Goal: Information Seeking & Learning: Learn about a topic

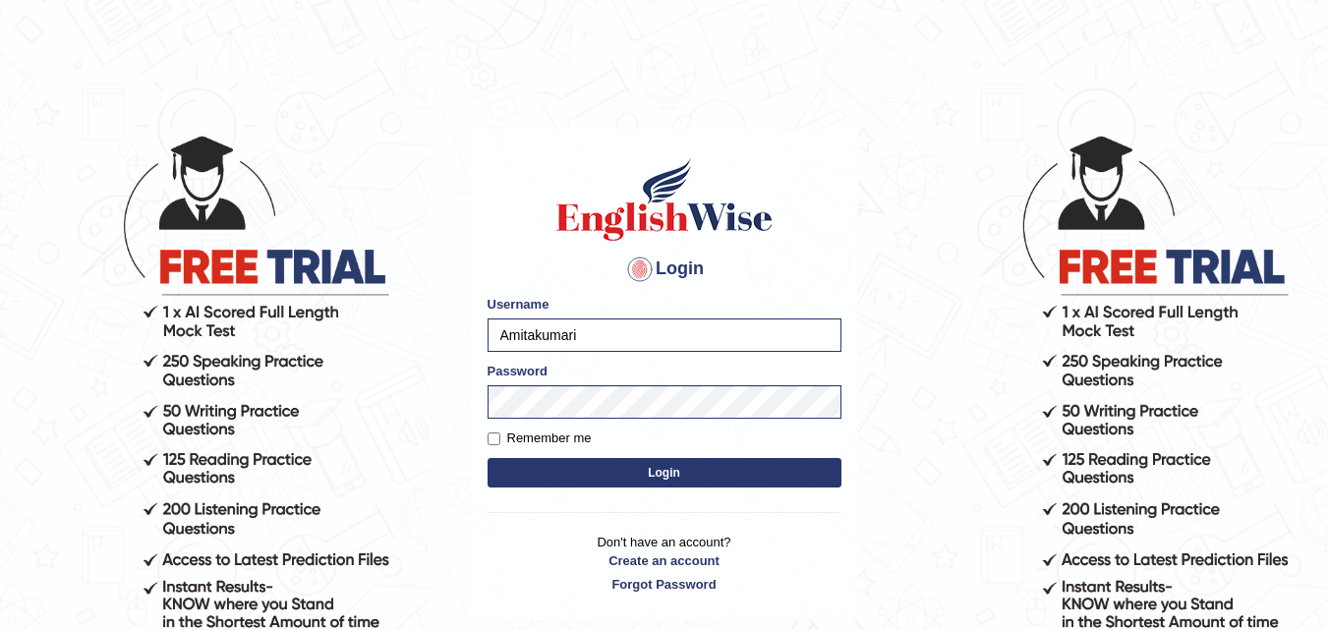
click at [663, 477] on button "Login" at bounding box center [664, 472] width 354 height 29
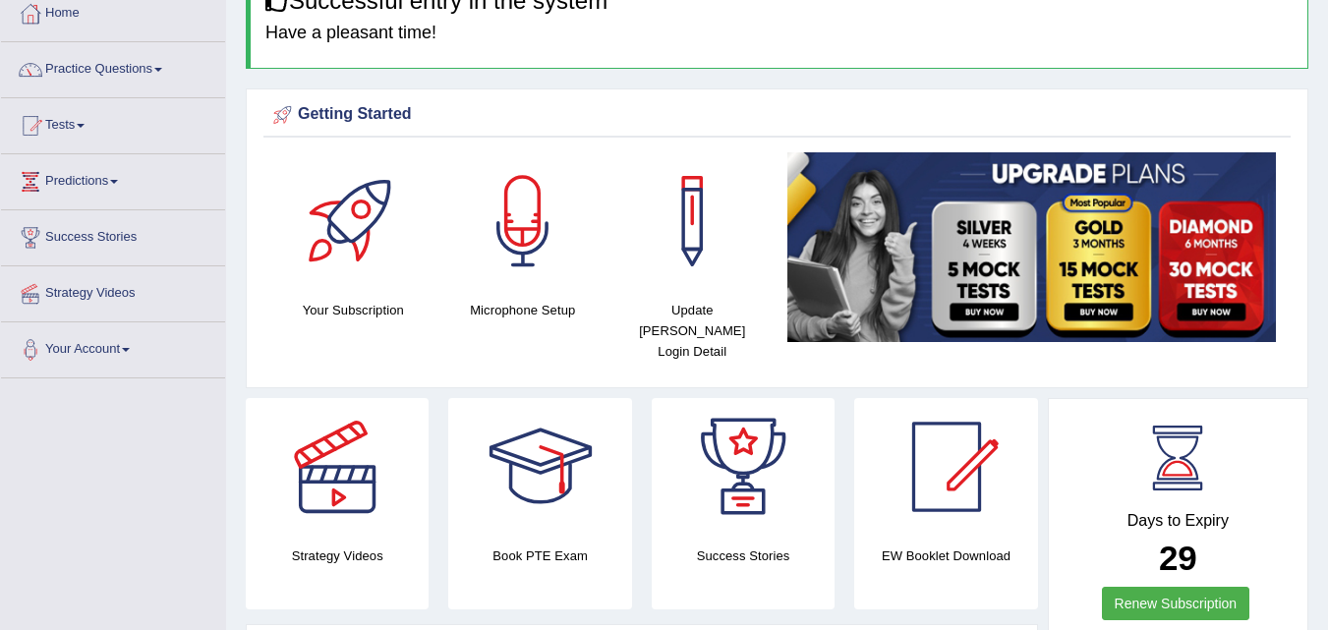
scroll to position [79, 0]
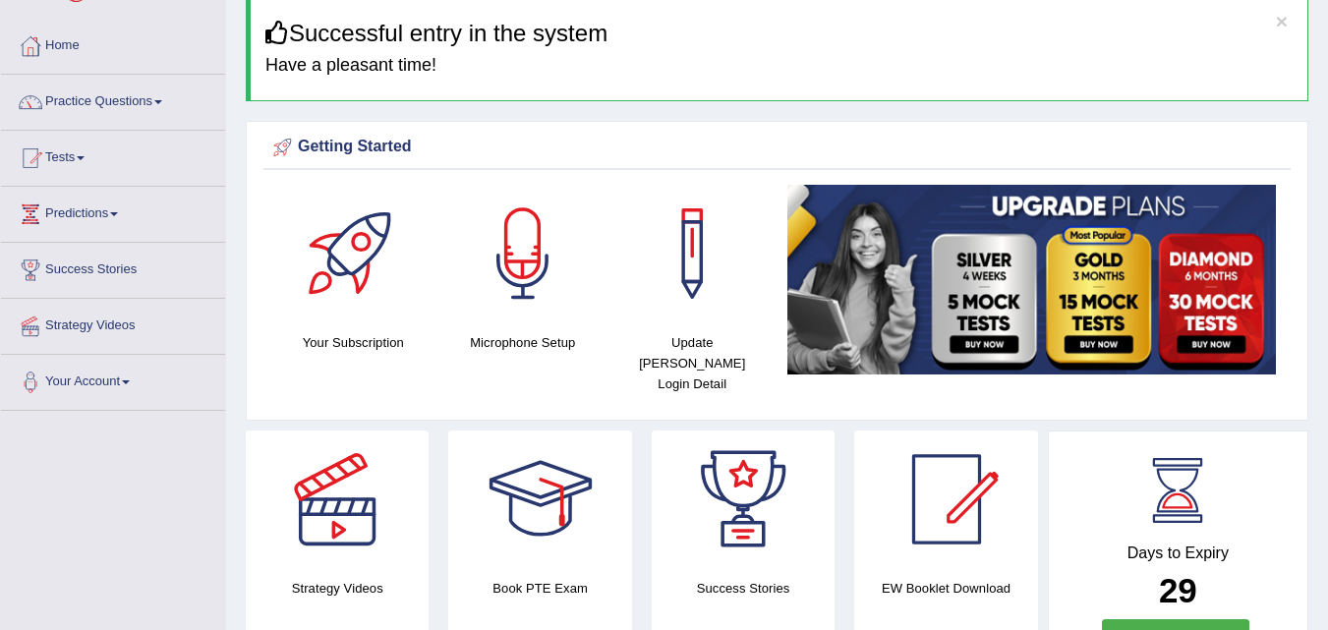
click at [164, 96] on link "Practice Questions" at bounding box center [113, 99] width 224 height 49
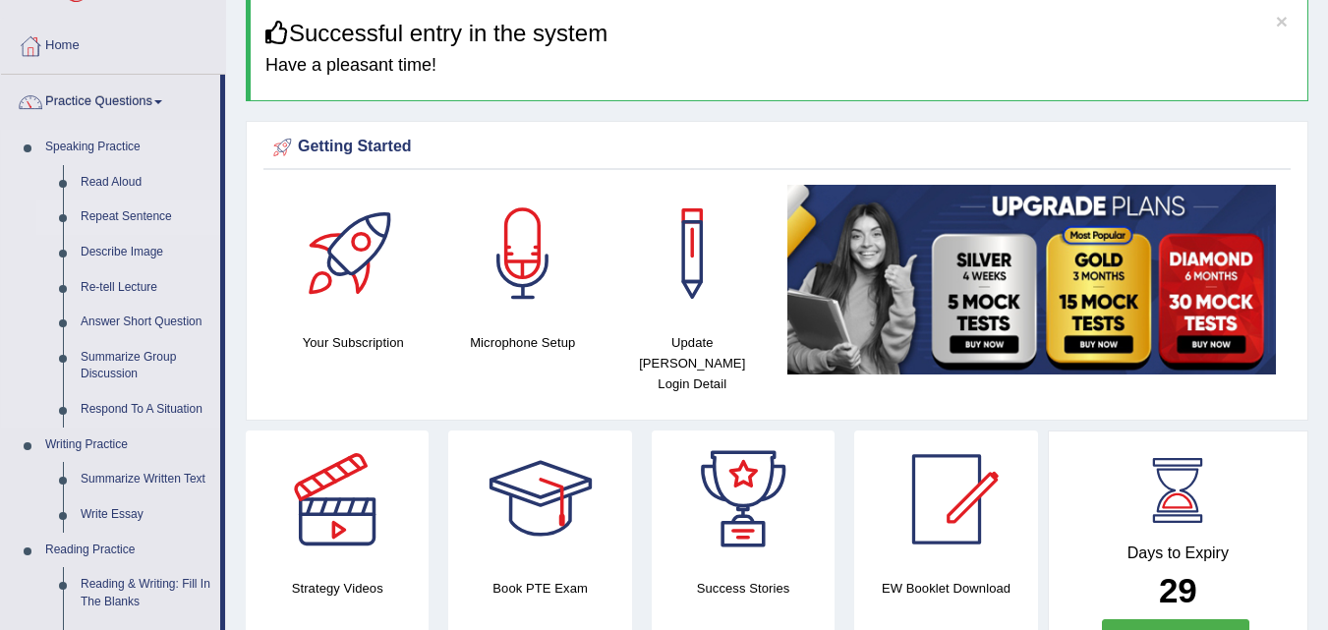
click at [152, 216] on link "Repeat Sentence" at bounding box center [146, 217] width 148 height 35
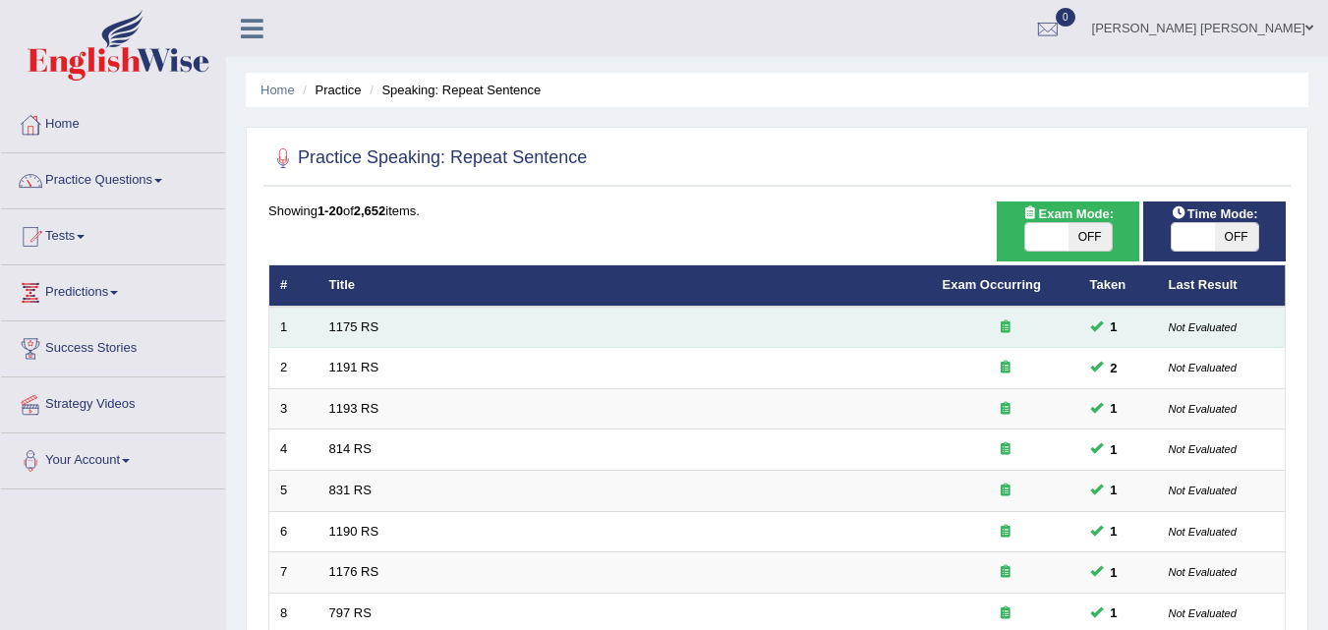
click at [536, 328] on td "1175 RS" at bounding box center [624, 327] width 613 height 41
click at [536, 327] on td "1175 RS" at bounding box center [624, 327] width 613 height 41
click at [641, 333] on td "1175 RS" at bounding box center [624, 327] width 613 height 41
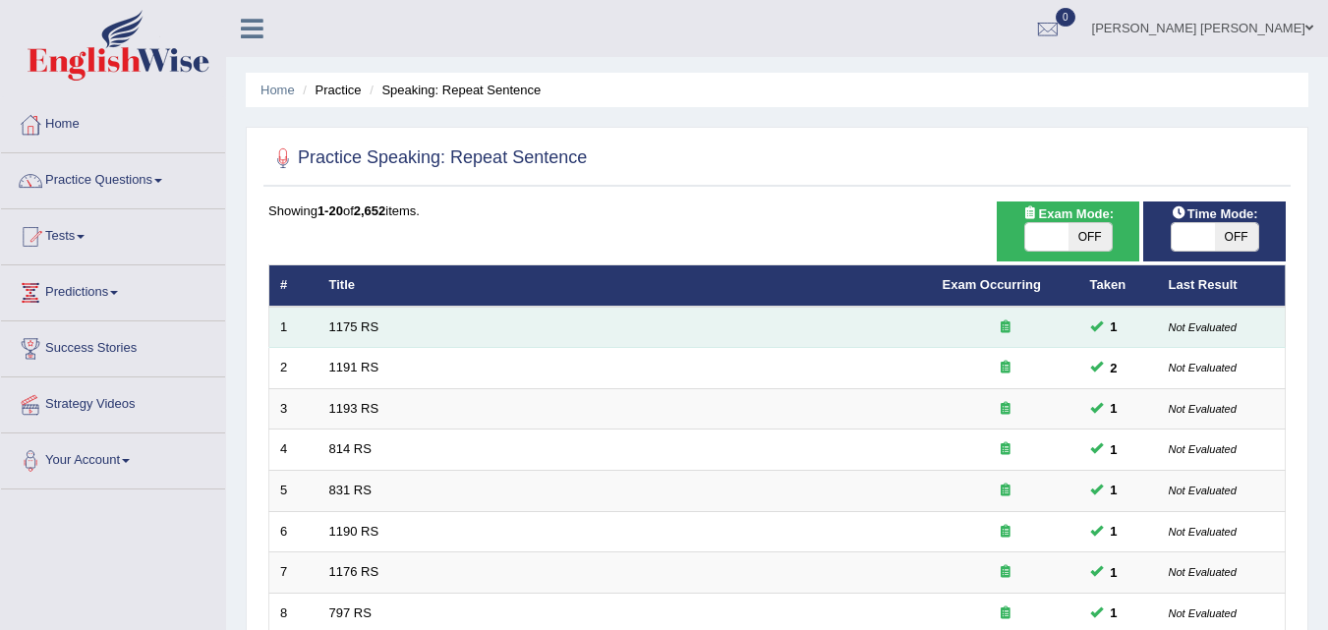
click at [1081, 313] on td "1" at bounding box center [1118, 327] width 79 height 41
click at [1075, 326] on td at bounding box center [1005, 327] width 147 height 41
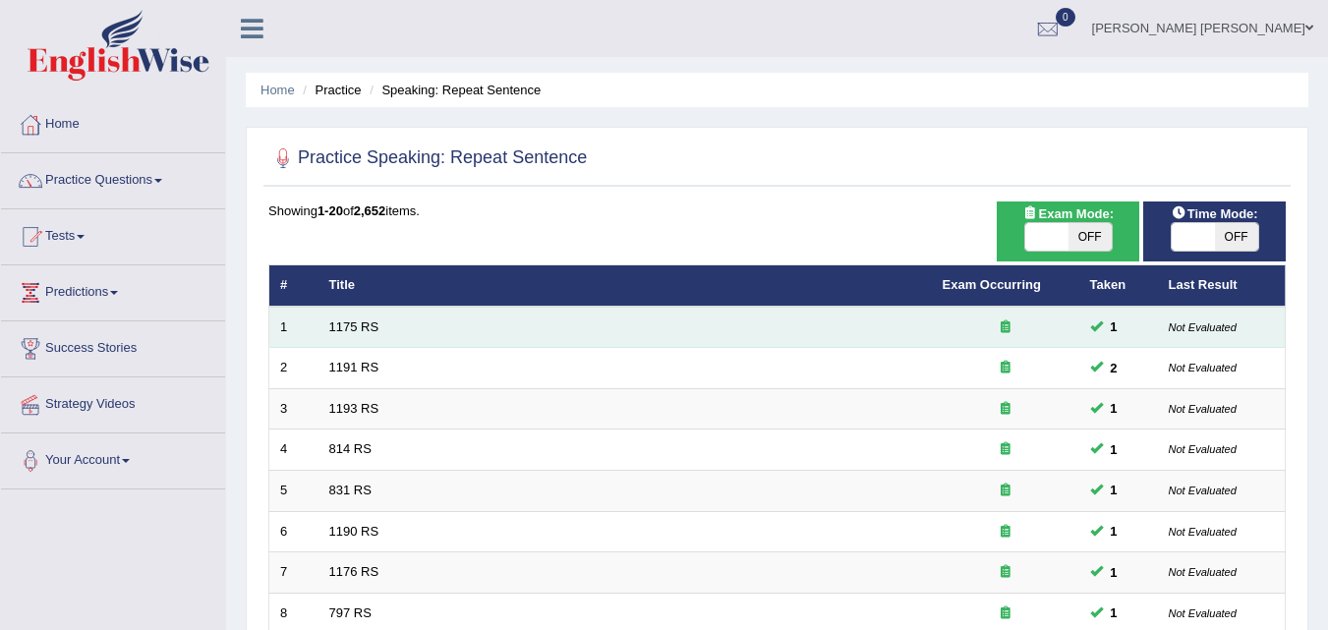
click at [1075, 326] on td at bounding box center [1005, 327] width 147 height 41
click at [759, 330] on td "1175 RS" at bounding box center [624, 327] width 613 height 41
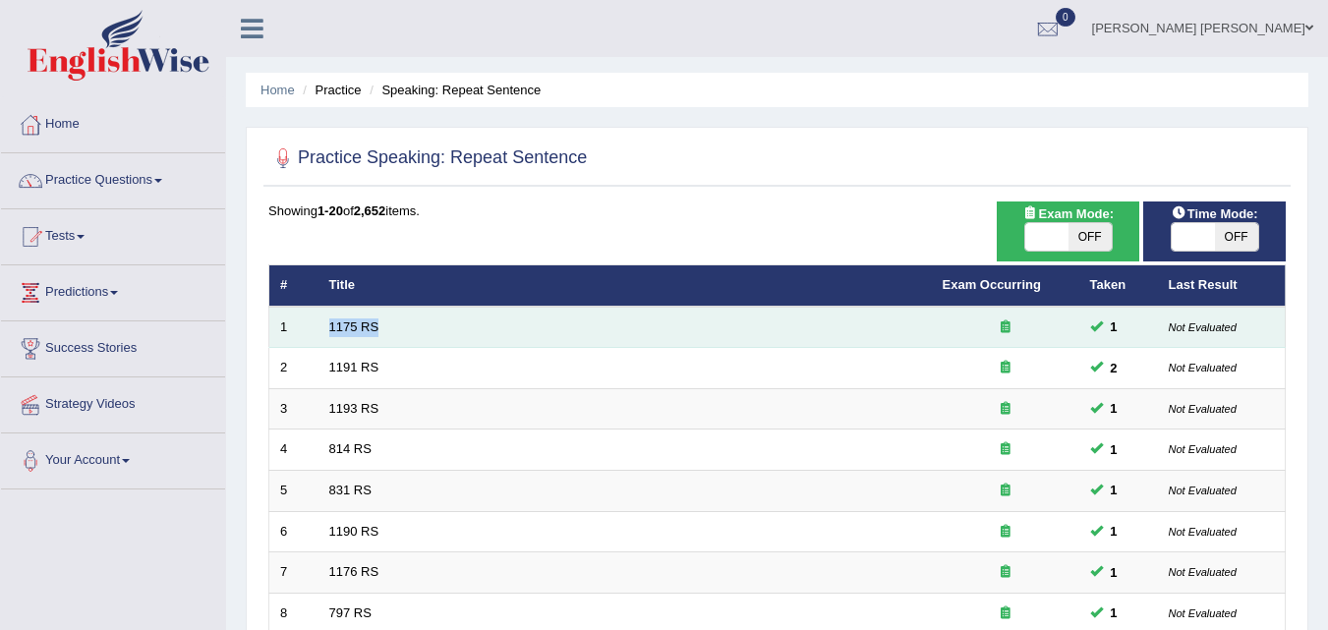
click at [759, 330] on td "1175 RS" at bounding box center [624, 327] width 613 height 41
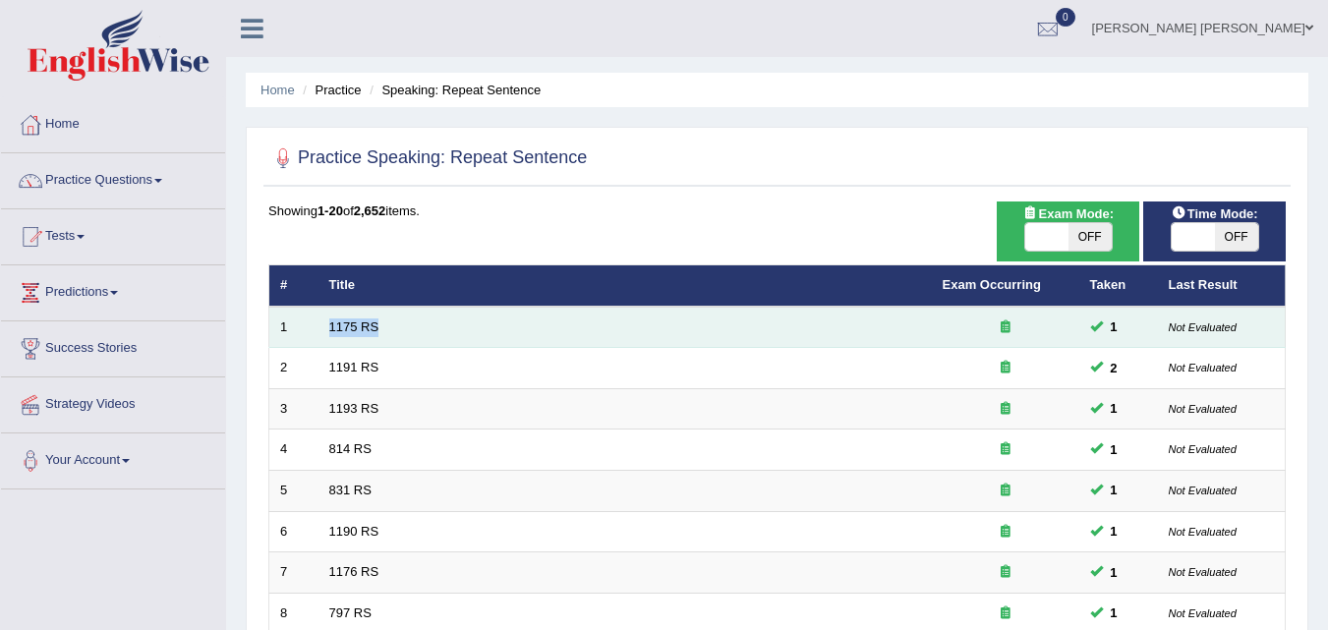
click at [759, 330] on td "1175 RS" at bounding box center [624, 327] width 613 height 41
click at [859, 345] on td "1175 RS" at bounding box center [624, 327] width 613 height 41
click at [864, 323] on td "1175 RS" at bounding box center [624, 327] width 613 height 41
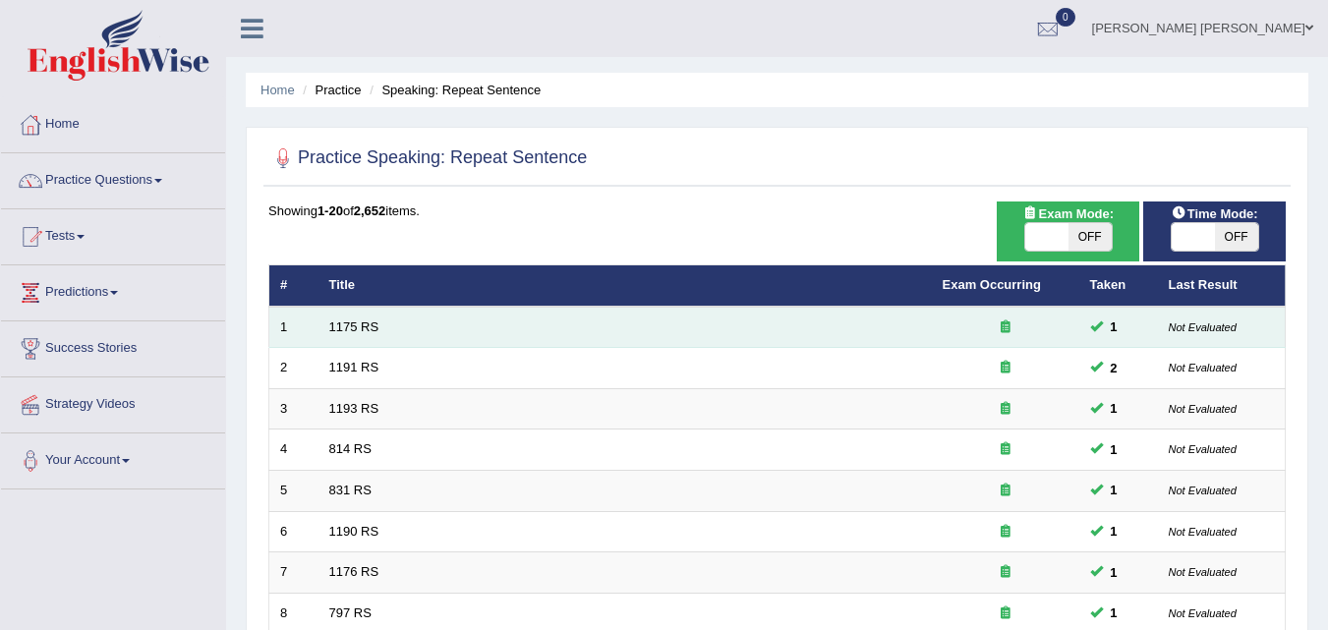
click at [864, 323] on td "1175 RS" at bounding box center [624, 327] width 613 height 41
click at [864, 322] on td "1175 RS" at bounding box center [624, 327] width 613 height 41
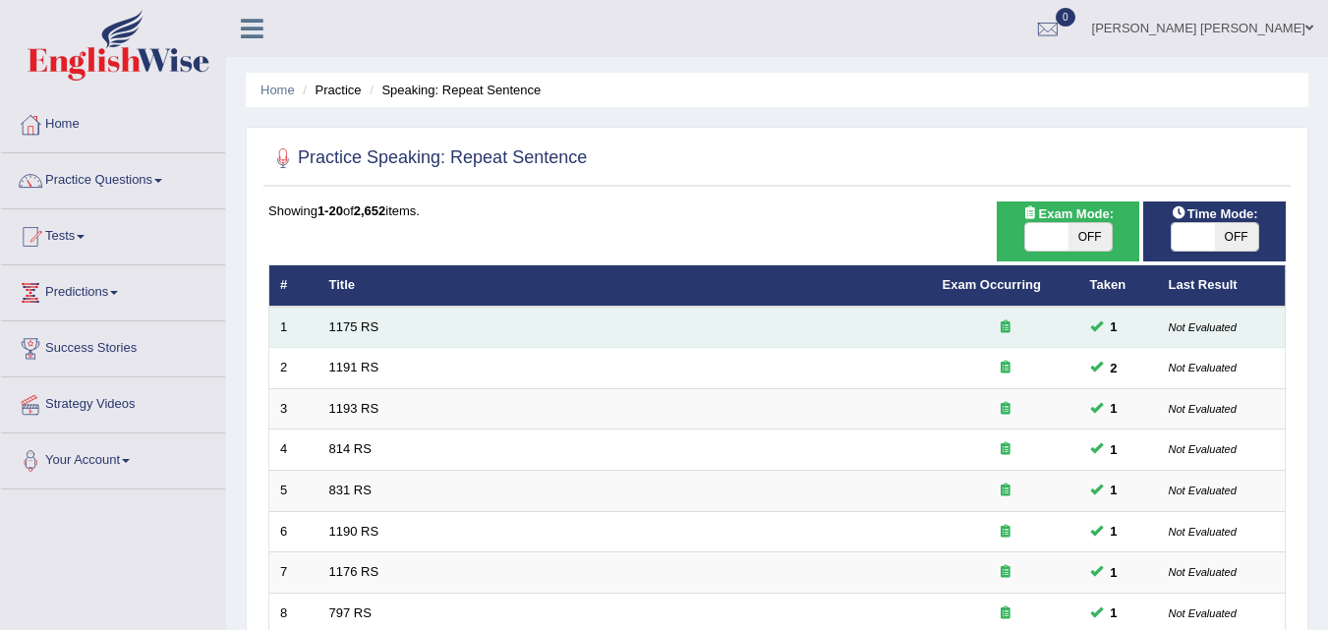
click at [864, 322] on td "1175 RS" at bounding box center [624, 327] width 613 height 41
click at [864, 323] on td "1175 RS" at bounding box center [624, 327] width 613 height 41
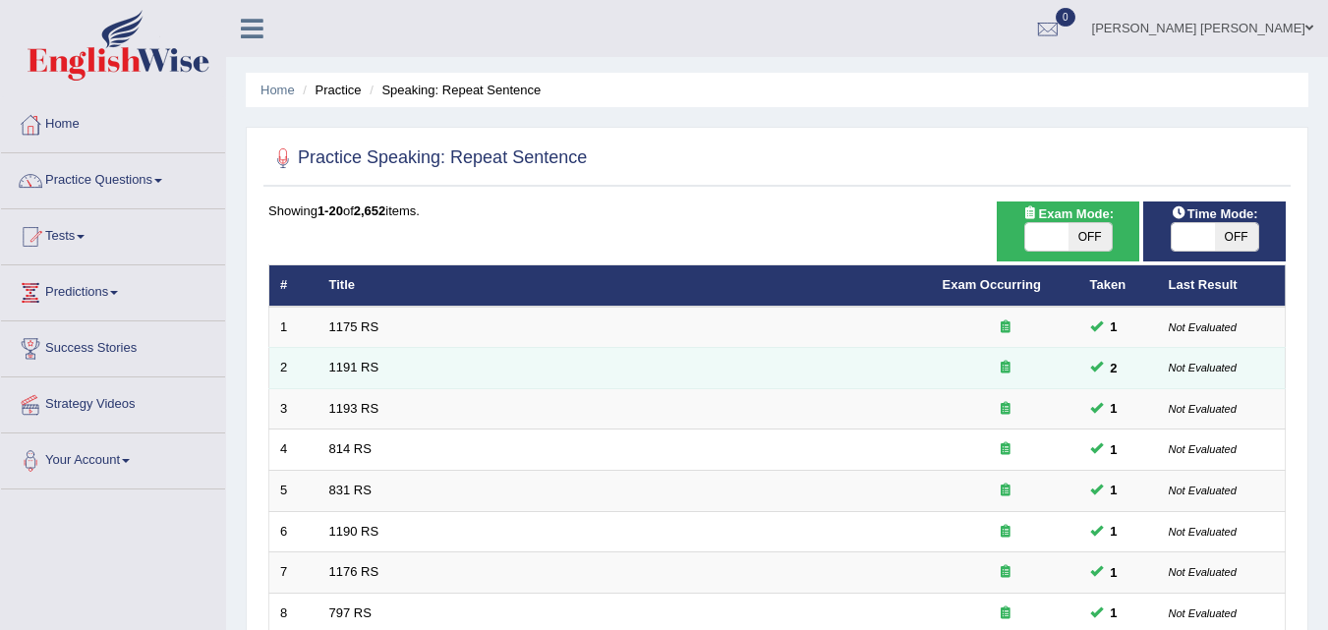
click at [862, 352] on td "1191 RS" at bounding box center [624, 368] width 613 height 41
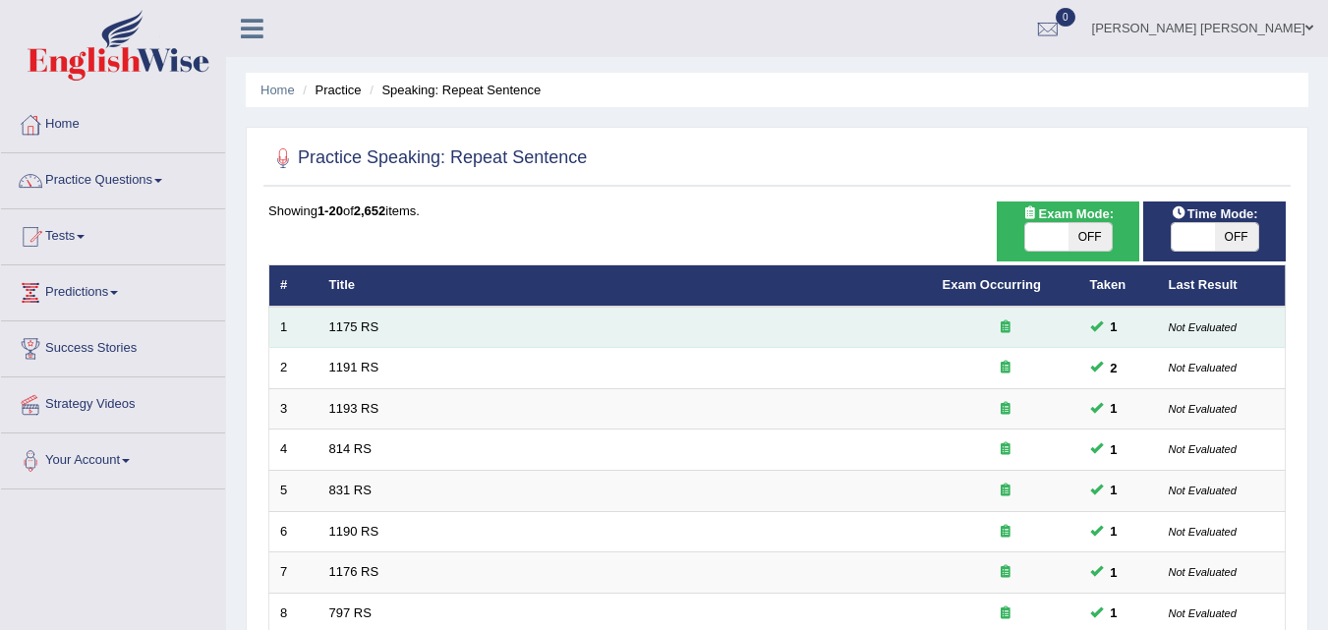
click at [277, 322] on td "1" at bounding box center [293, 327] width 49 height 41
click at [415, 330] on td "1175 RS" at bounding box center [624, 327] width 613 height 41
click at [345, 323] on link "1175 RS" at bounding box center [354, 326] width 50 height 15
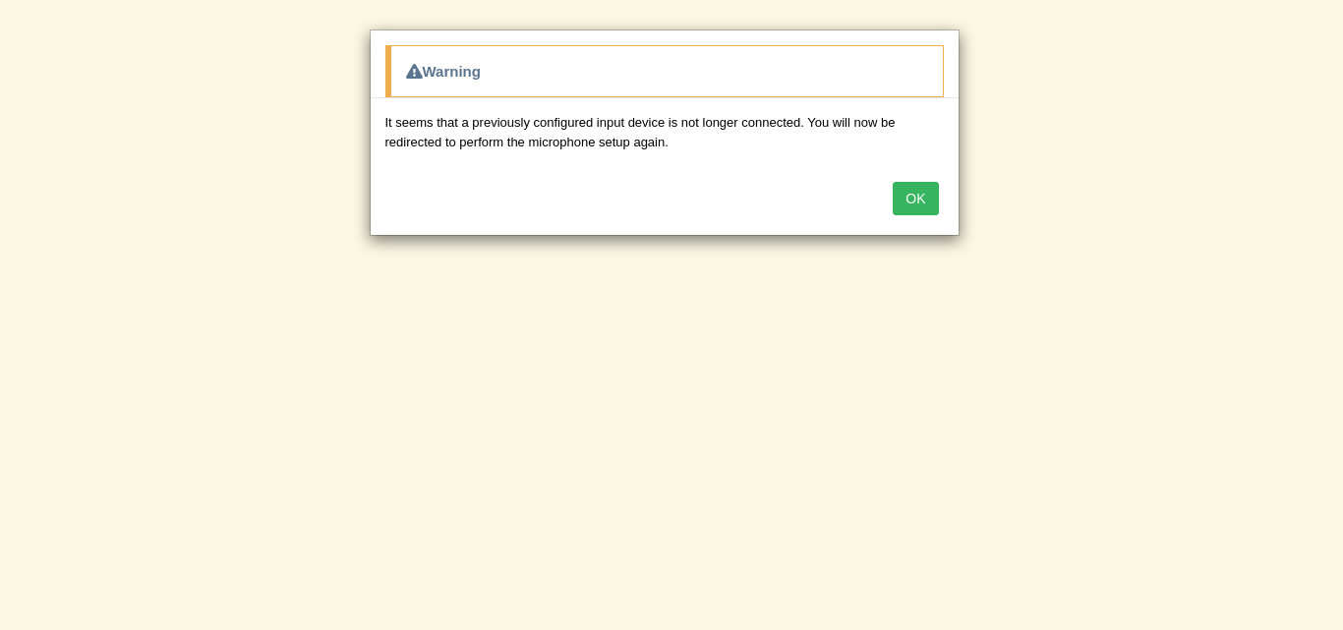
click at [929, 197] on button "OK" at bounding box center [914, 198] width 45 height 33
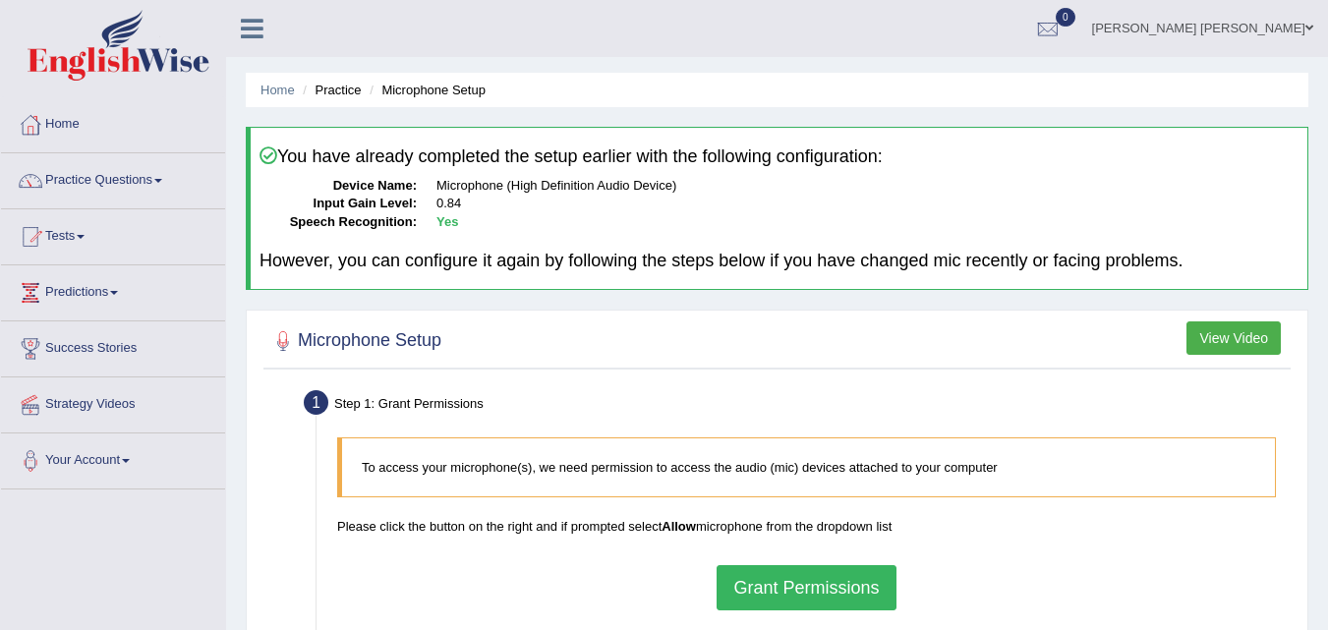
click at [831, 587] on button "Grant Permissions" at bounding box center [805, 587] width 179 height 45
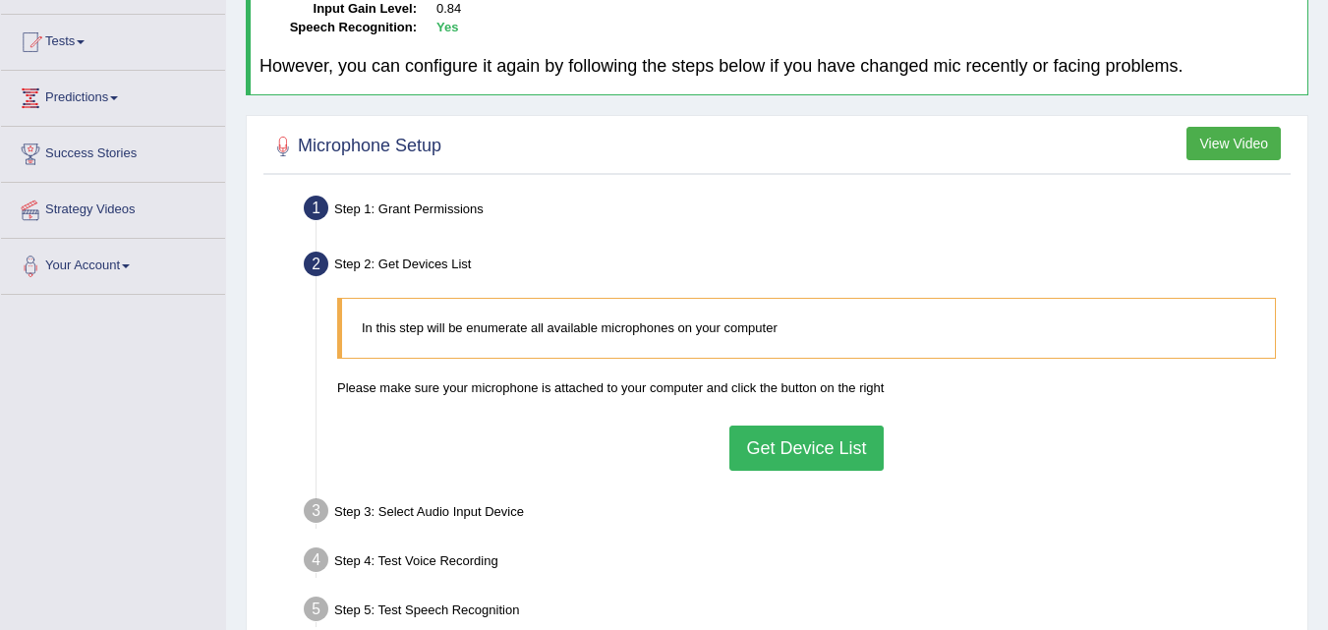
scroll to position [197, 0]
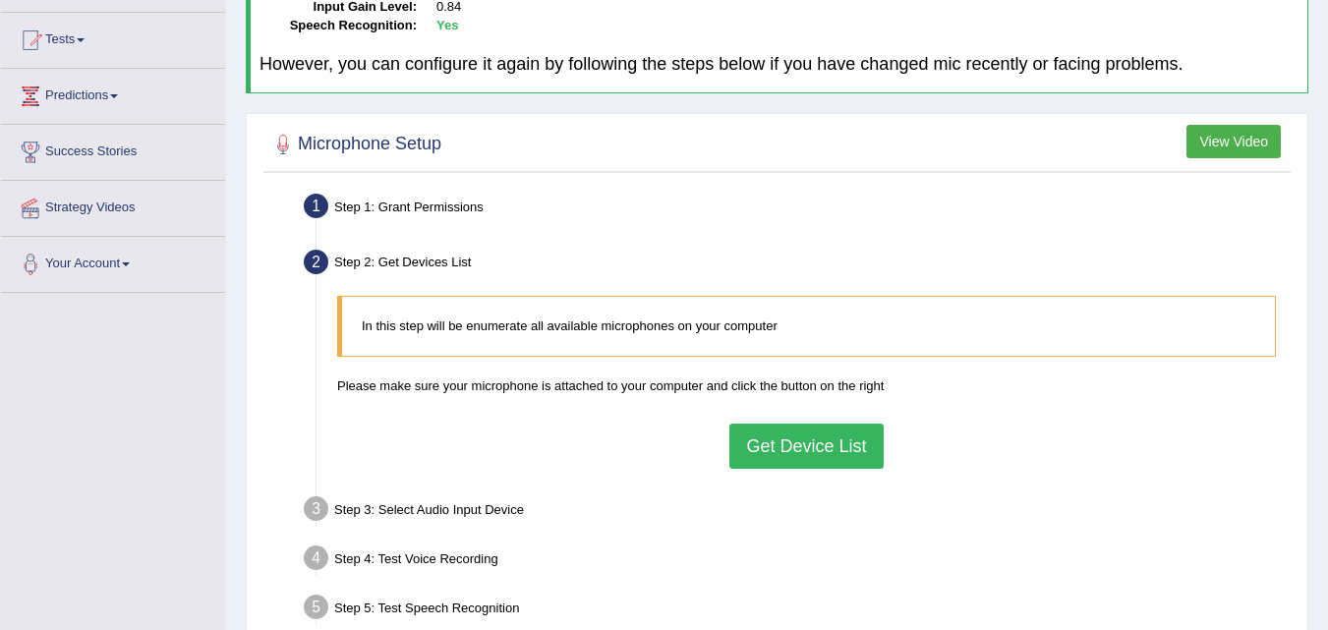
click at [783, 458] on button "Get Device List" at bounding box center [805, 446] width 153 height 45
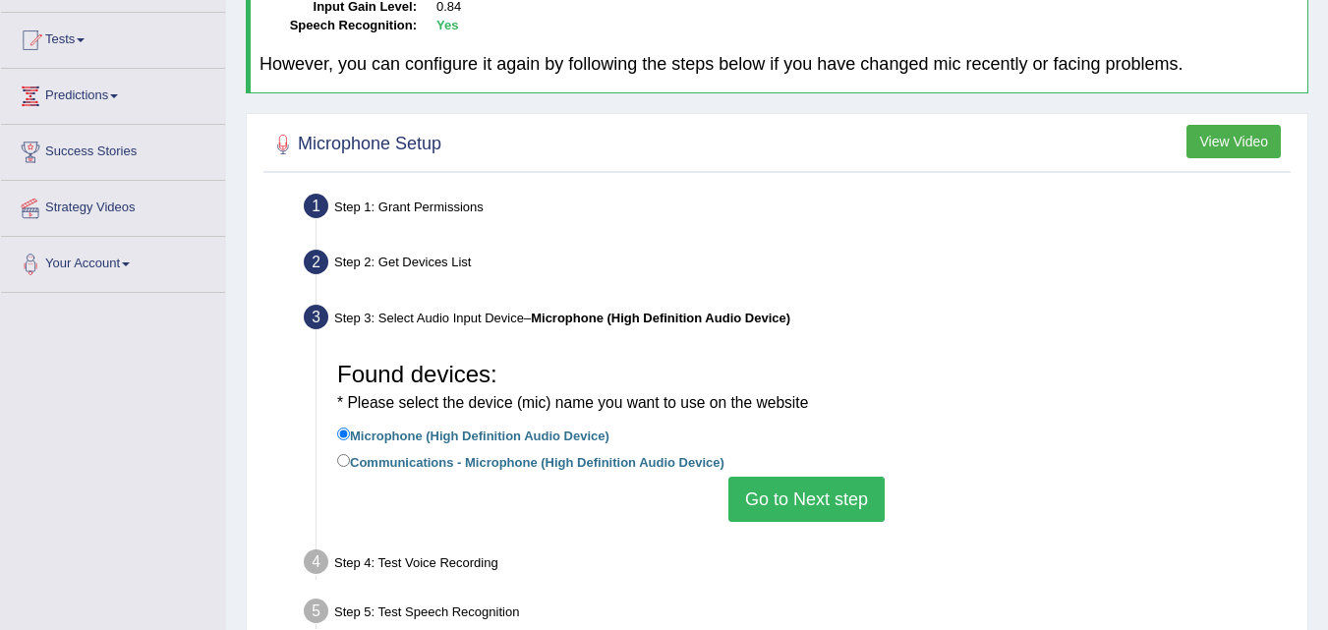
click at [790, 497] on button "Go to Next step" at bounding box center [806, 499] width 156 height 45
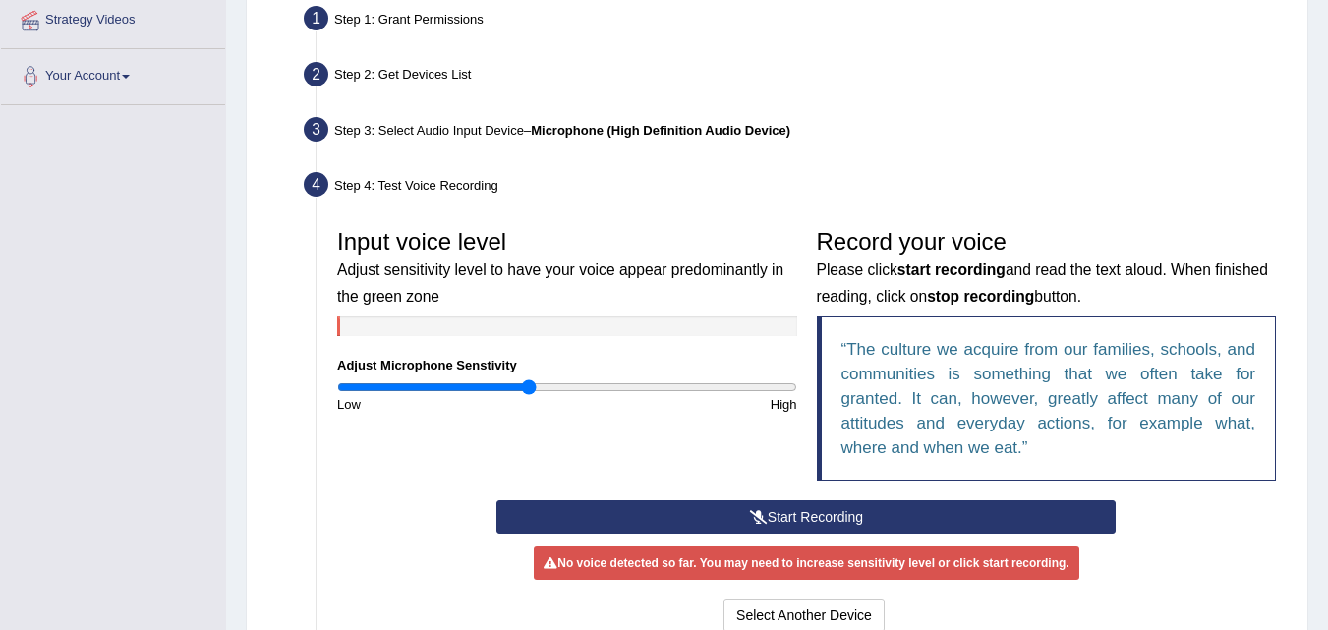
scroll to position [472, 0]
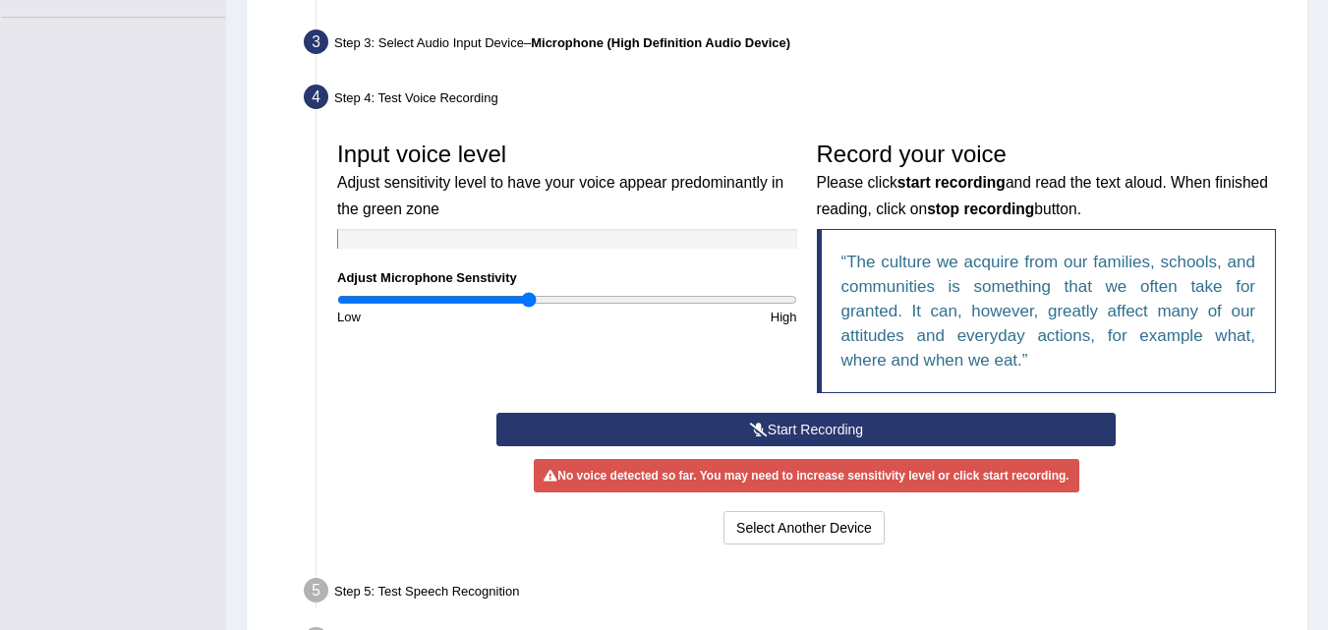
click at [821, 429] on button "Start Recording" at bounding box center [805, 429] width 619 height 33
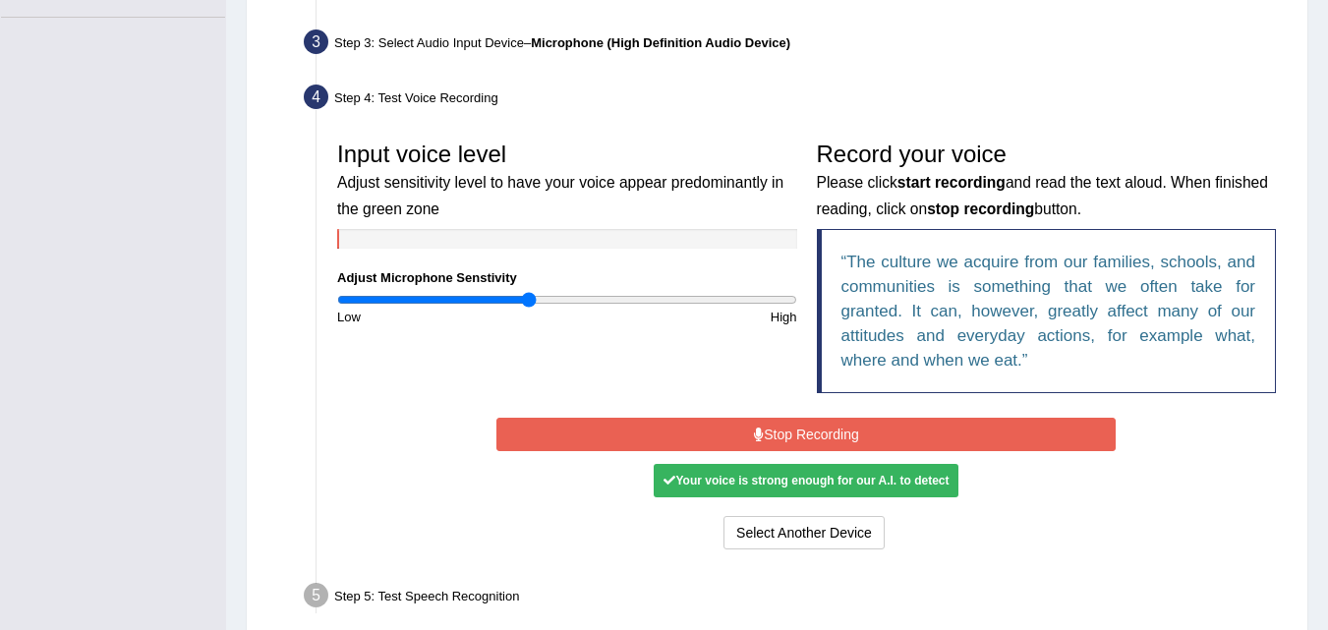
click at [818, 480] on div "Your voice is strong enough for our A.I. to detect" at bounding box center [806, 480] width 305 height 33
click at [851, 427] on button "Stop Recording" at bounding box center [805, 434] width 619 height 33
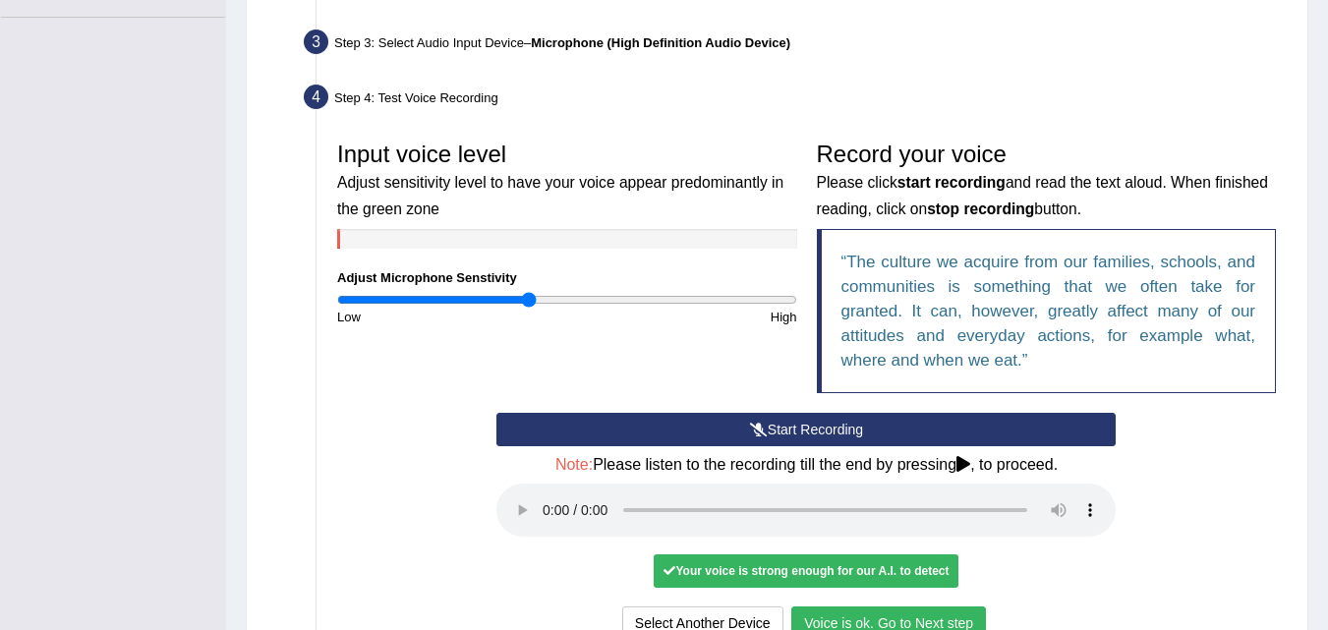
click at [853, 623] on button "Voice is ok. Go to Next step" at bounding box center [888, 622] width 195 height 33
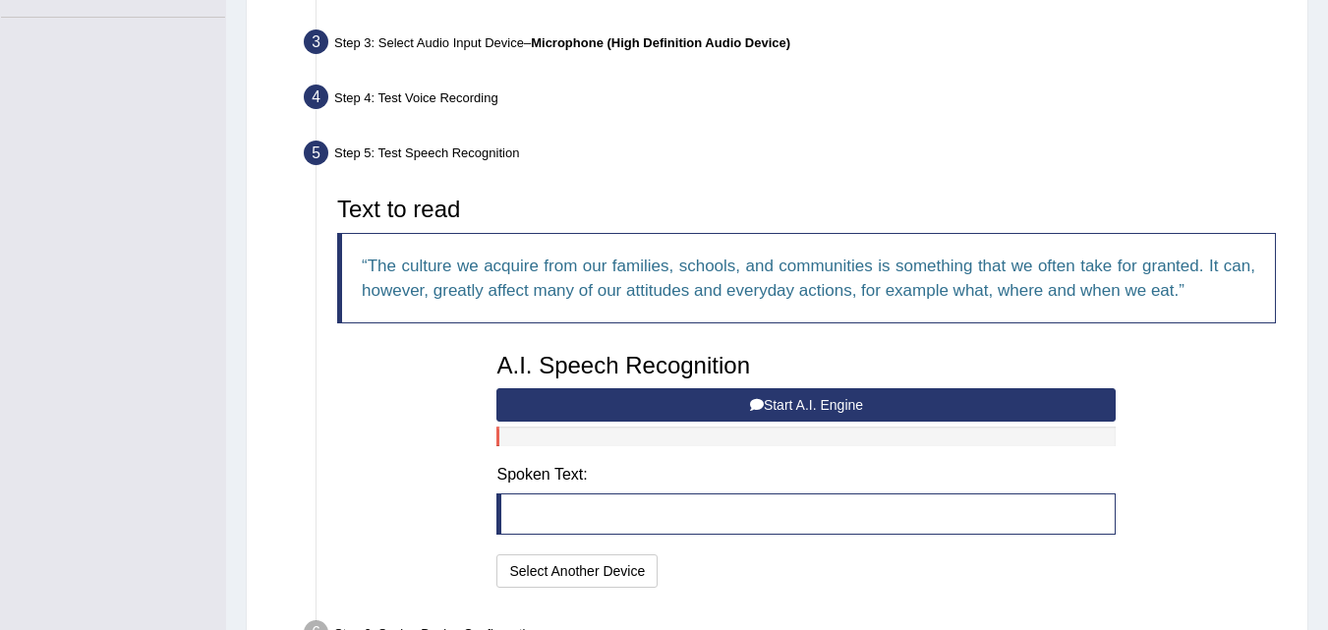
click at [769, 408] on button "Start A.I. Engine" at bounding box center [805, 404] width 619 height 33
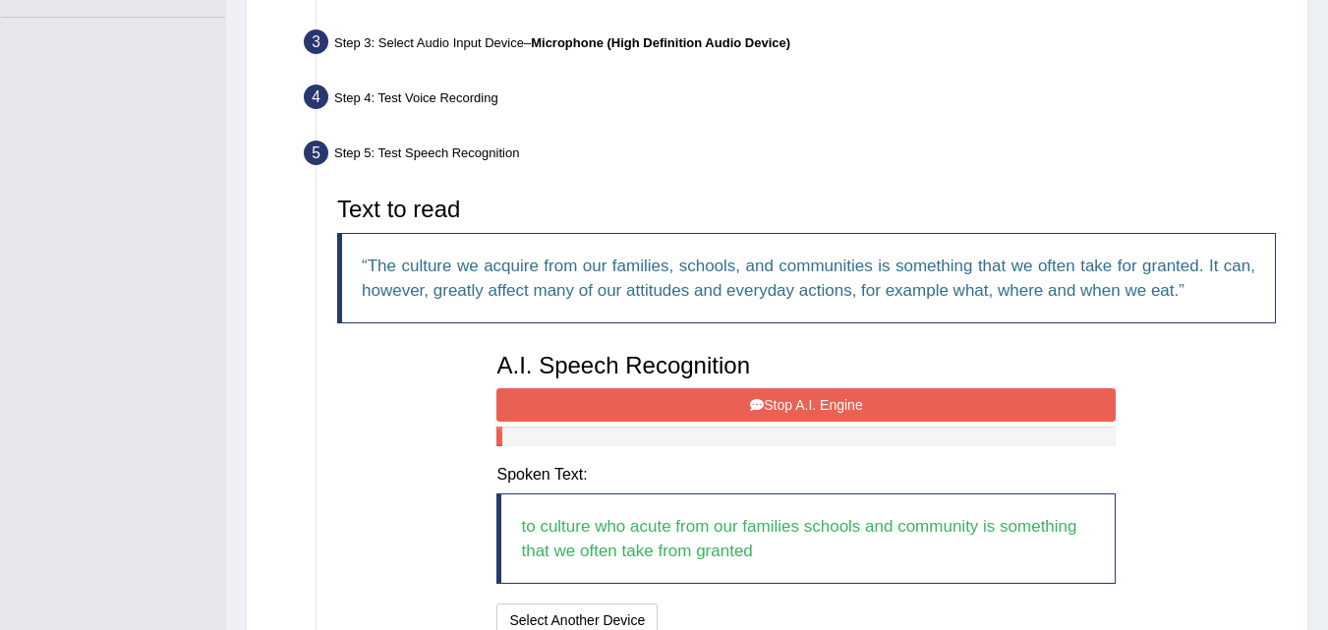
click at [785, 402] on button "Stop A.I. Engine" at bounding box center [805, 404] width 619 height 33
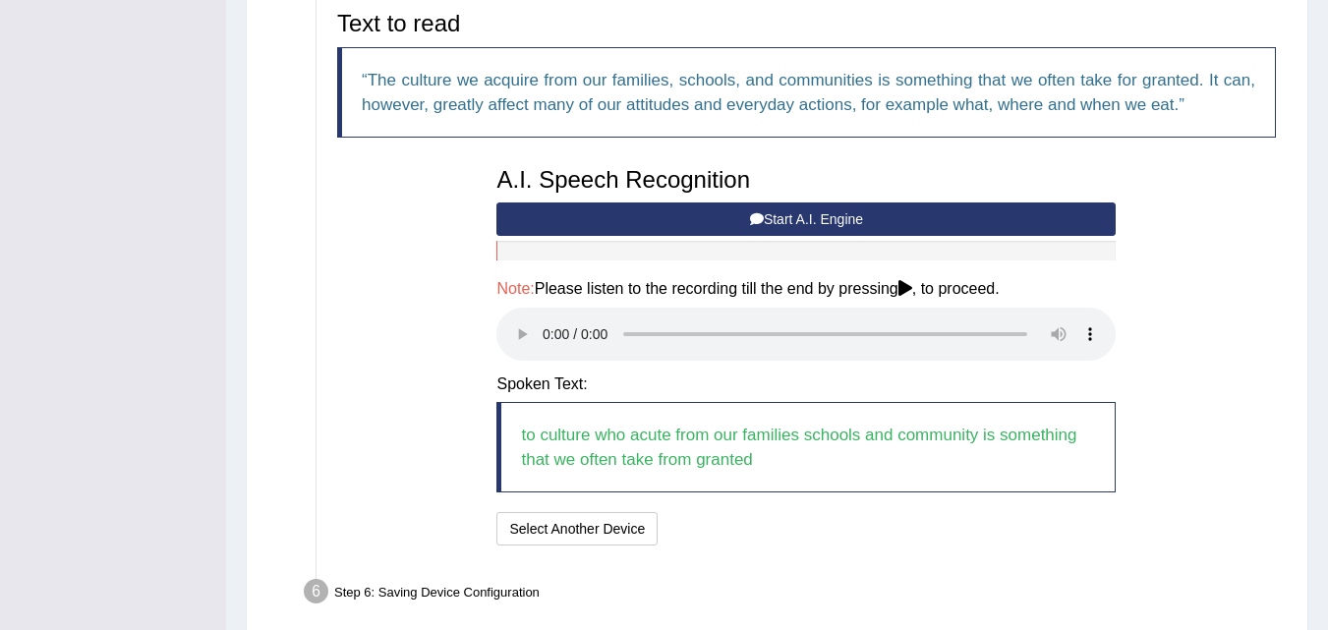
scroll to position [744, 0]
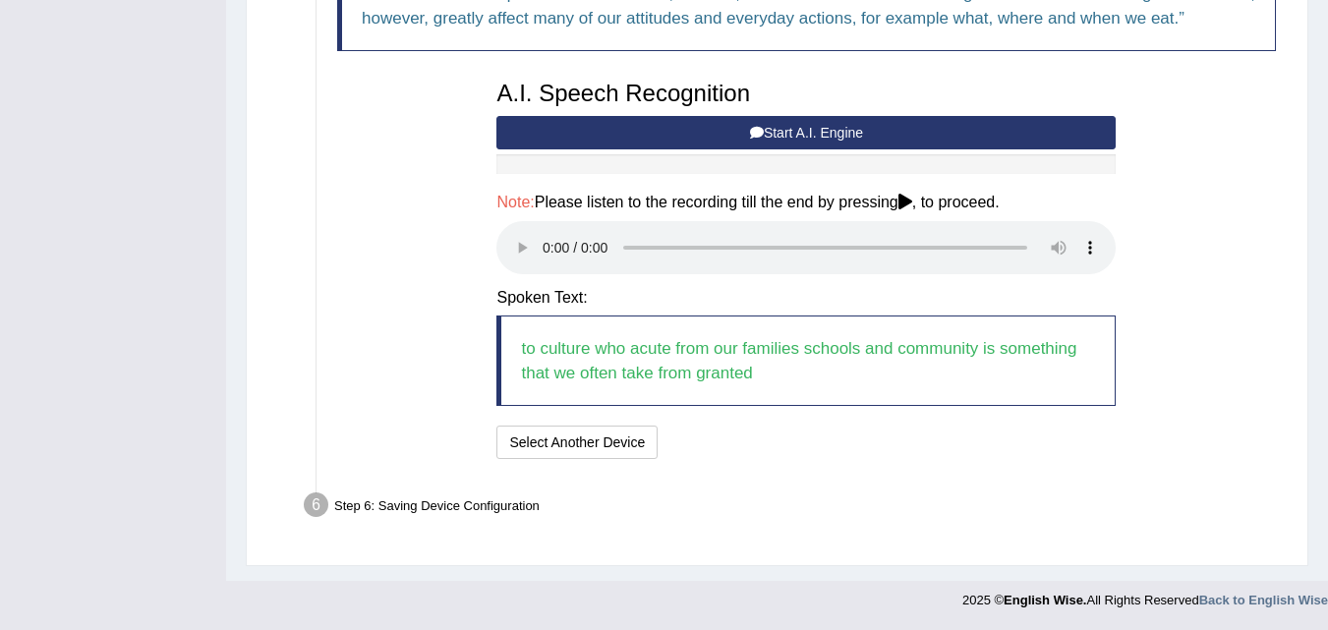
click at [672, 418] on div "A.I. Speech Recognition Start A.I. Engine Stop A.I. Engine Note: Please listen …" at bounding box center [805, 268] width 639 height 394
click at [721, 441] on button "Speech is ok. Go to Last step" at bounding box center [768, 442] width 205 height 33
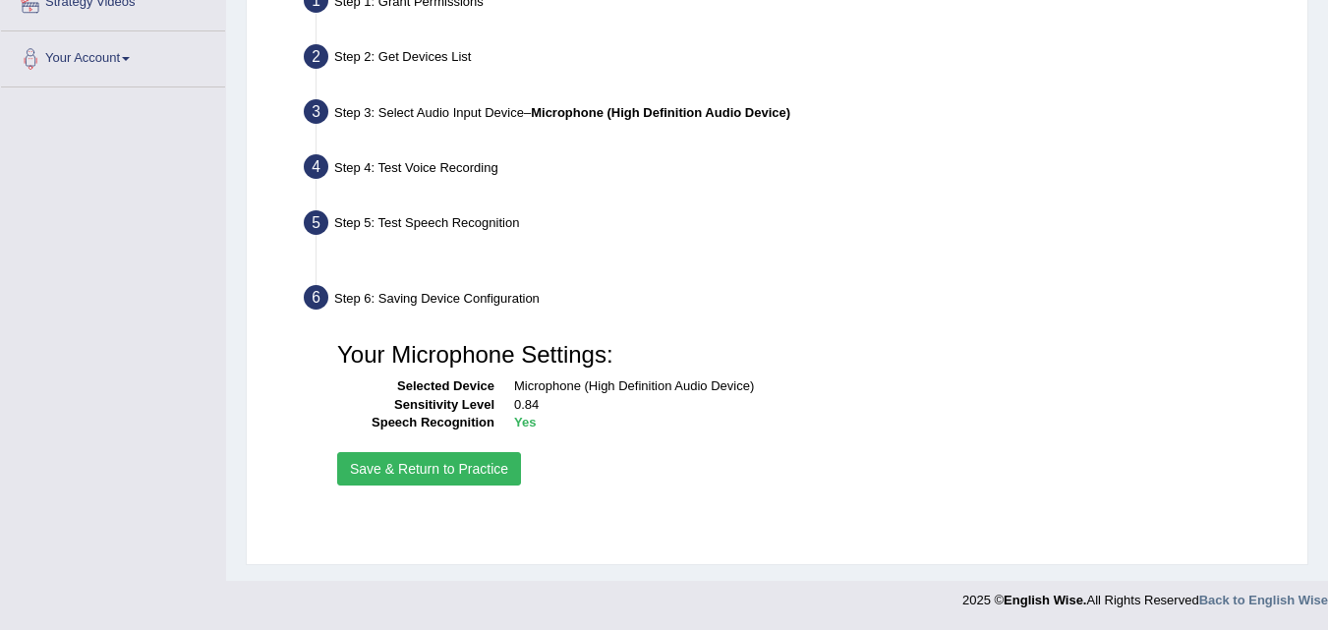
scroll to position [402, 0]
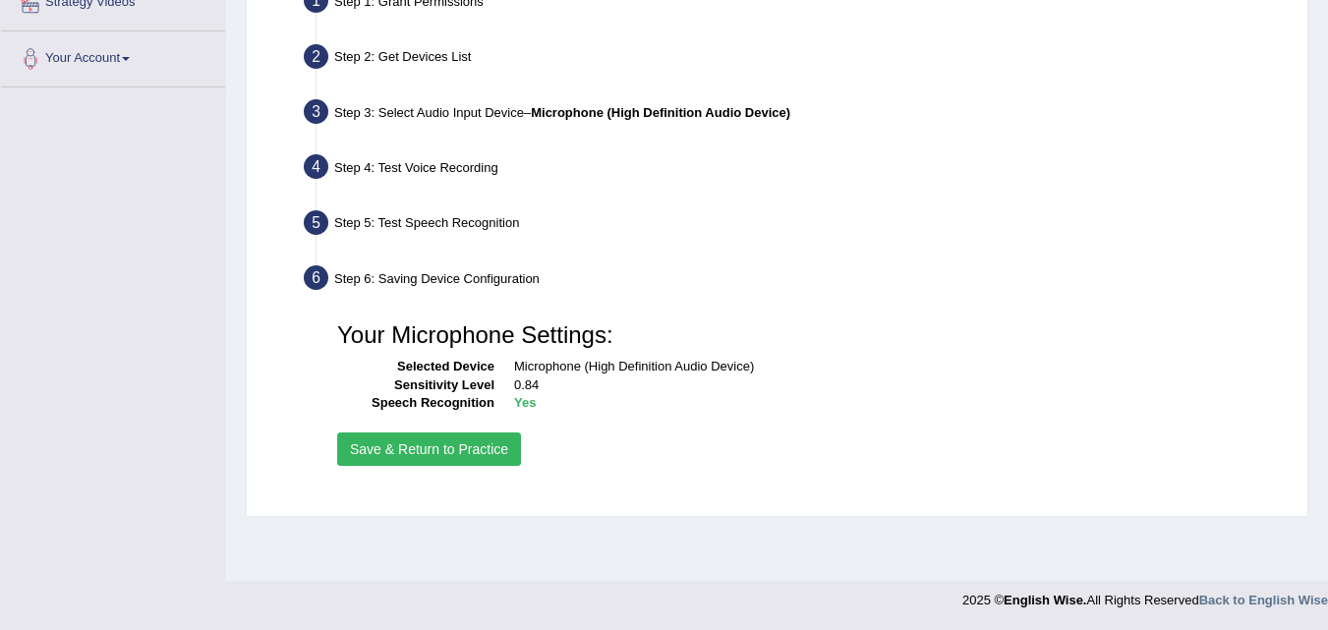
click at [476, 443] on button "Save & Return to Practice" at bounding box center [429, 448] width 184 height 33
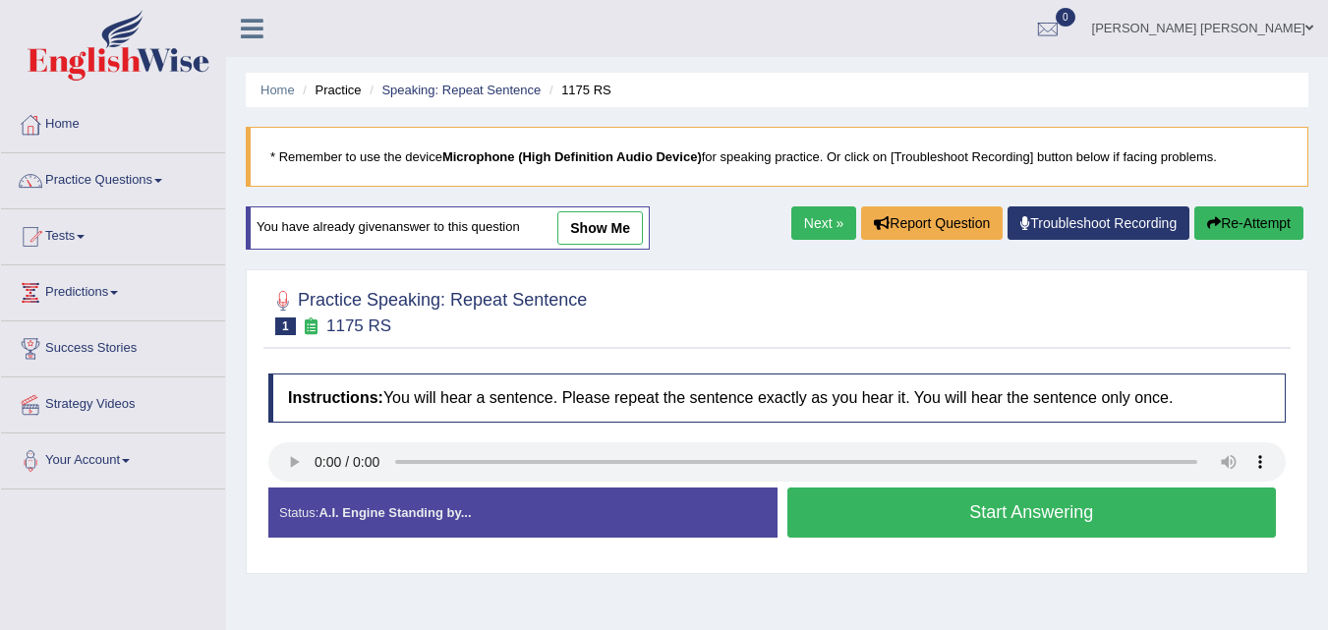
click at [944, 510] on button "Start Answering" at bounding box center [1031, 512] width 489 height 50
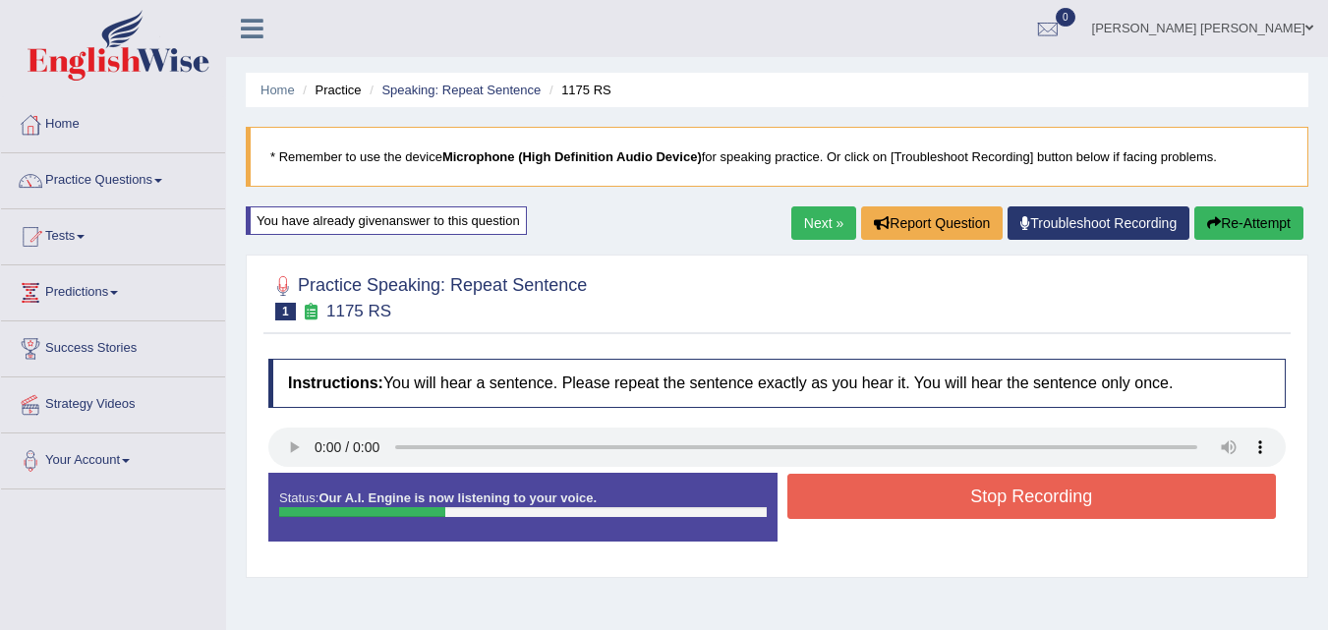
click at [944, 510] on button "Stop Recording" at bounding box center [1031, 496] width 489 height 45
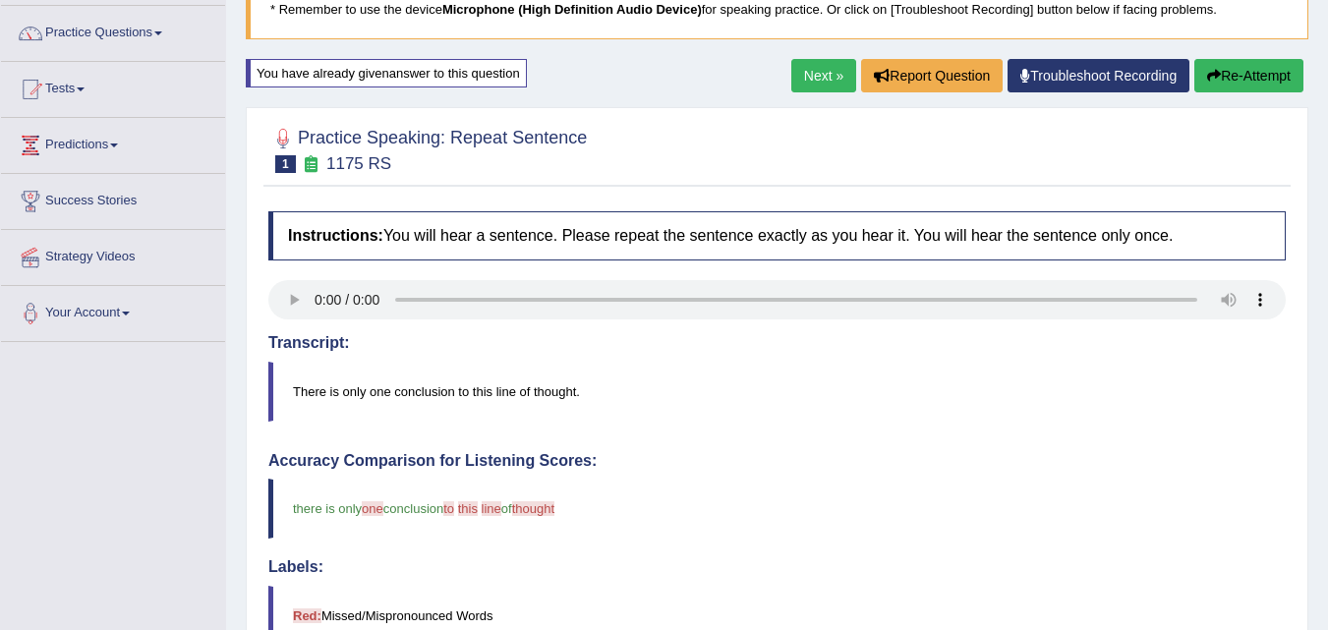
scroll to position [118, 0]
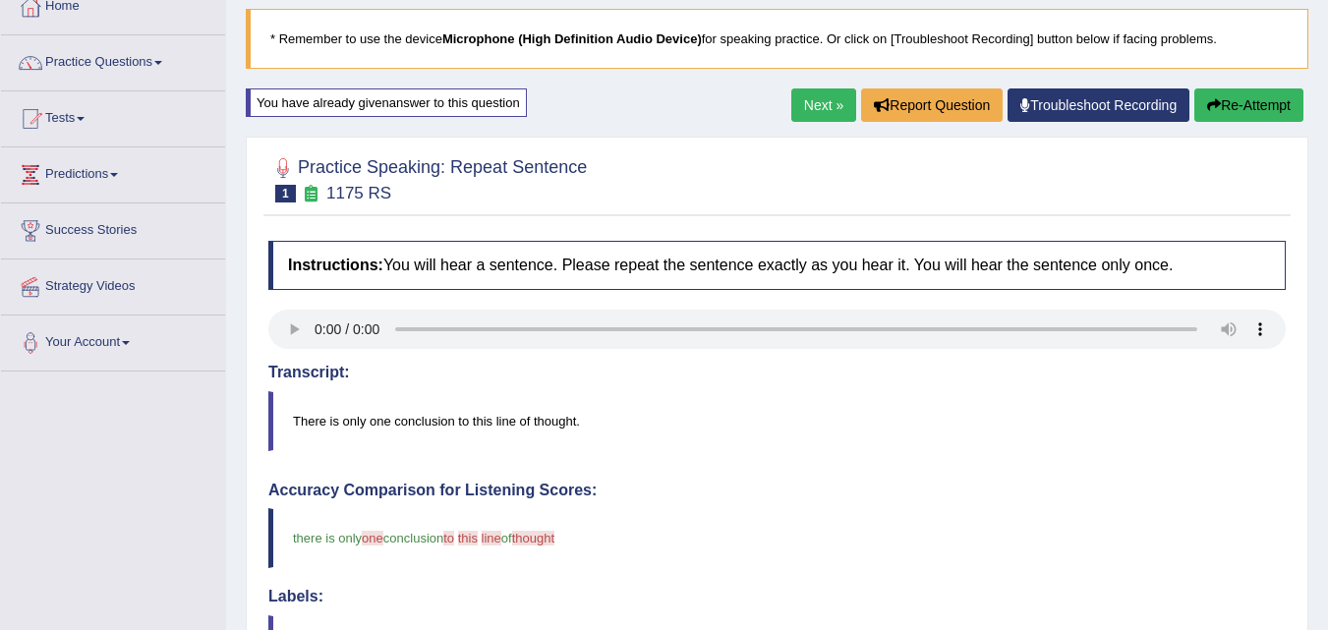
click at [1261, 99] on button "Re-Attempt" at bounding box center [1248, 104] width 109 height 33
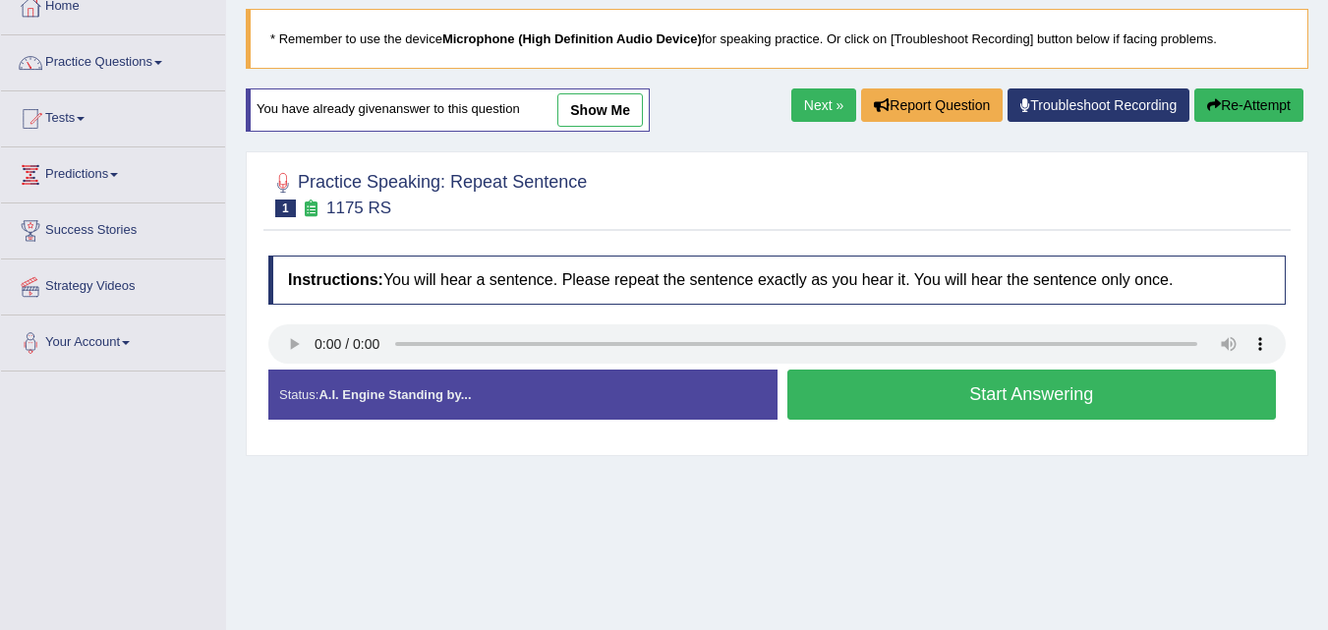
click at [887, 386] on button "Start Answering" at bounding box center [1031, 395] width 489 height 50
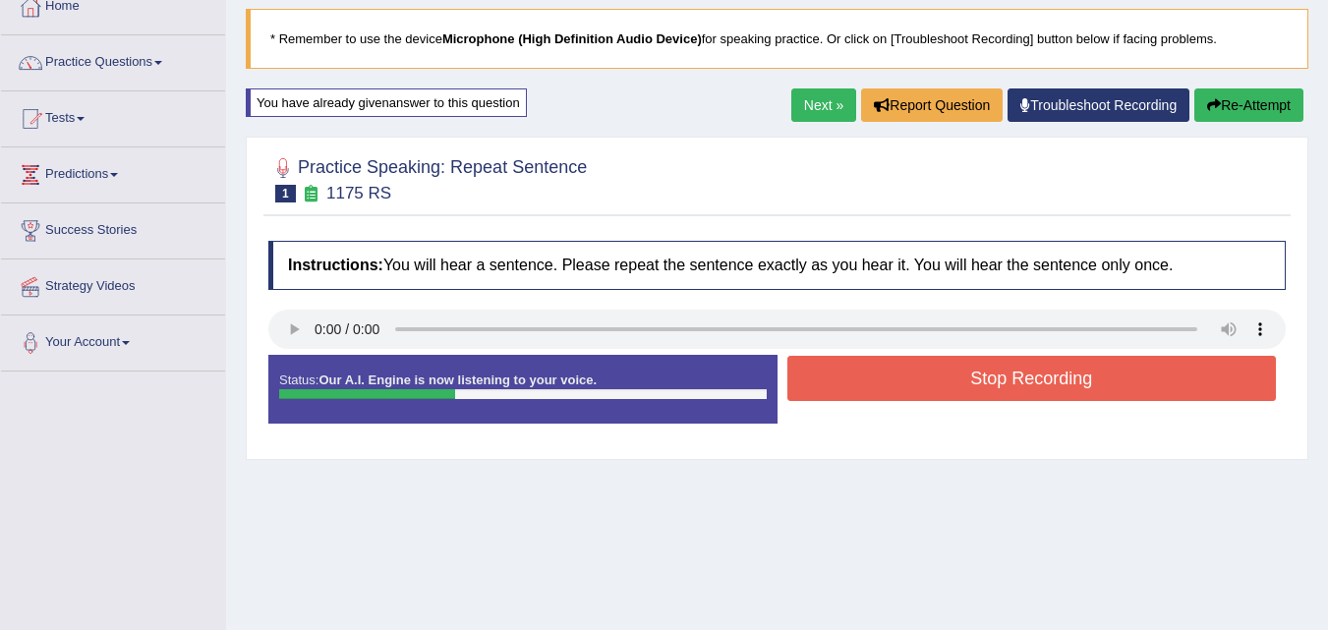
click at [887, 387] on button "Stop Recording" at bounding box center [1031, 378] width 489 height 45
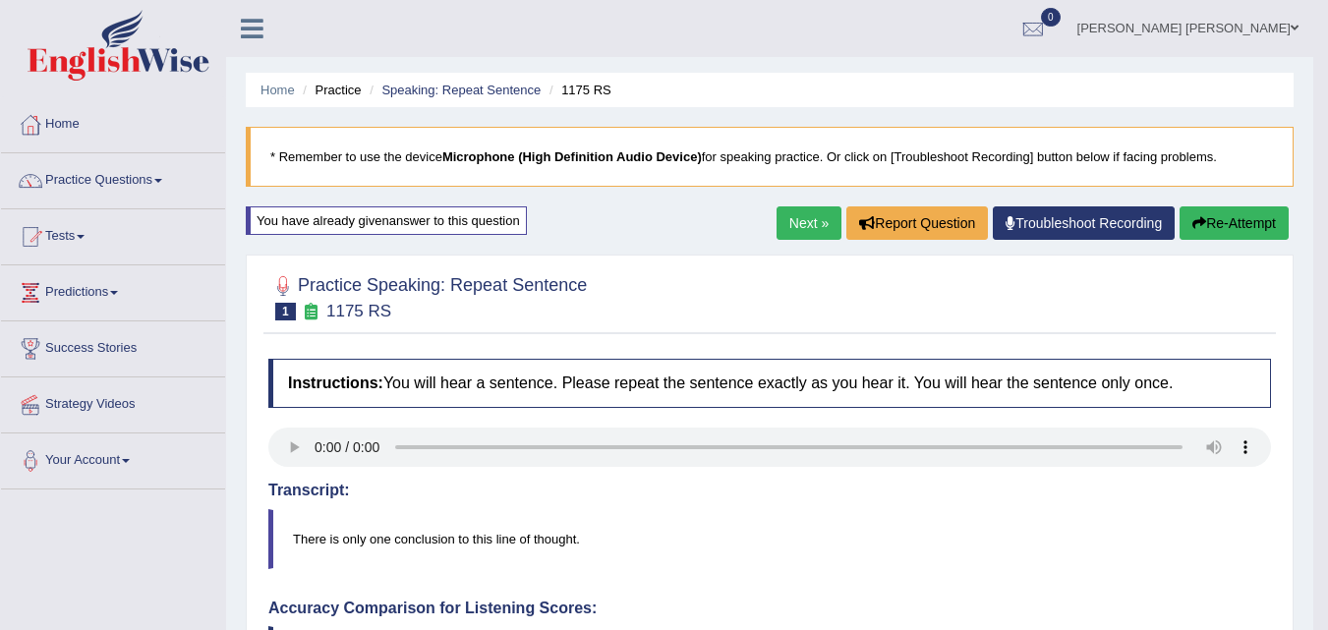
click at [830, 217] on link "Next »" at bounding box center [808, 222] width 65 height 33
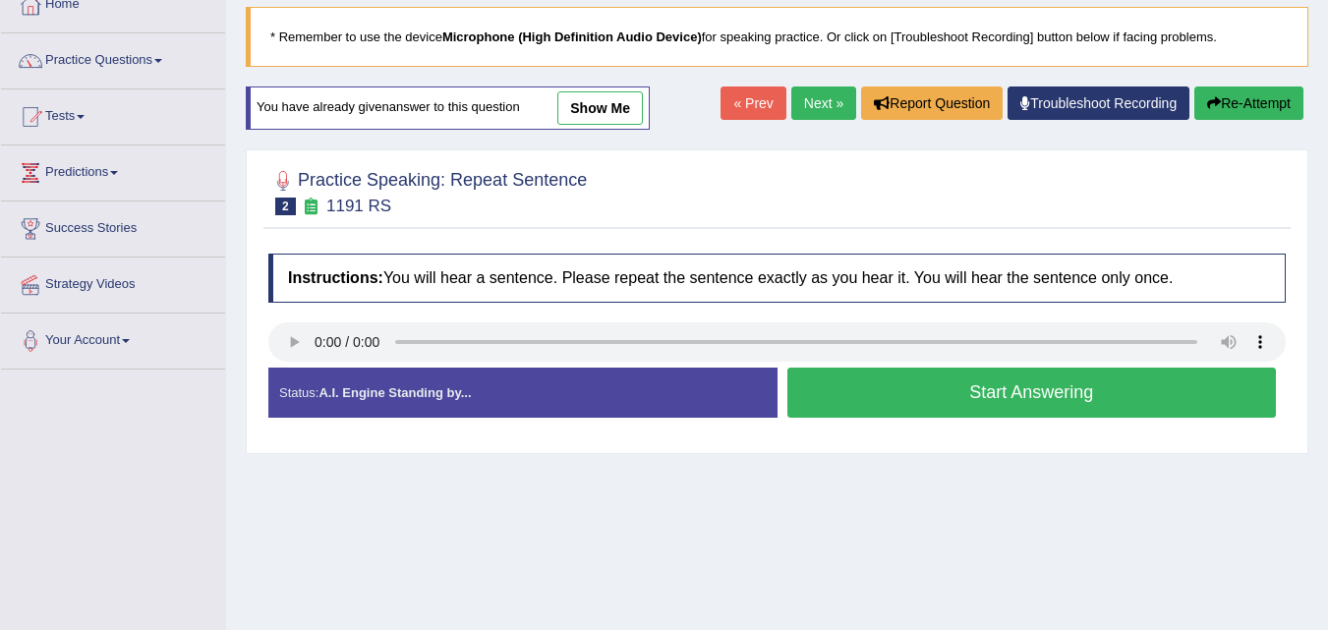
scroll to position [118, 0]
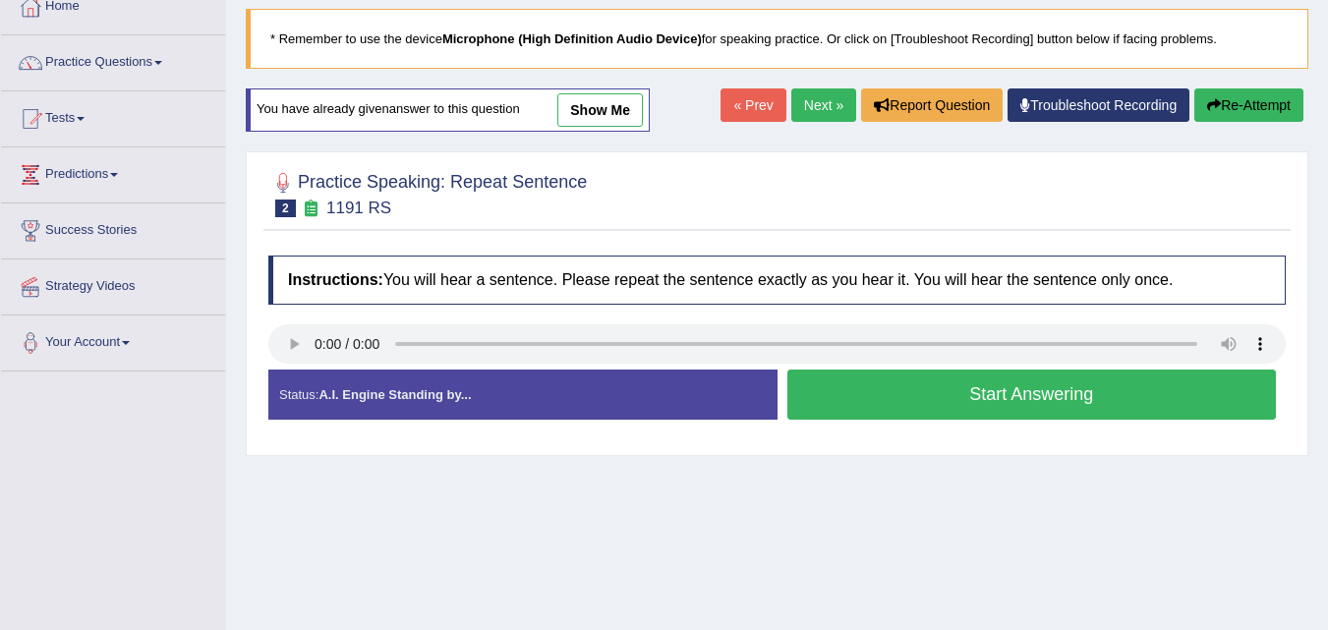
click at [936, 399] on button "Start Answering" at bounding box center [1031, 395] width 489 height 50
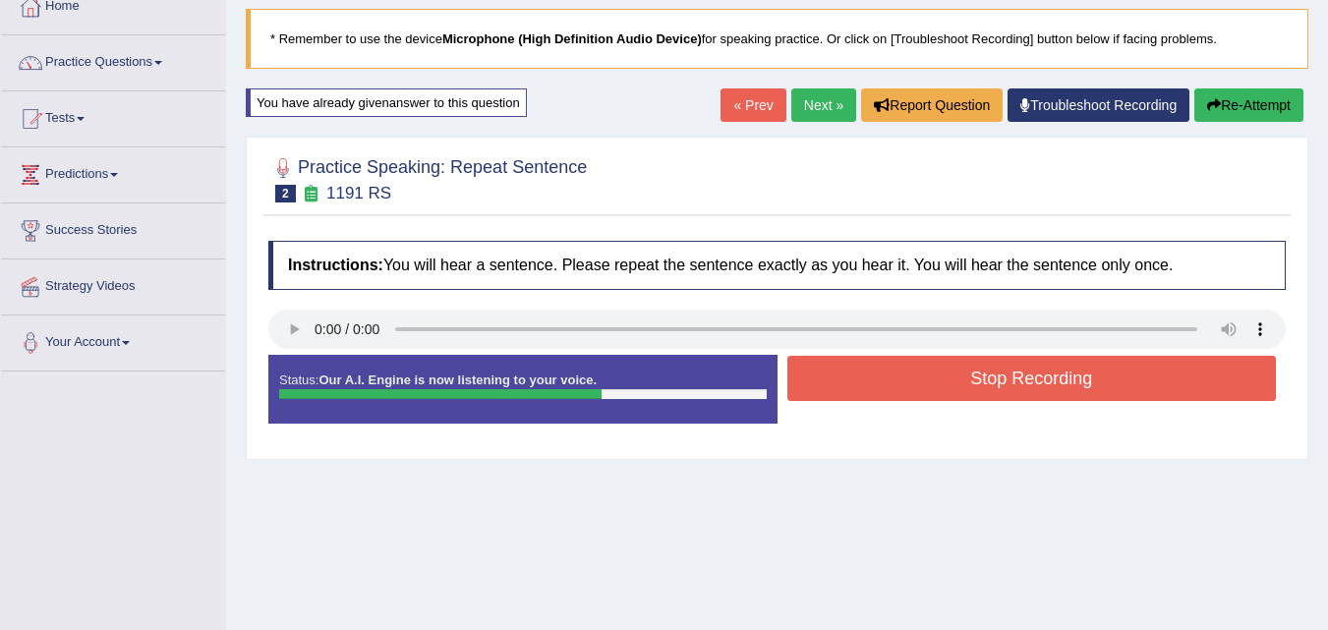
click at [976, 376] on button "Stop Recording" at bounding box center [1031, 378] width 489 height 45
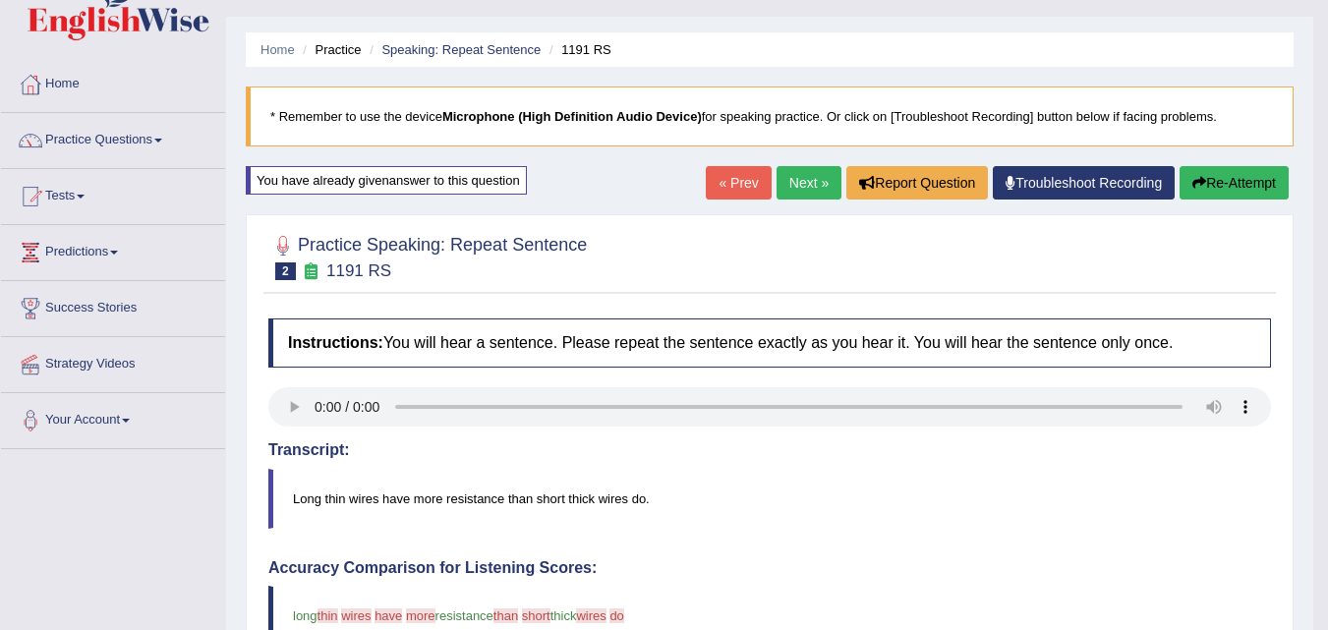
scroll to position [39, 0]
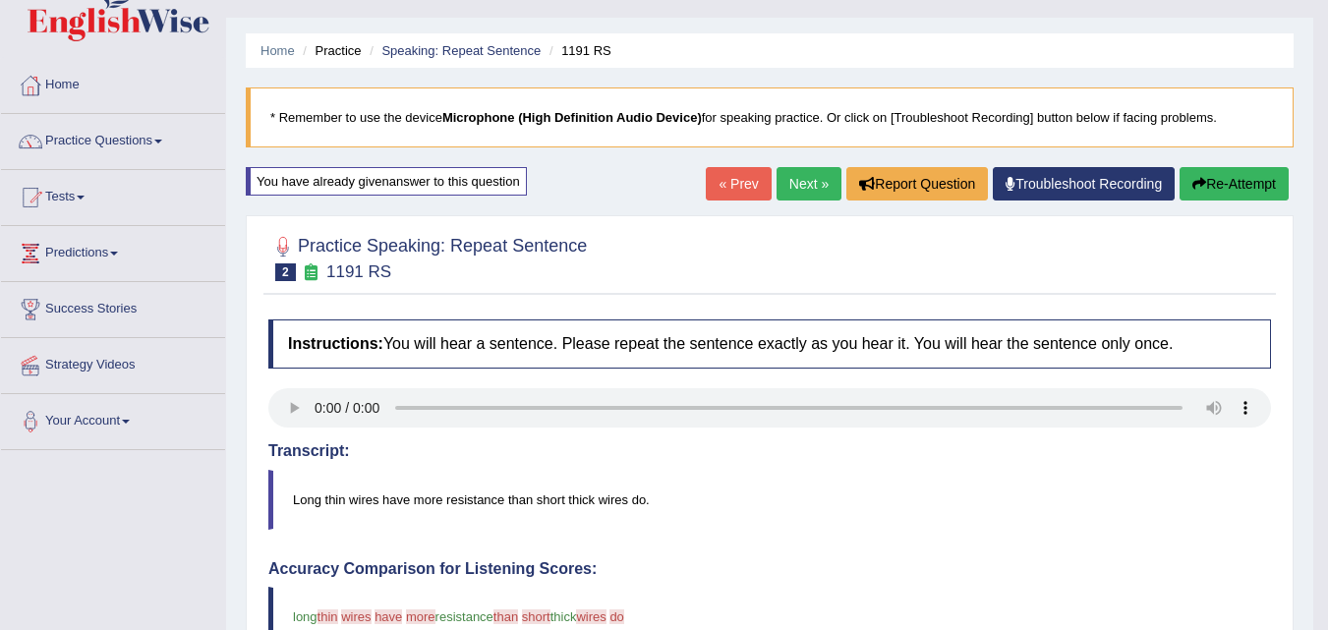
click at [802, 175] on link "Next »" at bounding box center [808, 183] width 65 height 33
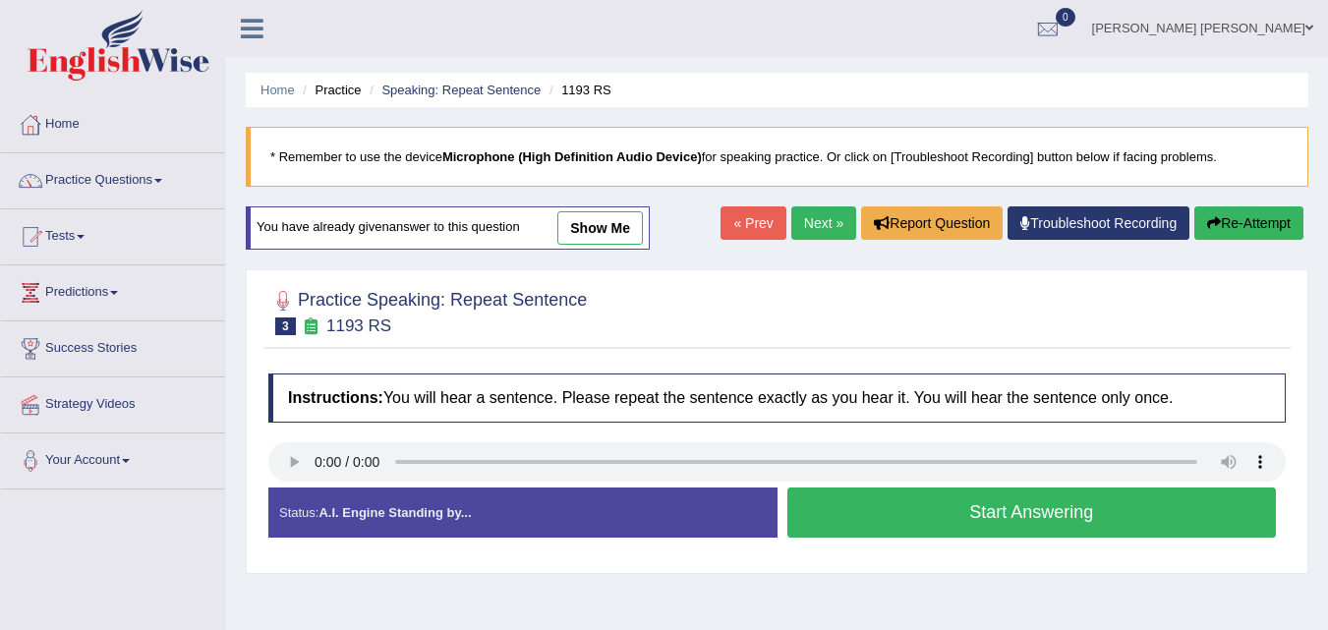
click at [934, 516] on button "Start Answering" at bounding box center [1031, 512] width 489 height 50
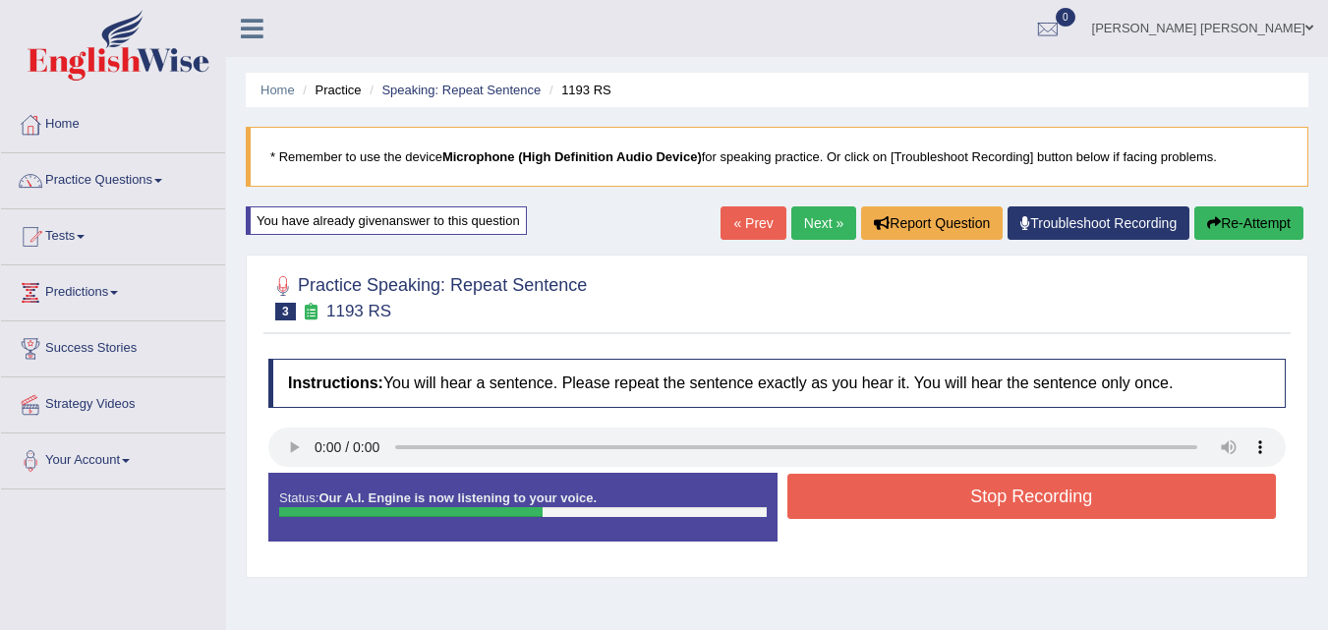
click at [1049, 509] on button "Stop Recording" at bounding box center [1031, 496] width 489 height 45
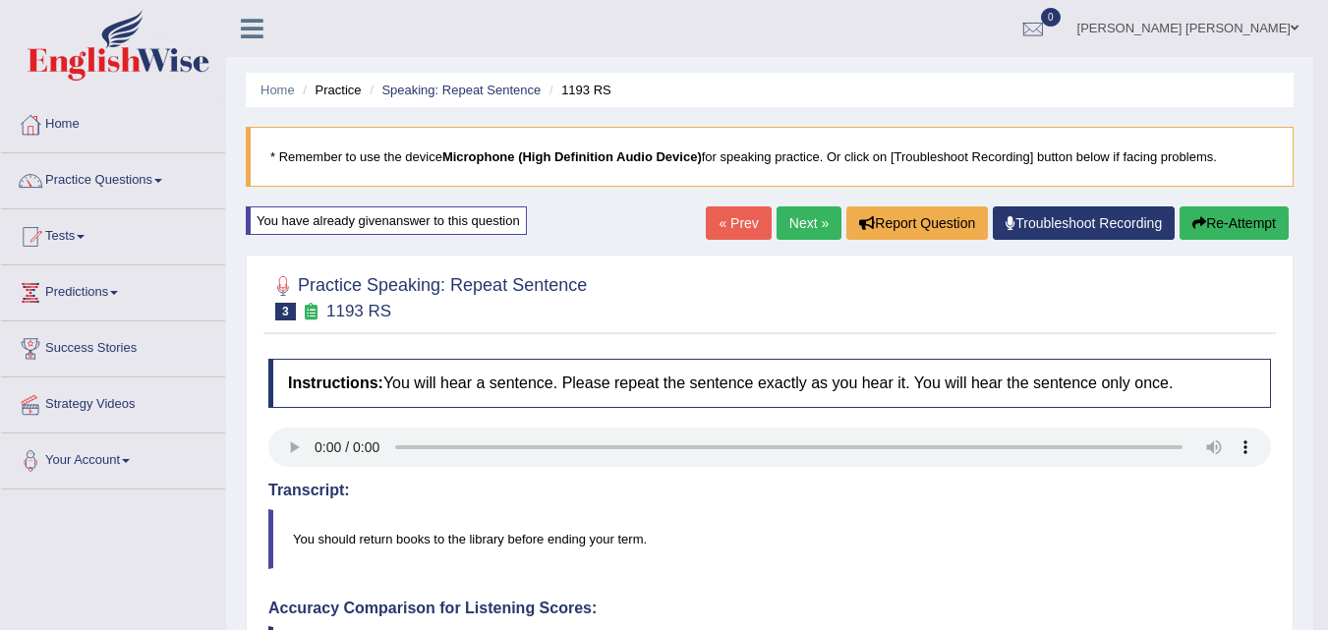
click at [1251, 222] on button "Re-Attempt" at bounding box center [1233, 222] width 109 height 33
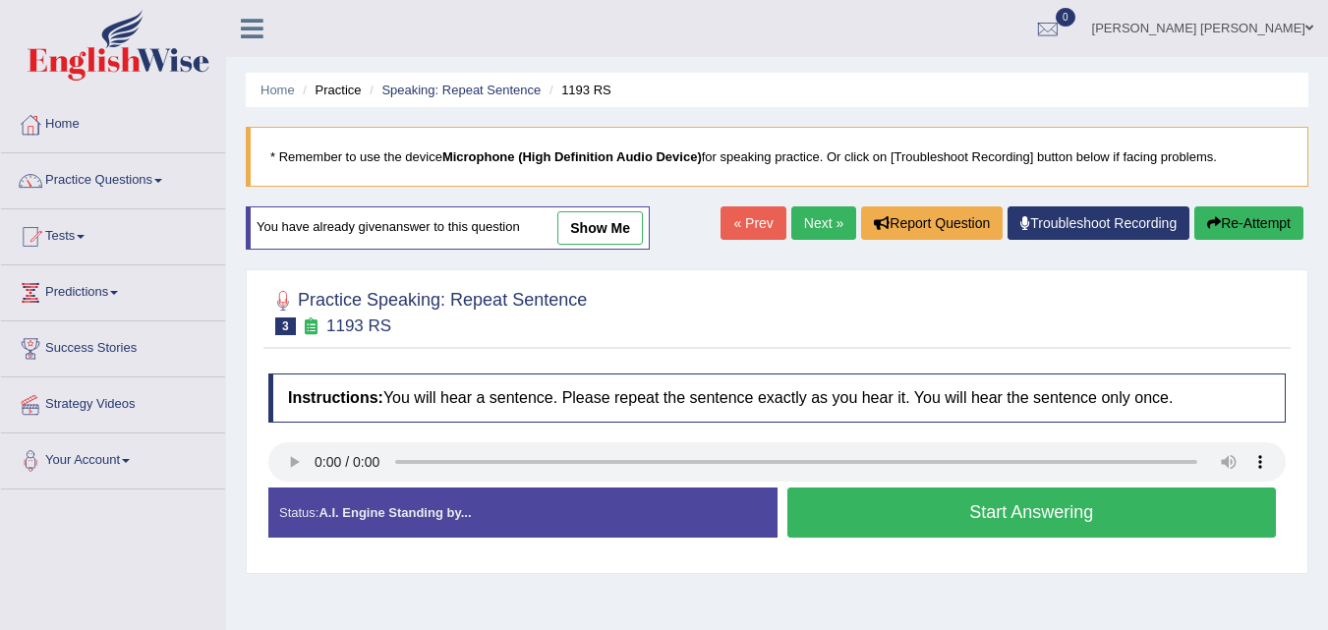
click at [886, 525] on button "Start Answering" at bounding box center [1031, 512] width 489 height 50
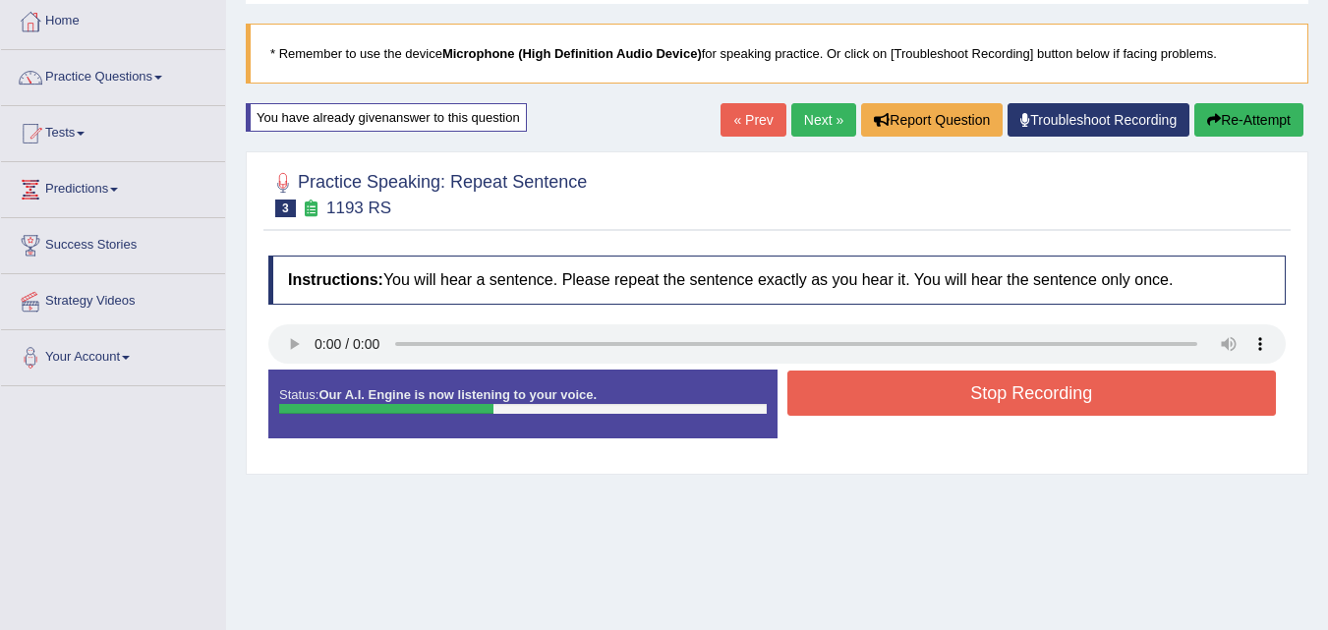
scroll to position [157, 0]
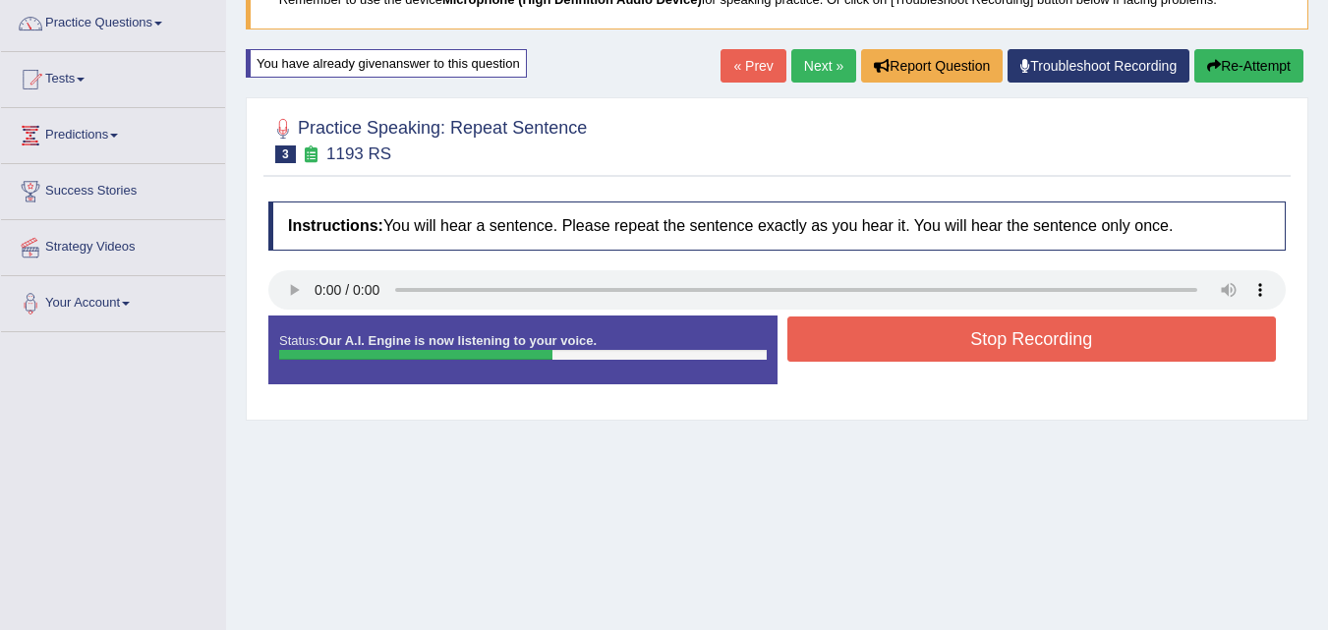
click at [1002, 343] on button "Stop Recording" at bounding box center [1031, 338] width 489 height 45
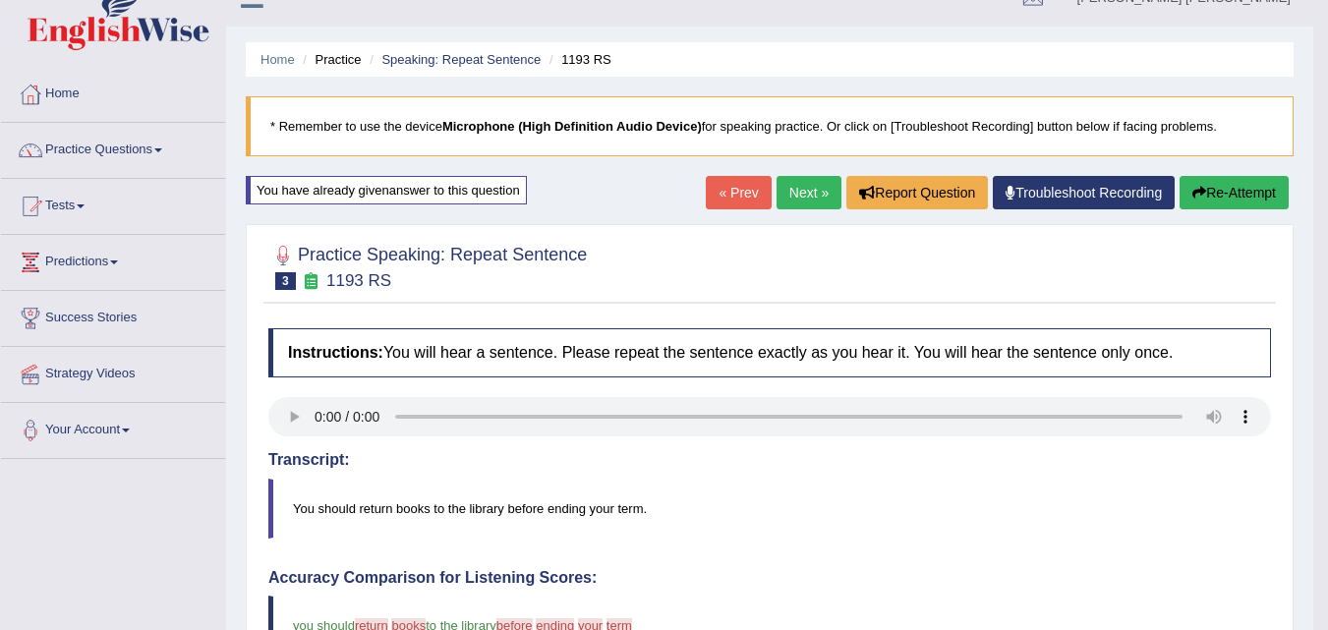
scroll to position [0, 0]
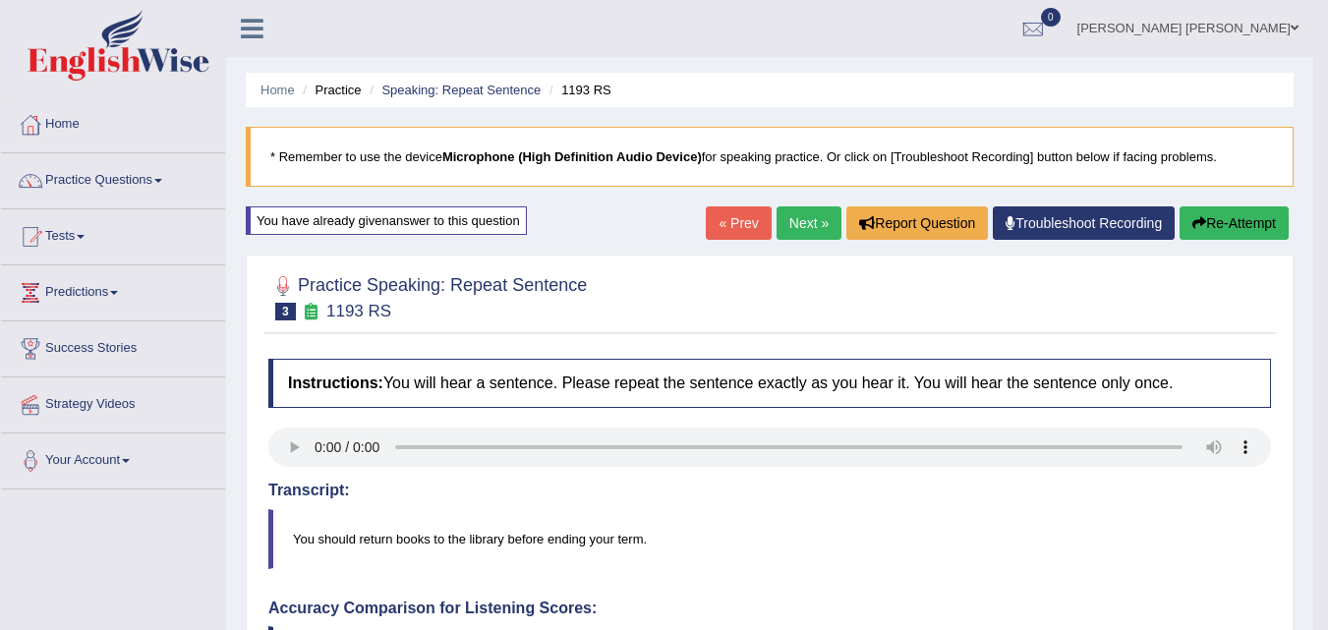
click at [814, 220] on link "Next »" at bounding box center [808, 222] width 65 height 33
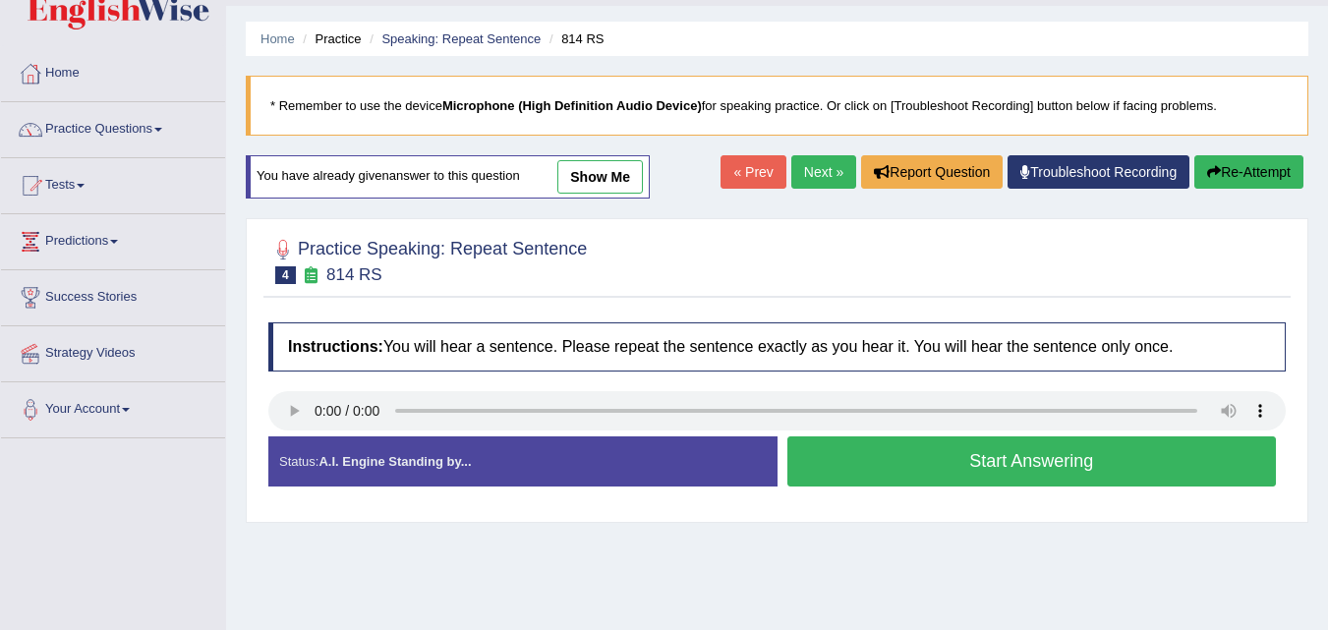
scroll to position [48, 0]
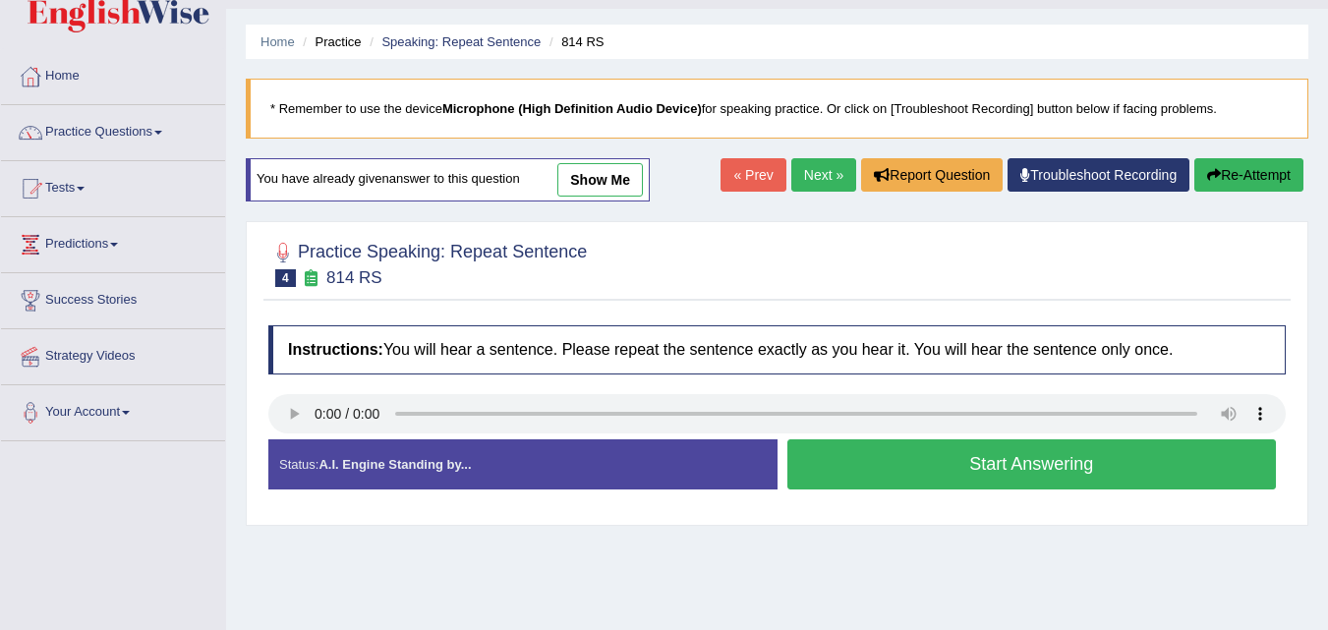
click at [595, 176] on link "show me" at bounding box center [600, 179] width 86 height 33
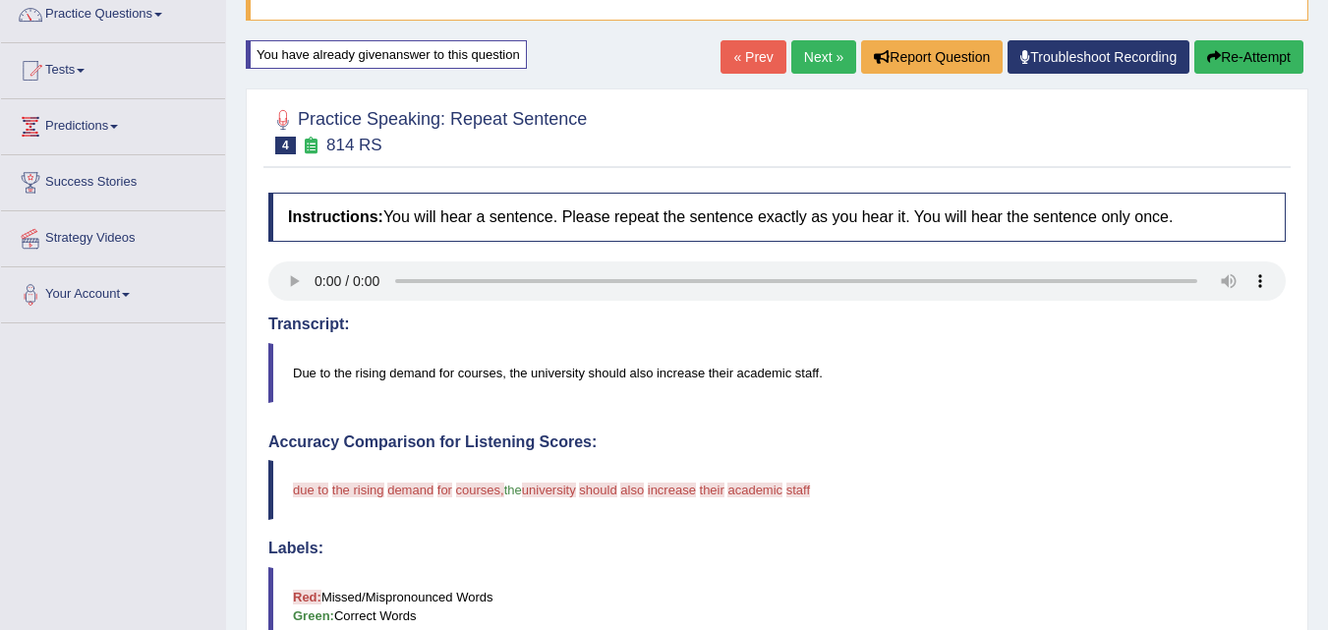
scroll to position [205, 0]
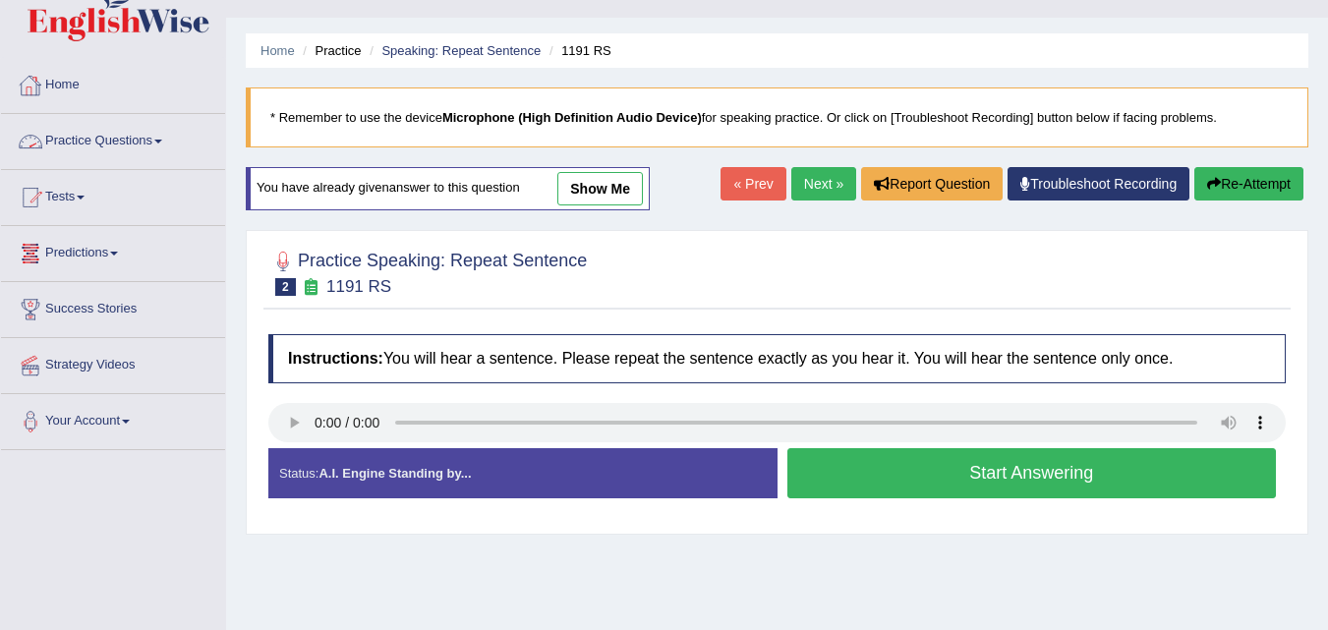
click at [114, 132] on link "Practice Questions" at bounding box center [113, 138] width 224 height 49
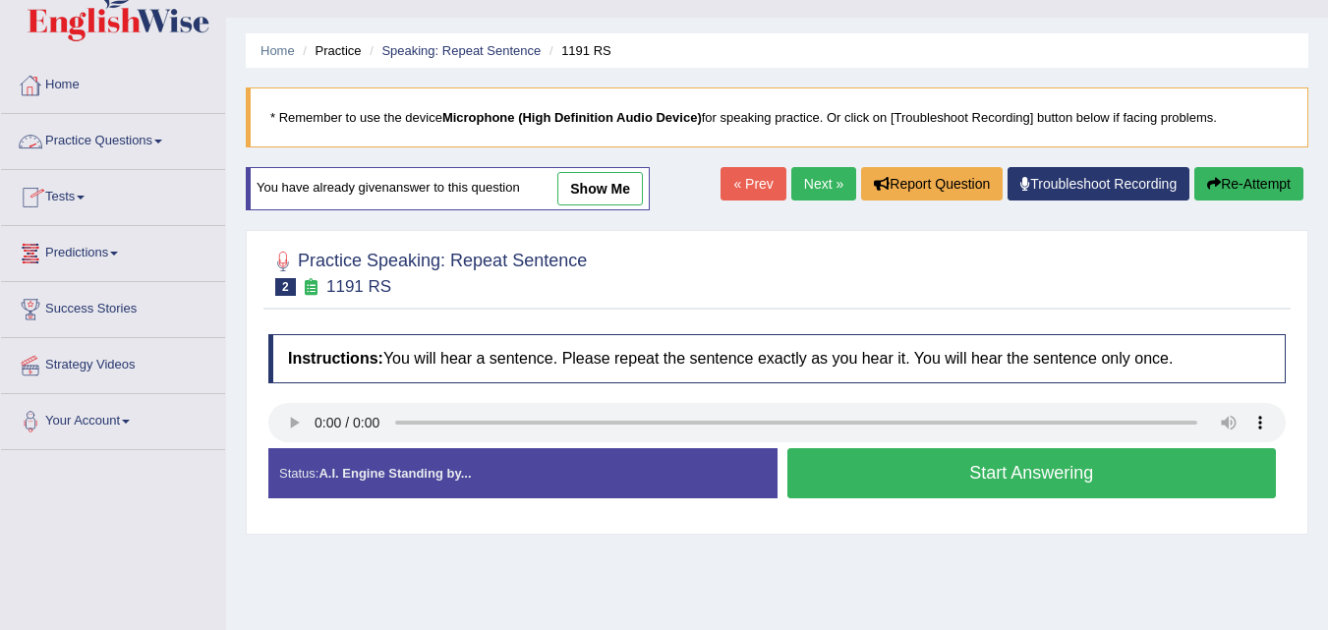
click at [142, 142] on link "Practice Questions" at bounding box center [113, 138] width 224 height 49
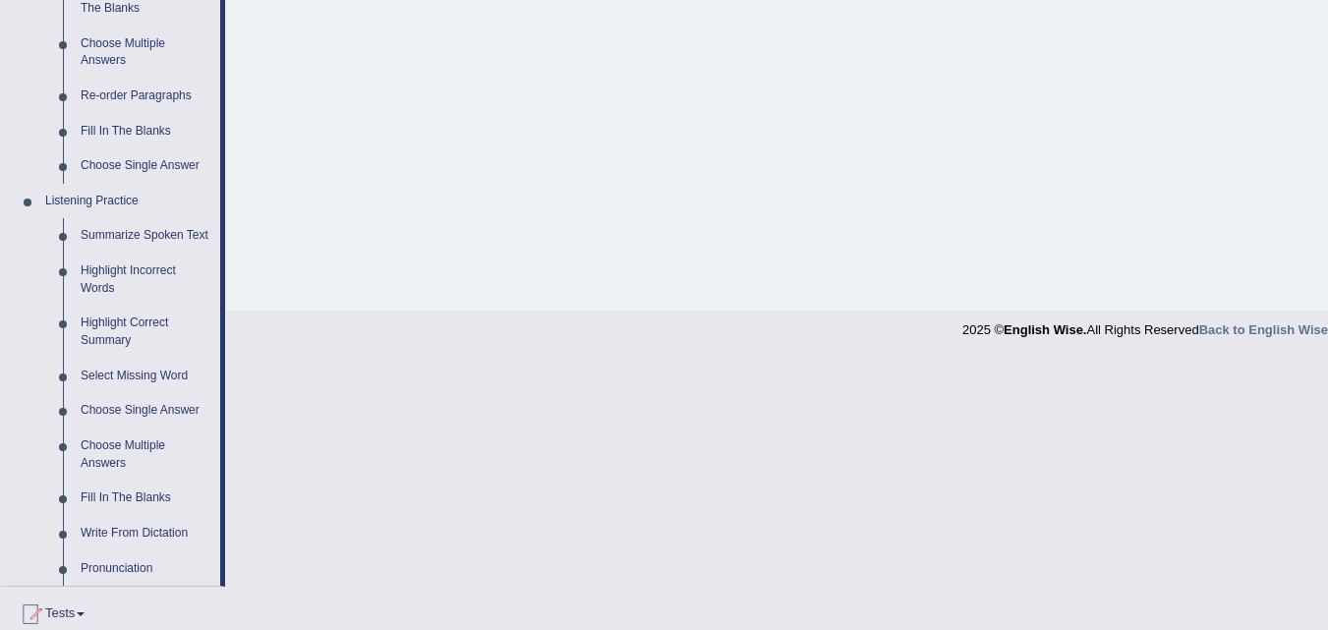
scroll to position [668, 0]
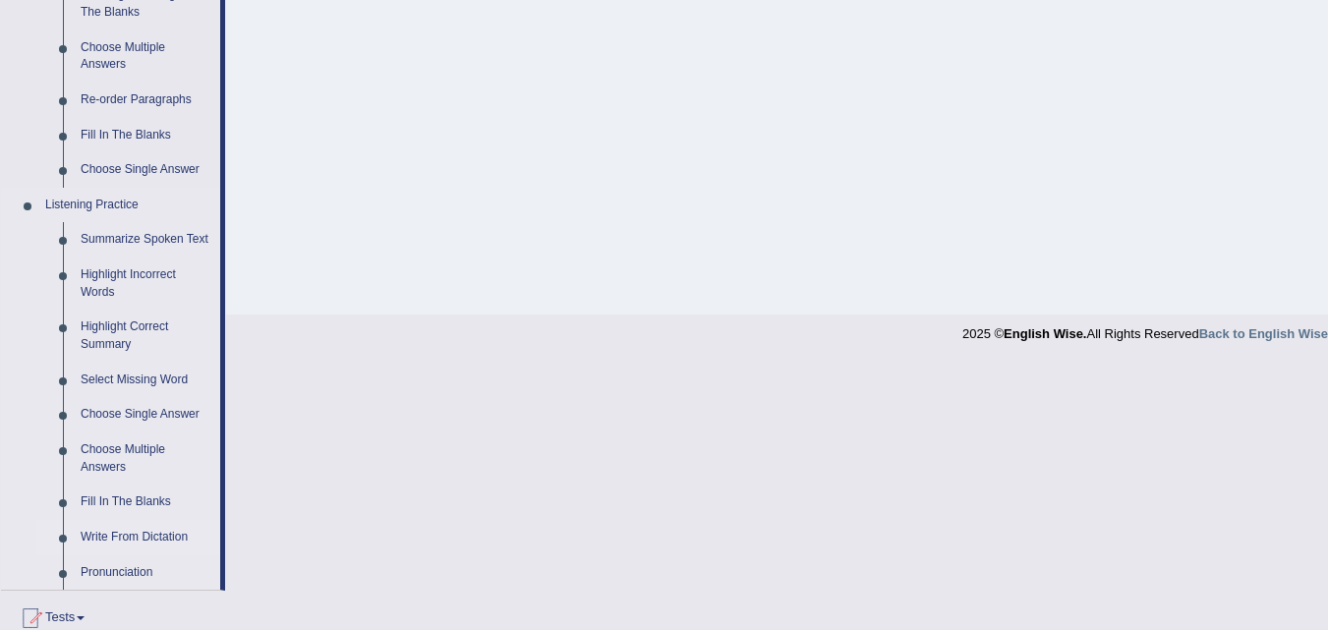
click at [138, 538] on link "Write From Dictation" at bounding box center [146, 537] width 148 height 35
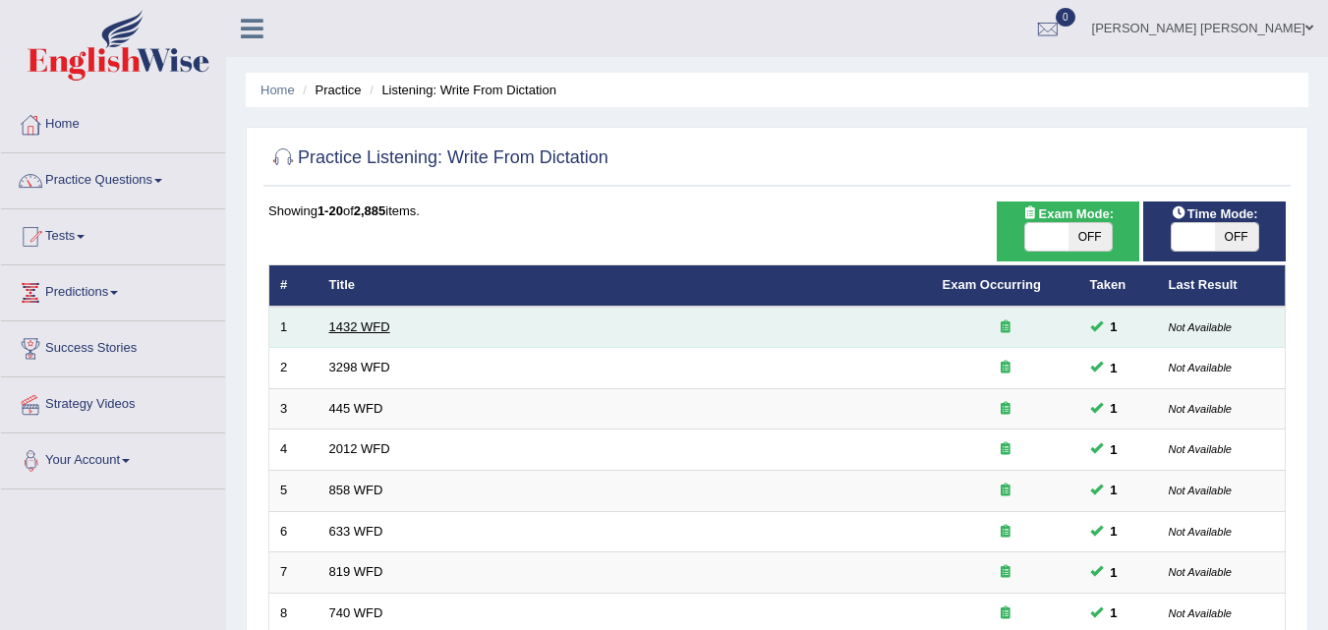
click at [343, 319] on link "1432 WFD" at bounding box center [359, 326] width 61 height 15
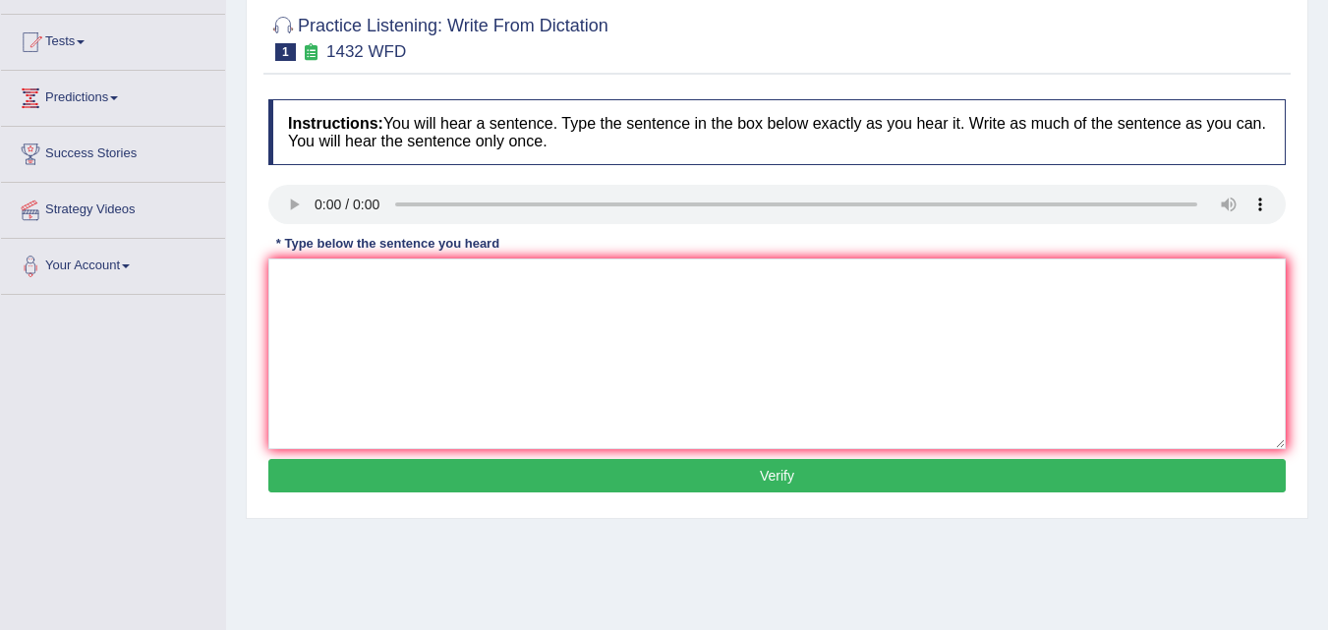
scroll to position [197, 0]
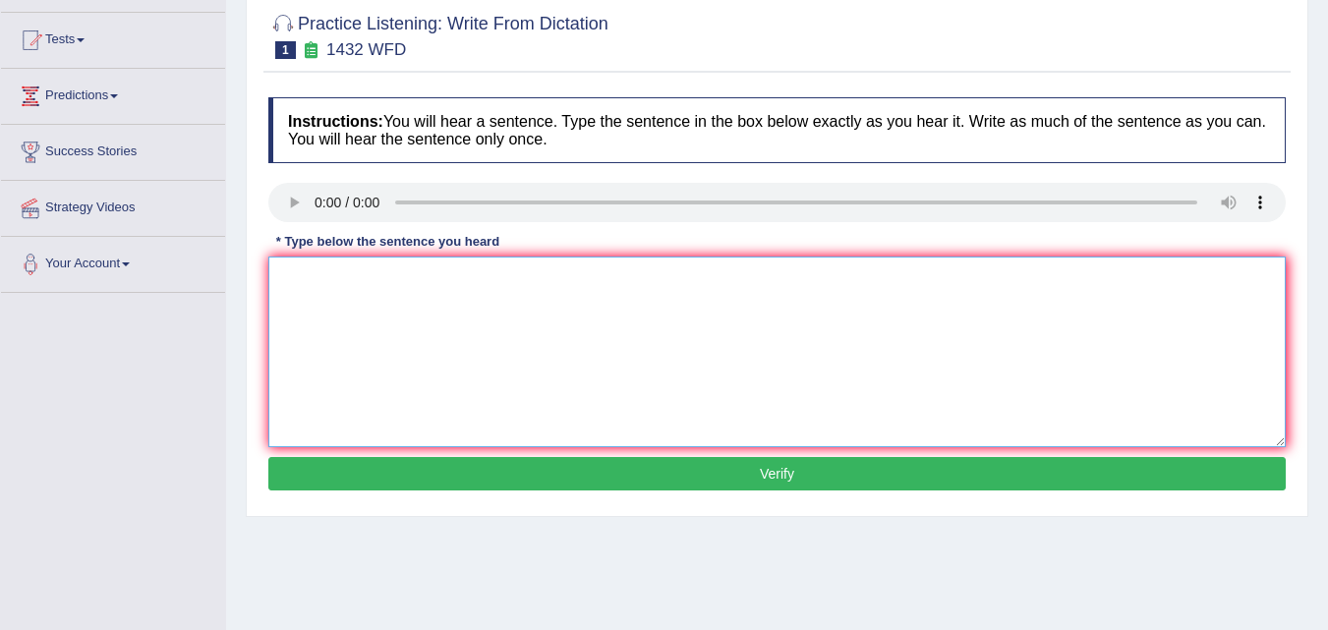
click at [297, 295] on textarea at bounding box center [776, 352] width 1017 height 191
type textarea "More physical activities to beneficial to your health."
click at [756, 473] on button "Verify" at bounding box center [776, 473] width 1017 height 33
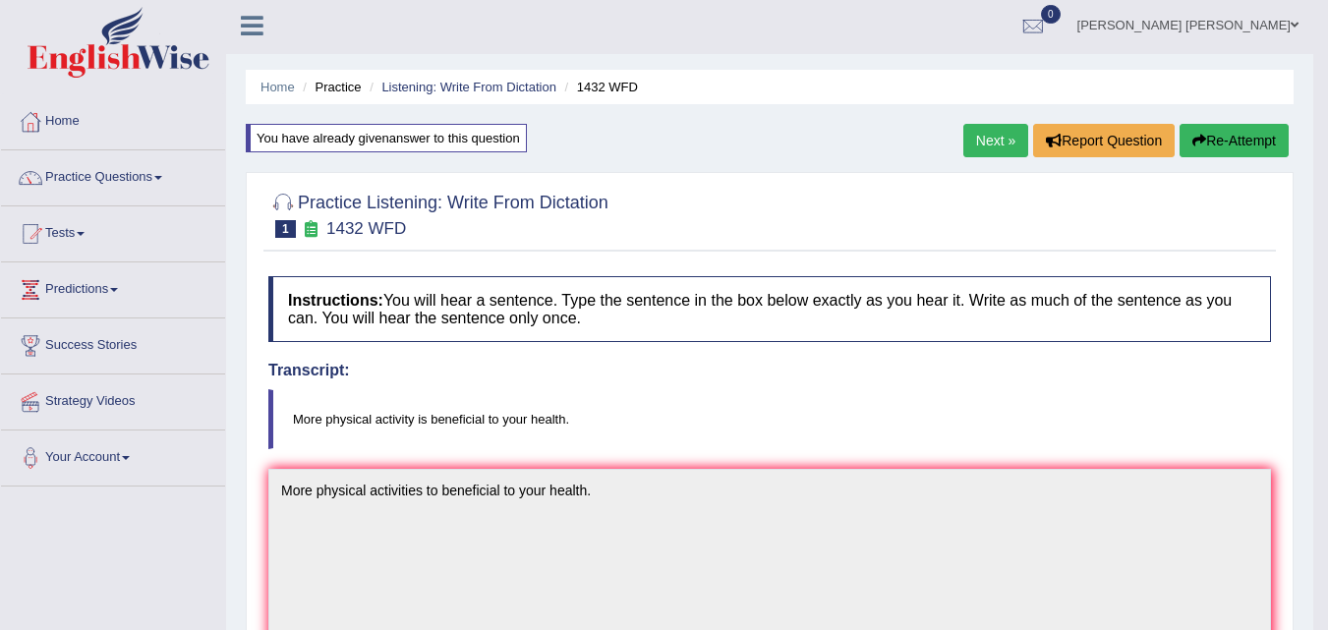
scroll to position [0, 0]
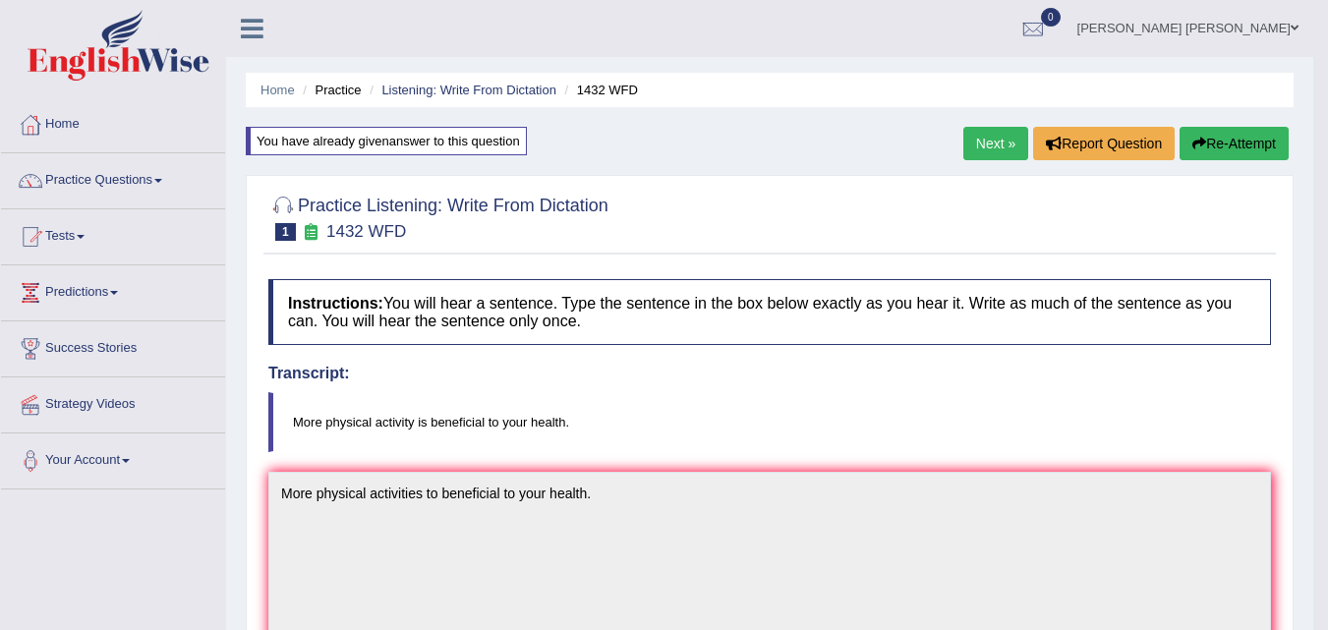
click at [992, 142] on link "Next »" at bounding box center [995, 143] width 65 height 33
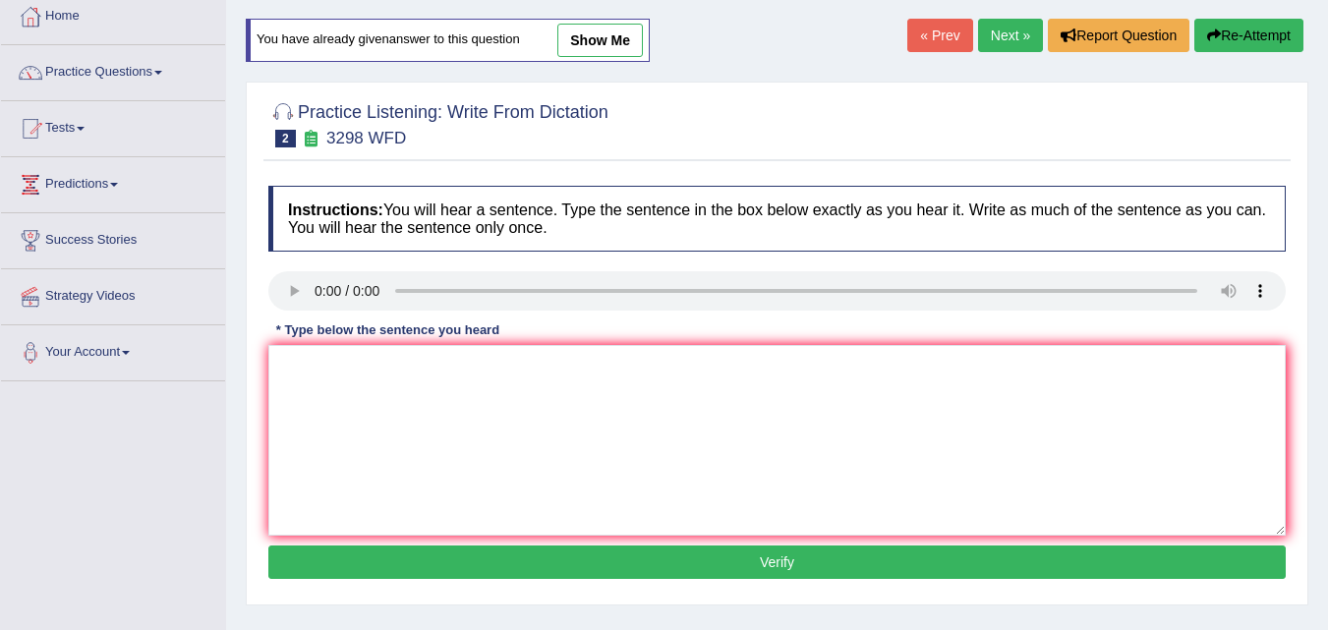
scroll to position [48, 0]
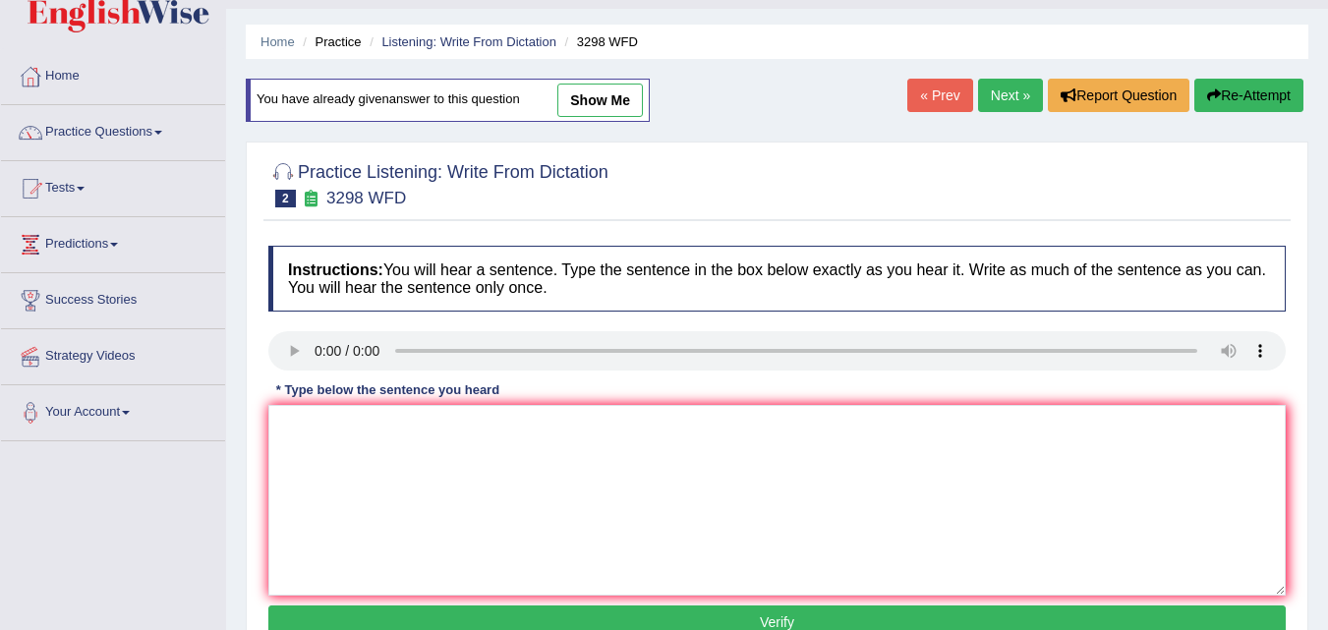
click at [372, 387] on div "* Type below the sentence you heard" at bounding box center [387, 389] width 239 height 19
click at [434, 261] on h4 "Instructions: You will hear a sentence. Type the sentence in the box below exac…" at bounding box center [776, 279] width 1017 height 66
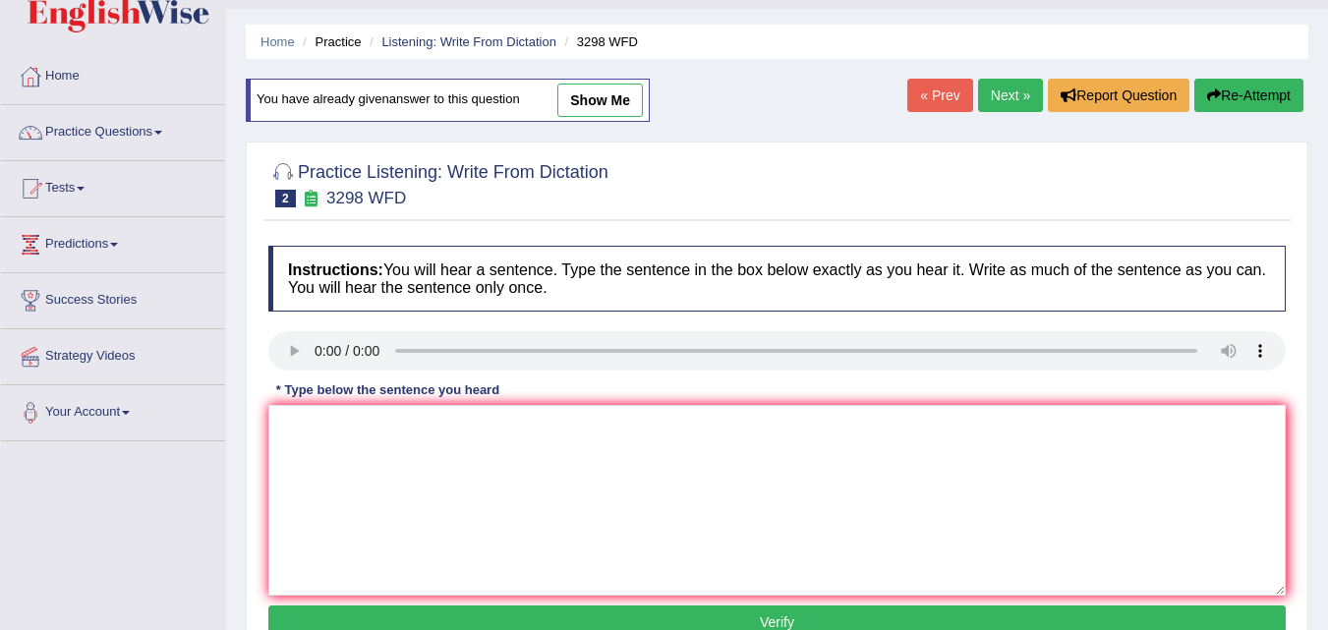
click at [619, 95] on link "show me" at bounding box center [600, 100] width 86 height 33
type textarea "Animal behaviour appers to contains both similar and distinct behaviour to that…"
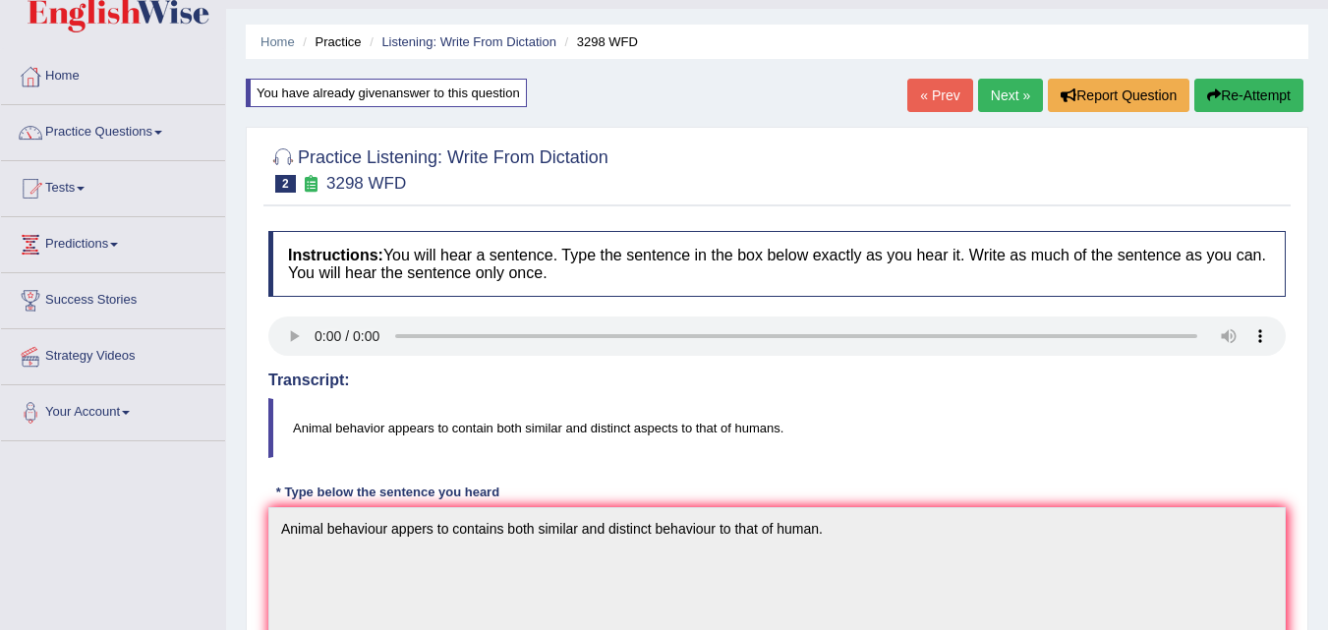
click at [1007, 99] on link "Next »" at bounding box center [1010, 95] width 65 height 33
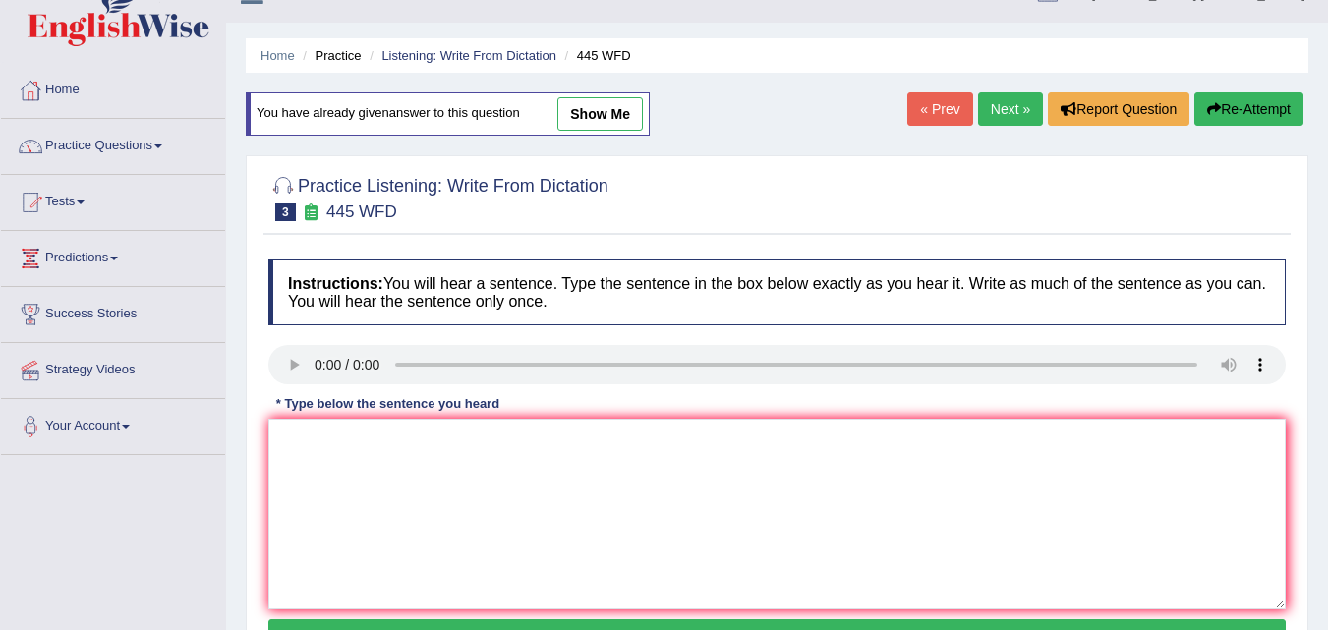
scroll to position [39, 0]
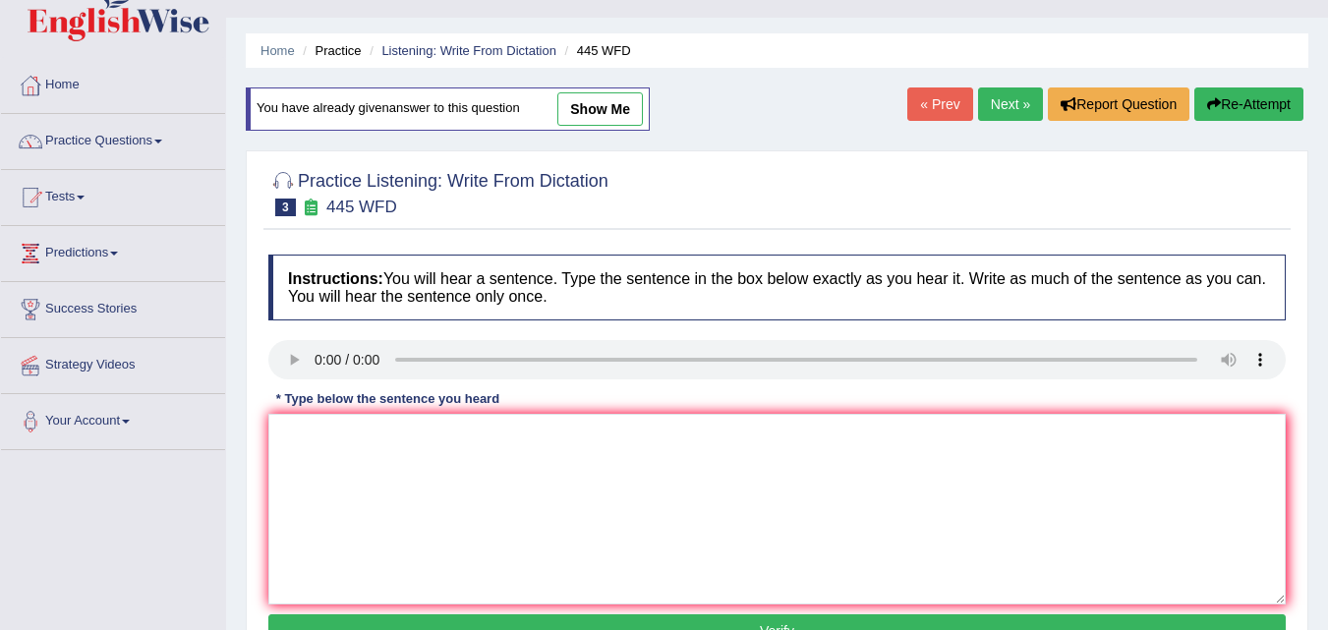
click at [613, 112] on link "show me" at bounding box center [600, 108] width 86 height 33
type textarea "The american astronomers build a philoshopers behaviour to land on."
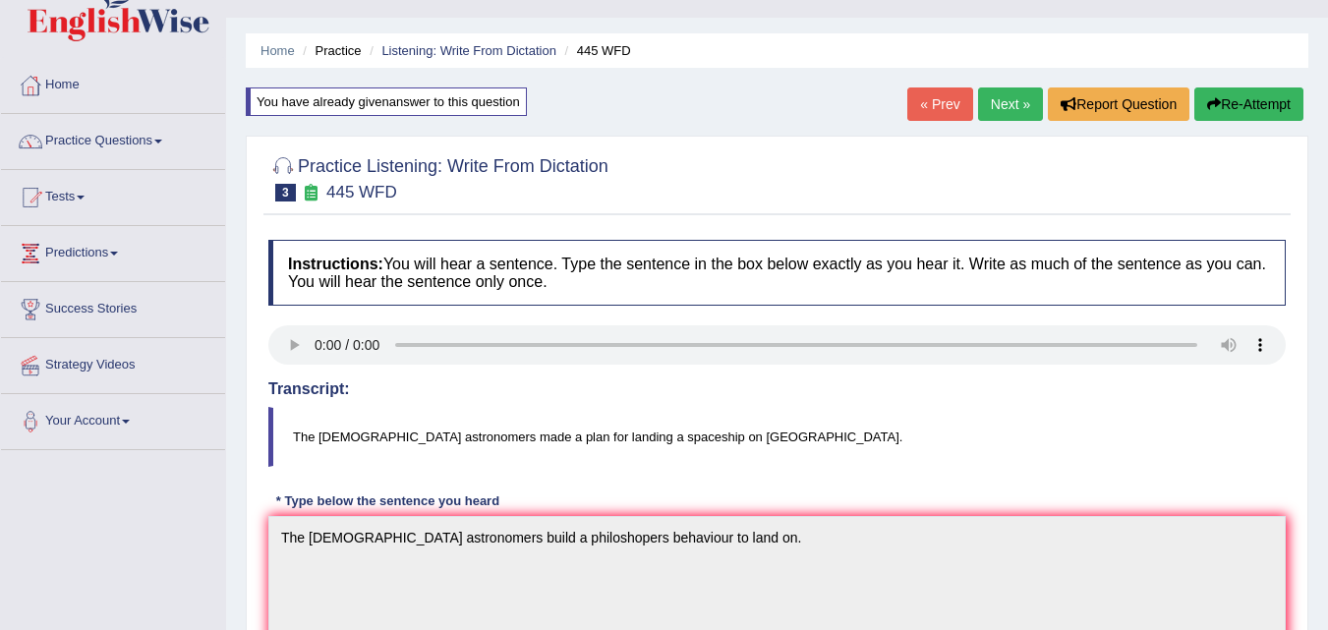
click at [1003, 104] on link "Next »" at bounding box center [1010, 103] width 65 height 33
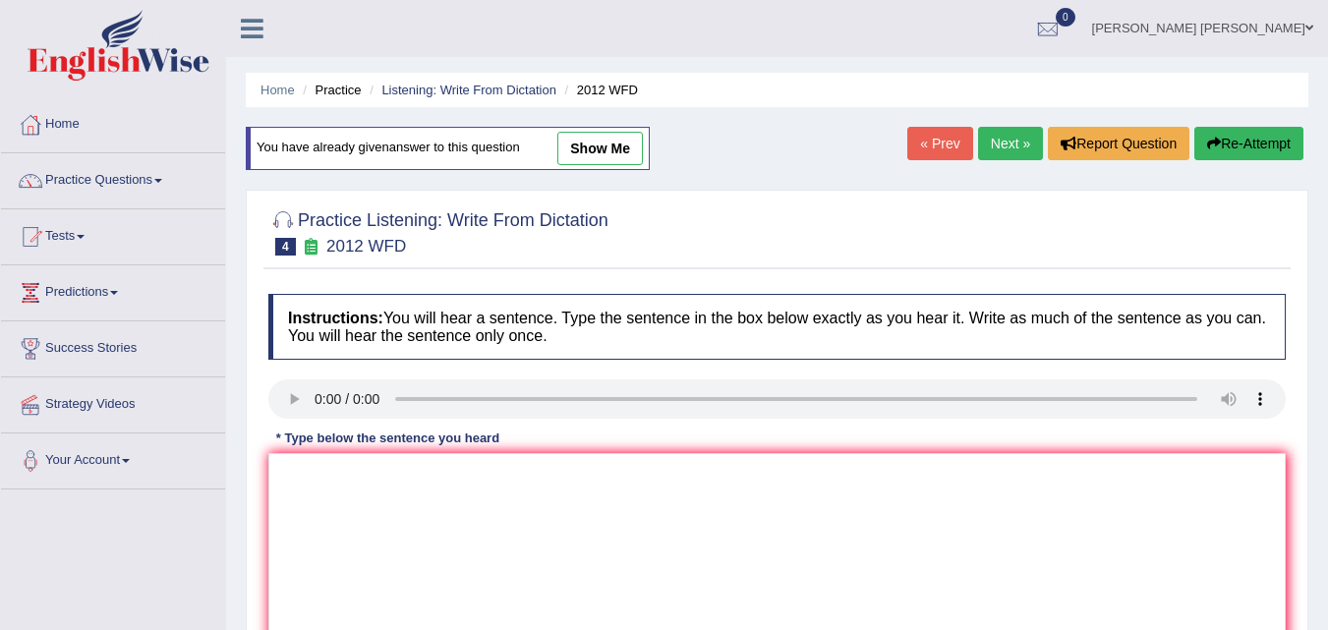
click at [615, 150] on link "show me" at bounding box center [600, 148] width 86 height 33
type textarea "There is great deal of debate in this topic."
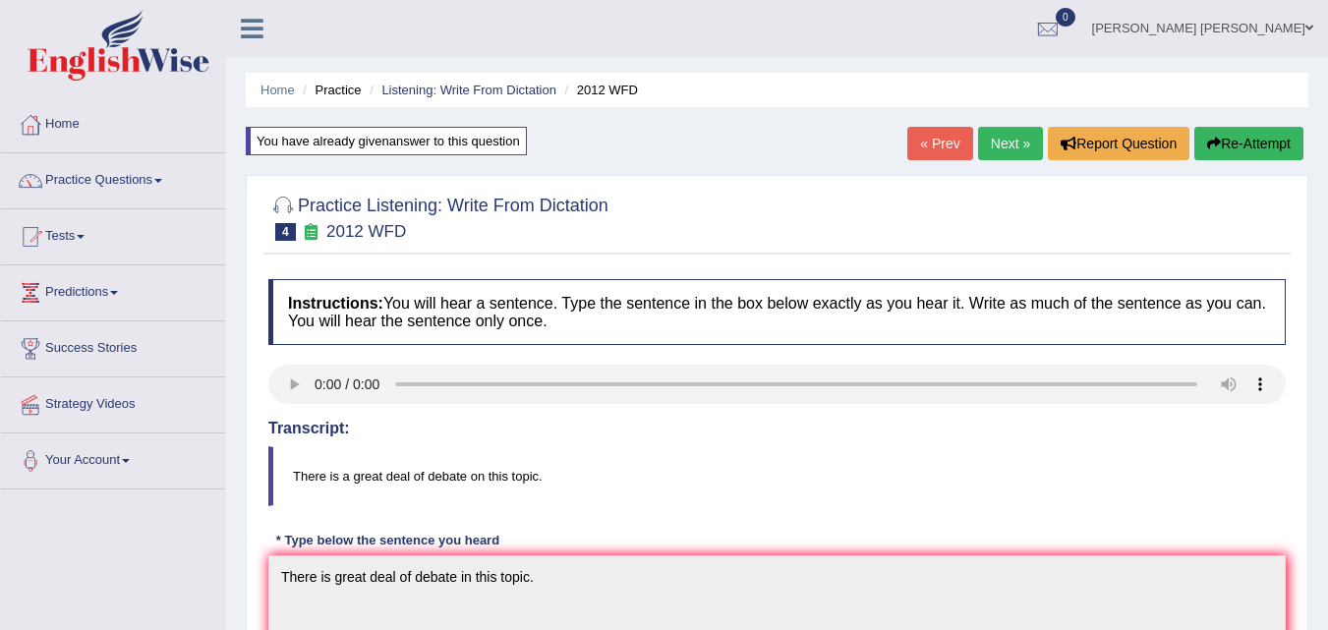
click at [994, 143] on link "Next »" at bounding box center [1010, 143] width 65 height 33
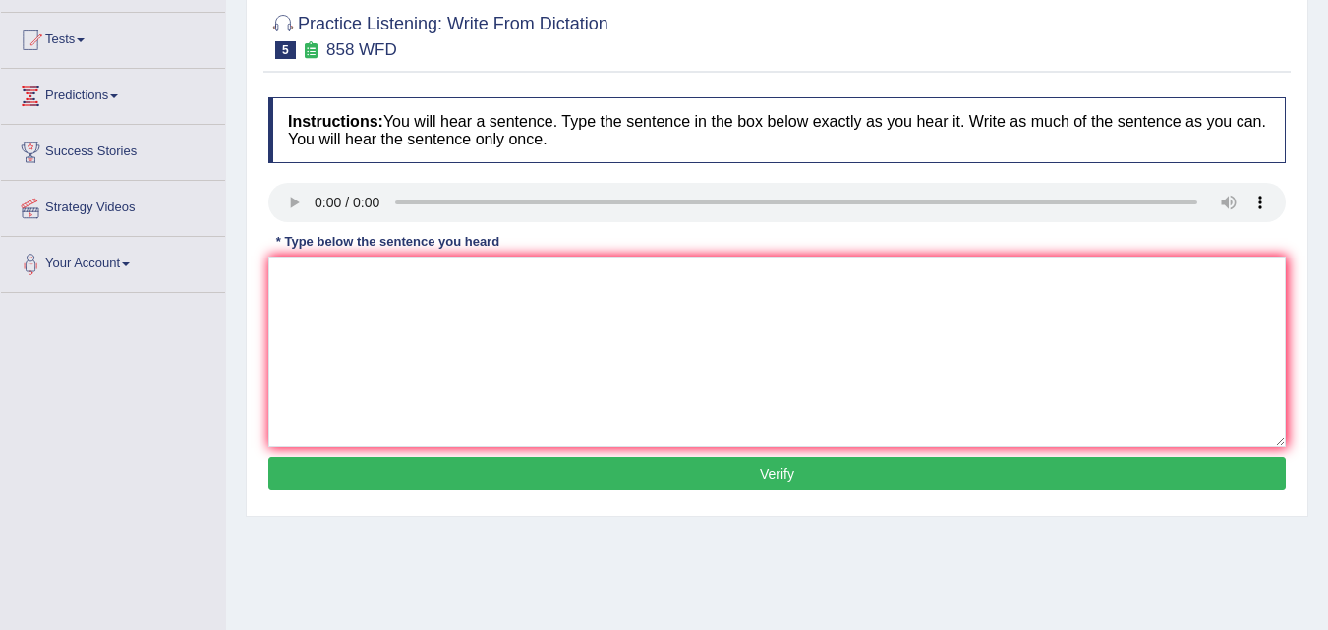
scroll to position [79, 0]
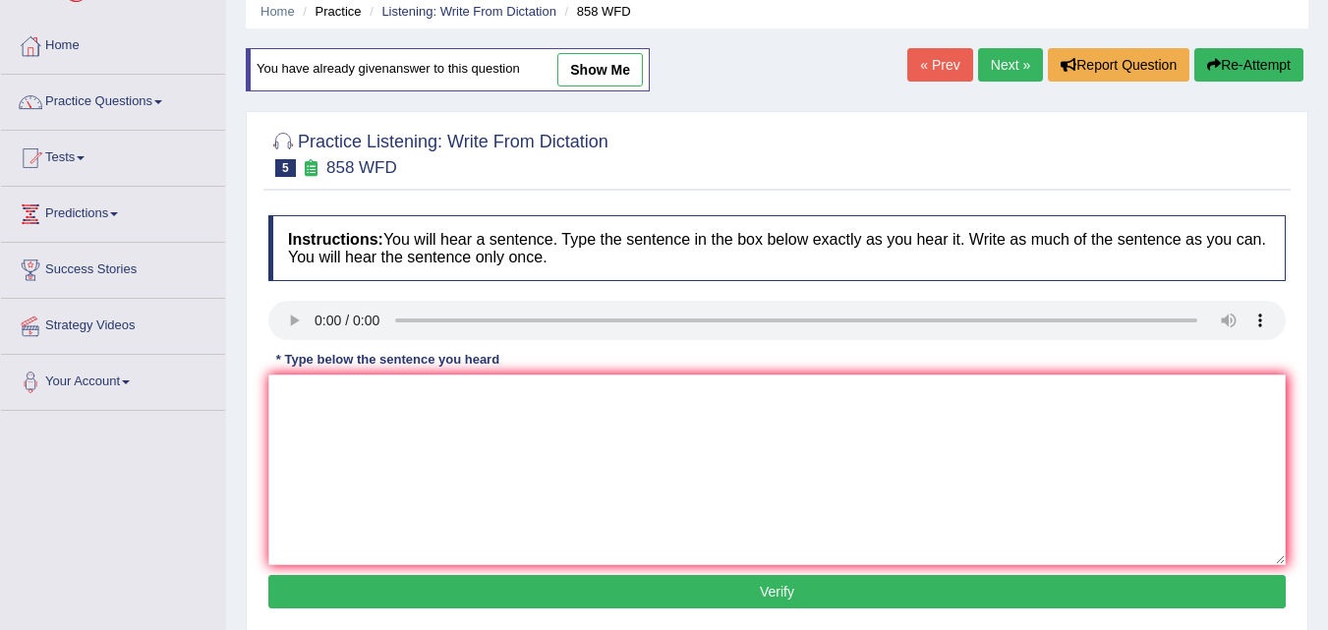
click at [625, 54] on link "show me" at bounding box center [600, 69] width 86 height 33
type textarea "The here ship of art was found historican."
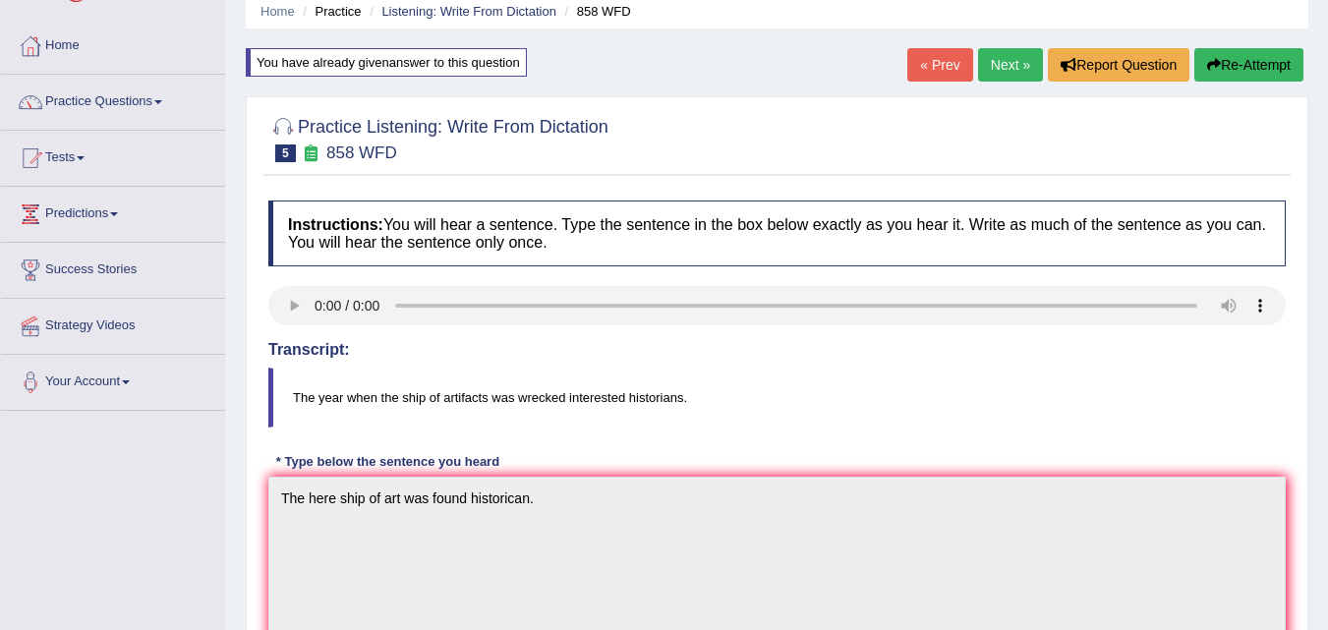
click at [937, 66] on link "« Prev" at bounding box center [939, 64] width 65 height 33
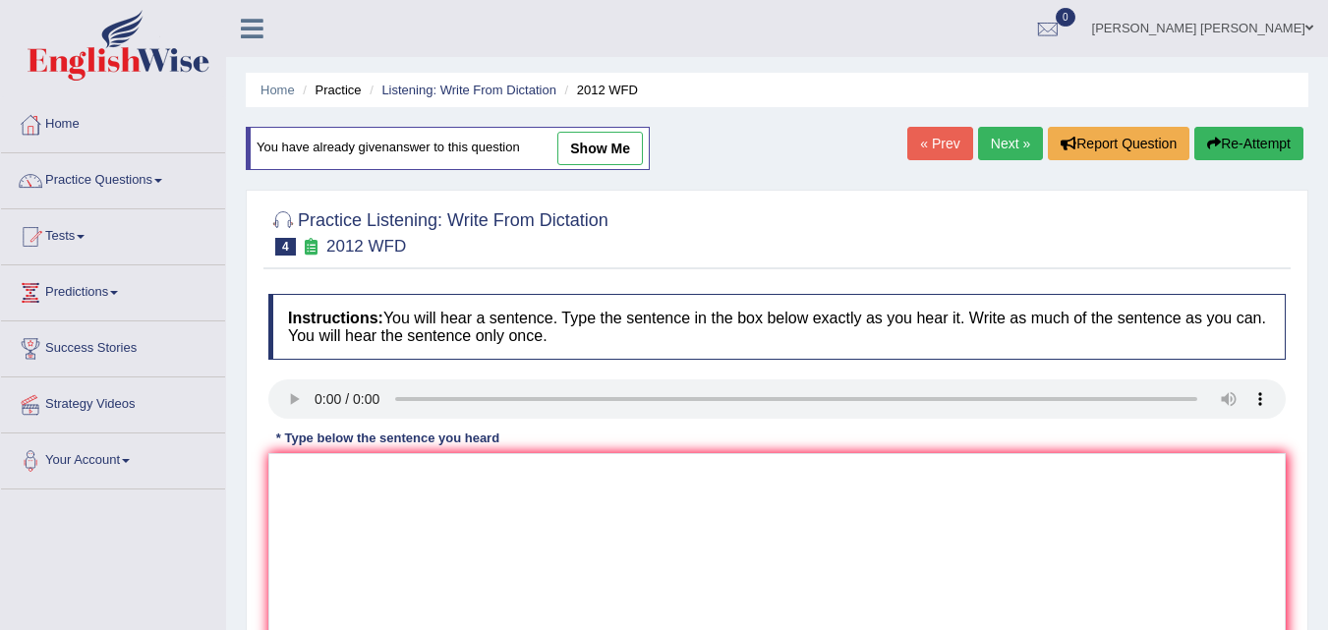
click at [946, 149] on link "« Prev" at bounding box center [939, 143] width 65 height 33
click at [946, 148] on div "Home Practice Listening: Write From Dictation 1432 WFD You have already given a…" at bounding box center [777, 491] width 1102 height 983
click at [990, 137] on link "Next »" at bounding box center [1010, 143] width 65 height 33
click at [949, 133] on link "« Prev" at bounding box center [939, 143] width 65 height 33
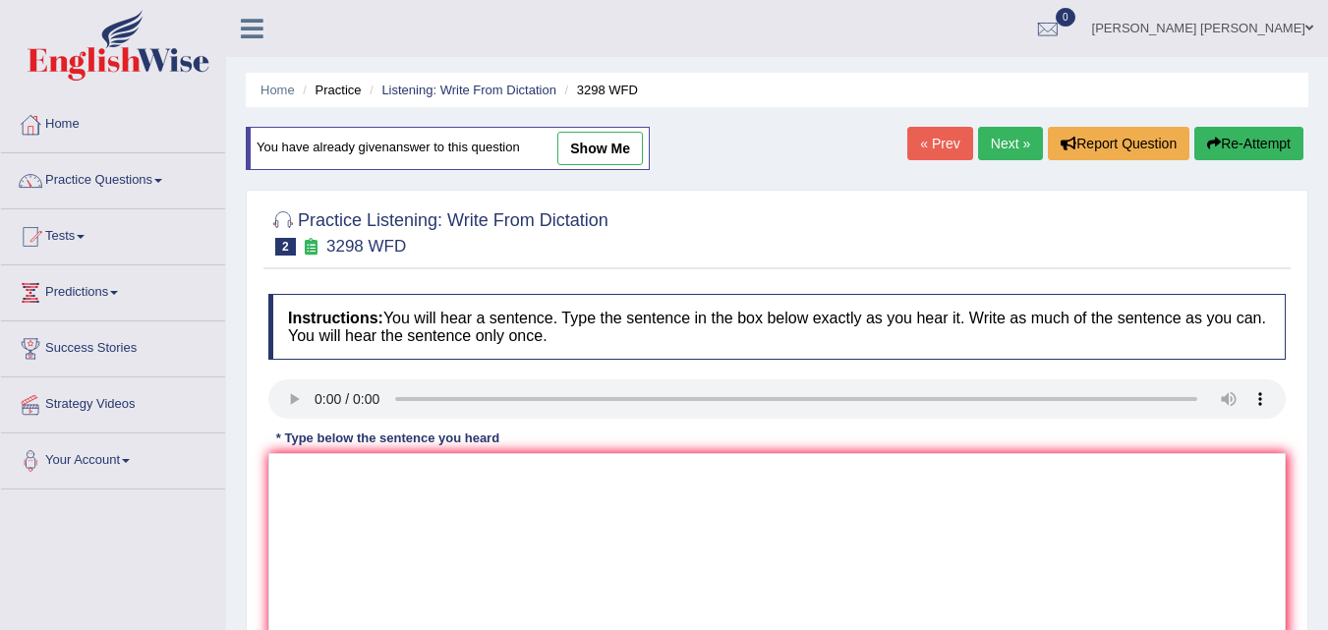
click at [938, 141] on link "« Prev" at bounding box center [939, 143] width 65 height 33
click at [367, 514] on textarea at bounding box center [776, 548] width 1017 height 191
type textarea "More physical activity to beneficial to you"
click at [357, 503] on textarea at bounding box center [776, 548] width 1017 height 191
click at [291, 474] on textarea "more physical activity beneficial to your health." at bounding box center [776, 548] width 1017 height 191
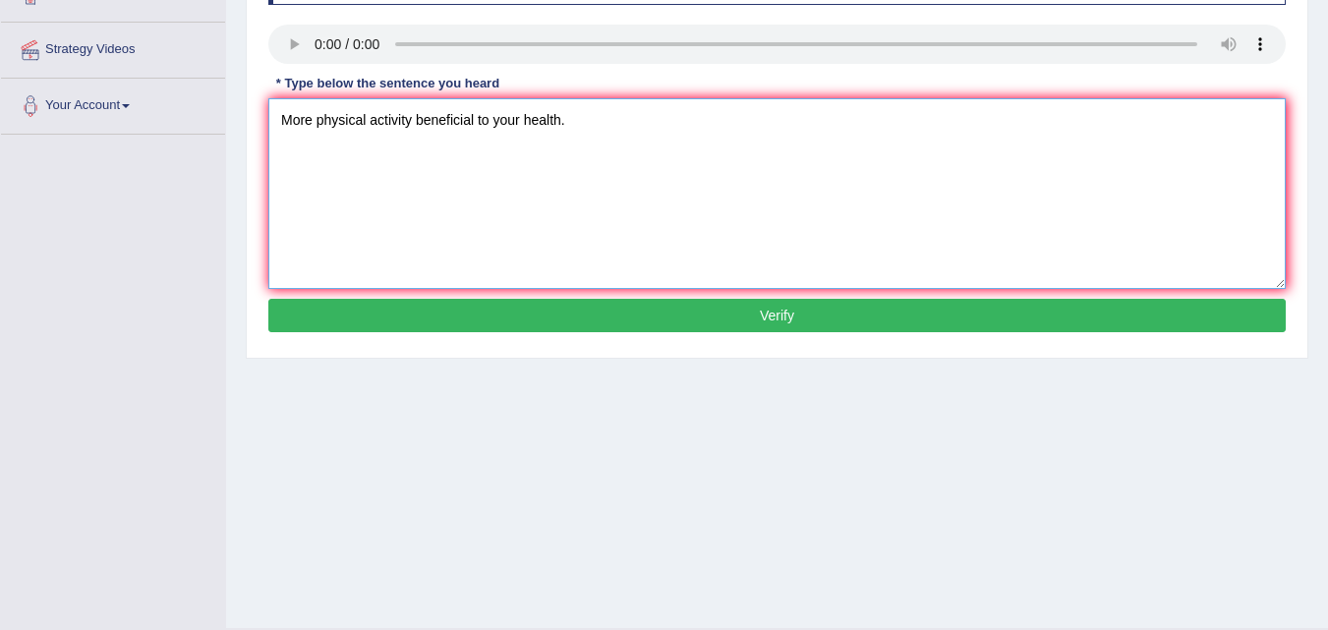
scroll to position [402, 0]
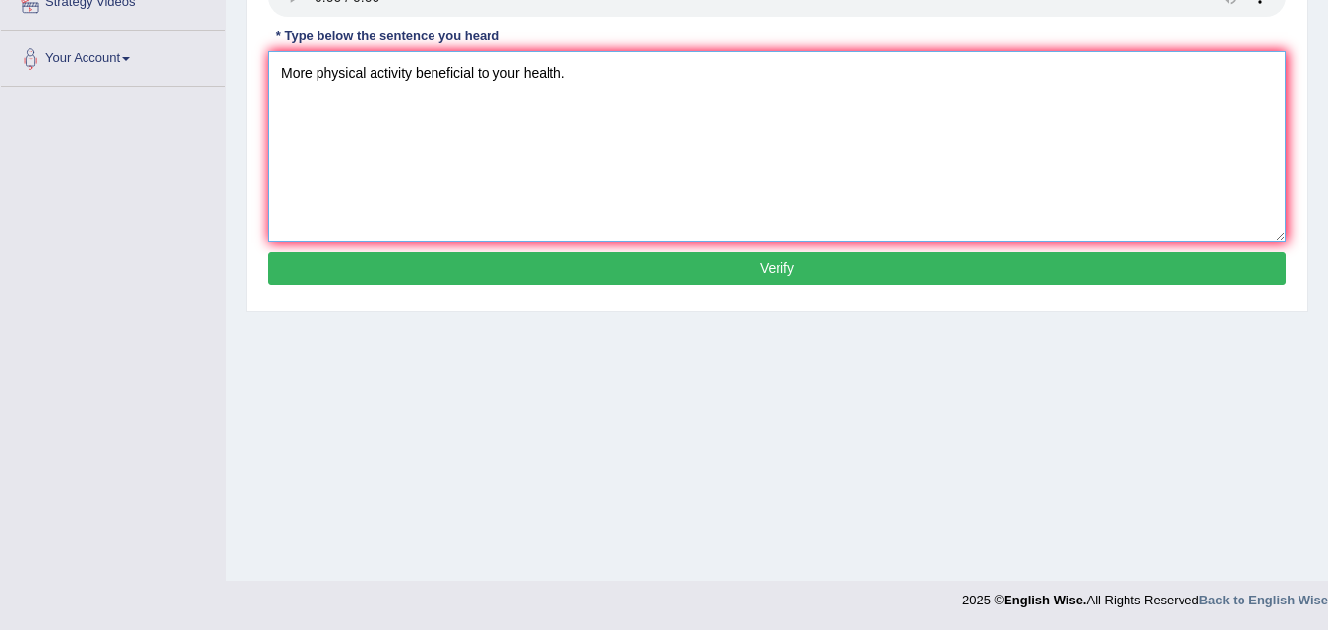
type textarea "More physical activity beneficial to your health."
click at [925, 265] on button "Verify" at bounding box center [776, 268] width 1017 height 33
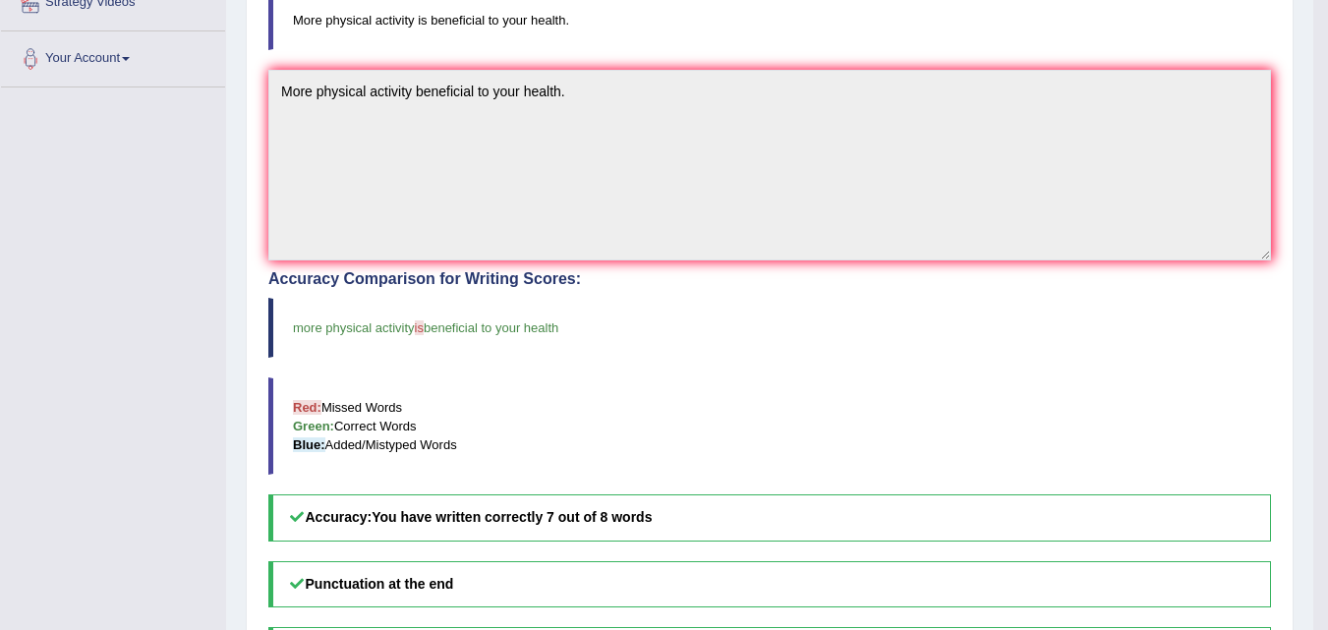
click at [925, 265] on div "Instructions: You will hear a sentence. Type the sentence in the box below exac…" at bounding box center [769, 336] width 1012 height 939
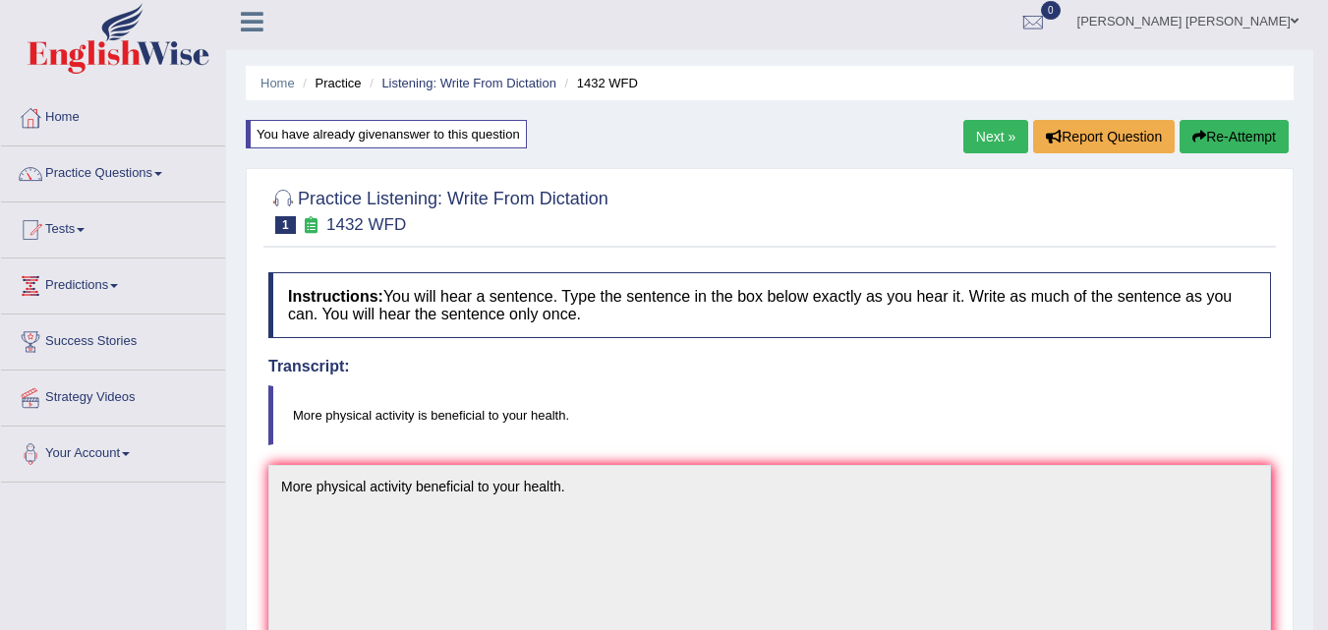
scroll to position [0, 0]
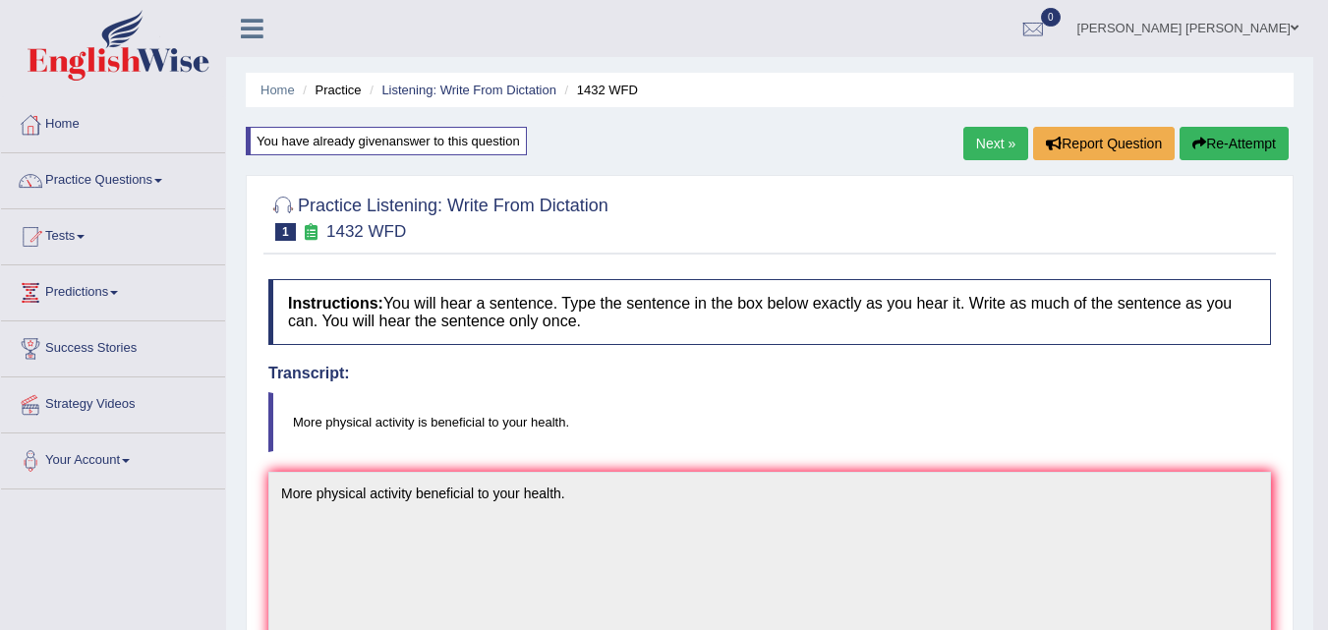
click at [982, 134] on link "Next »" at bounding box center [995, 143] width 65 height 33
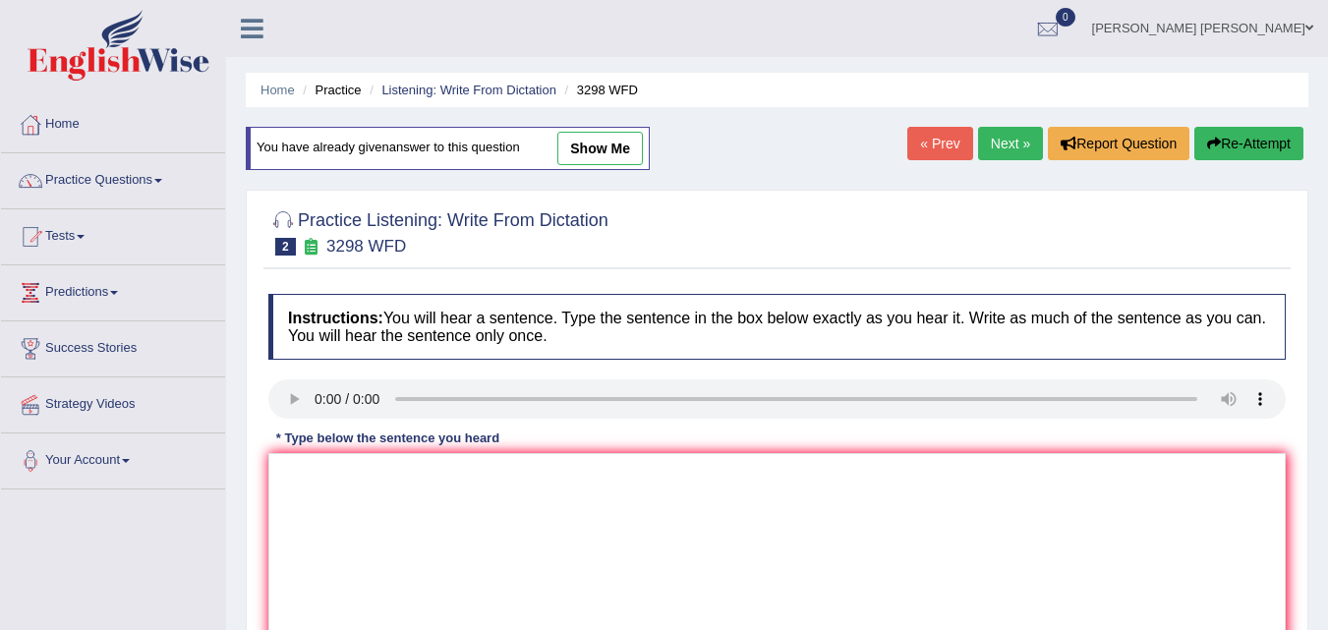
click at [642, 146] on link "show me" at bounding box center [600, 148] width 86 height 33
type textarea "Animal behaviour appers to contains both similar and distinct behaviour to that…"
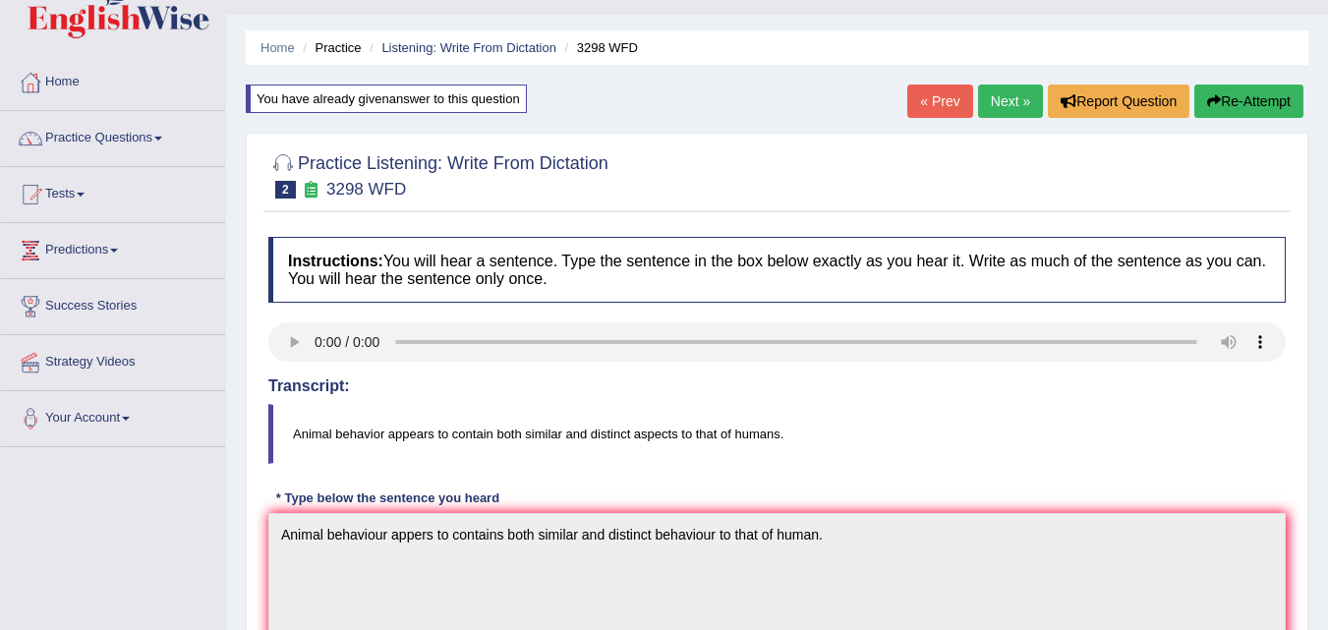
scroll to position [39, 0]
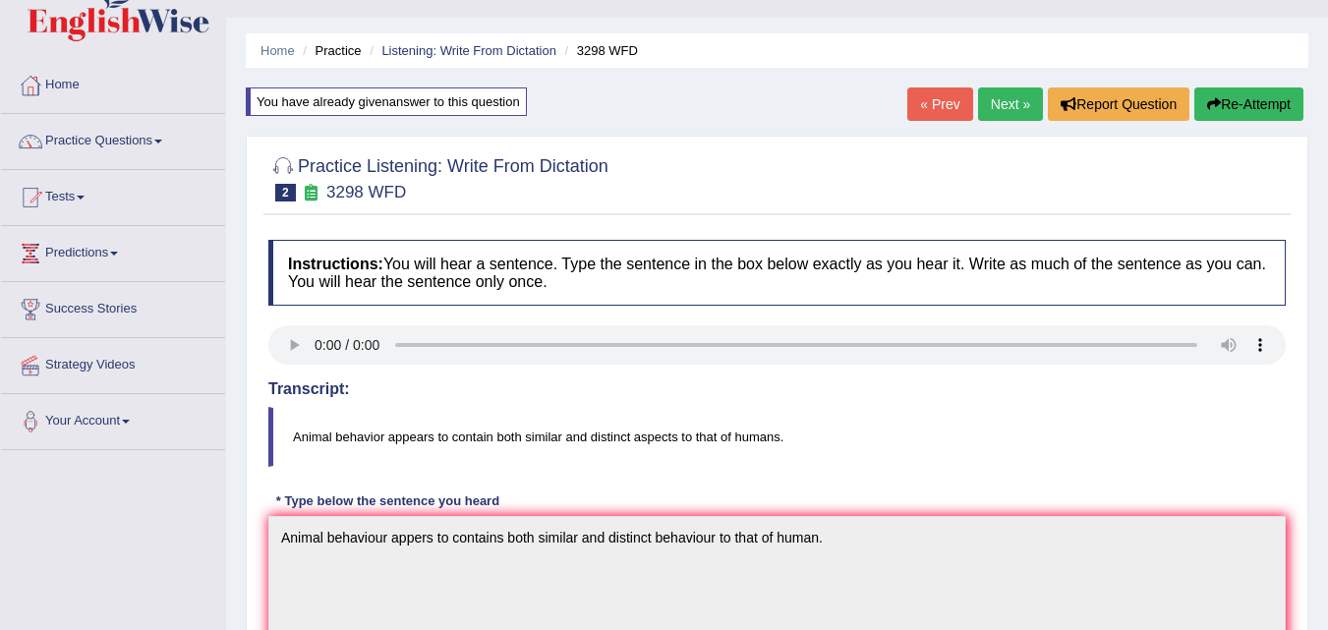
click at [1267, 103] on button "Re-Attempt" at bounding box center [1248, 103] width 109 height 33
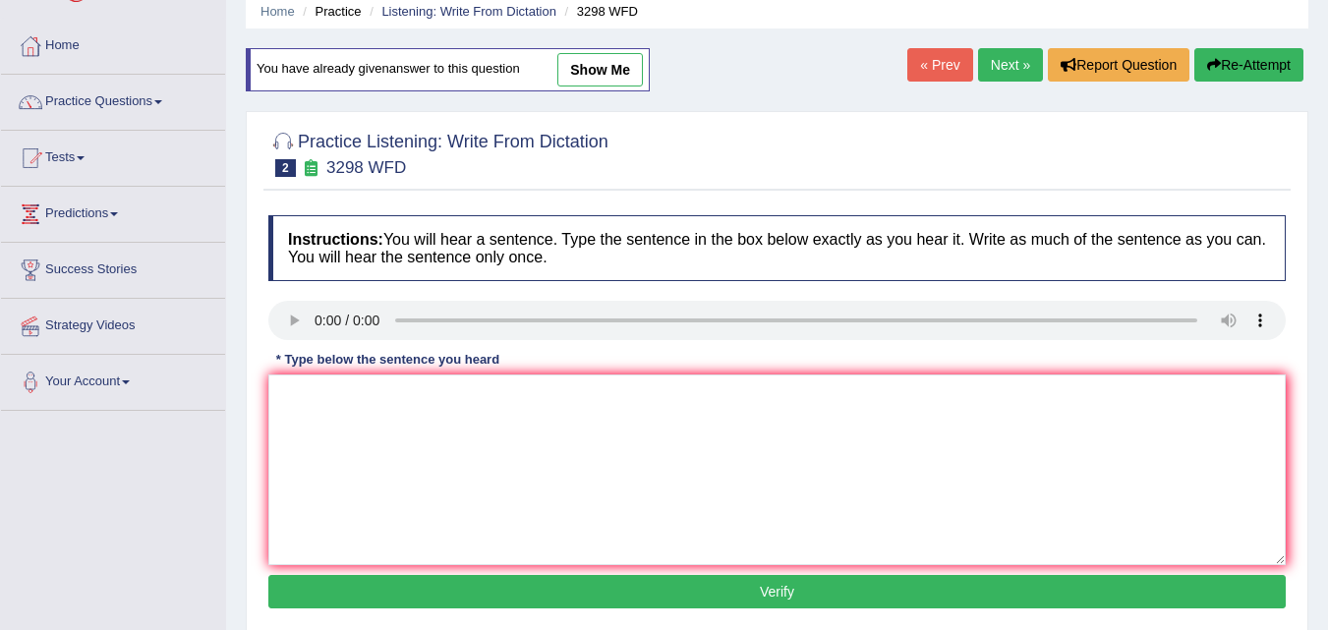
scroll to position [118, 0]
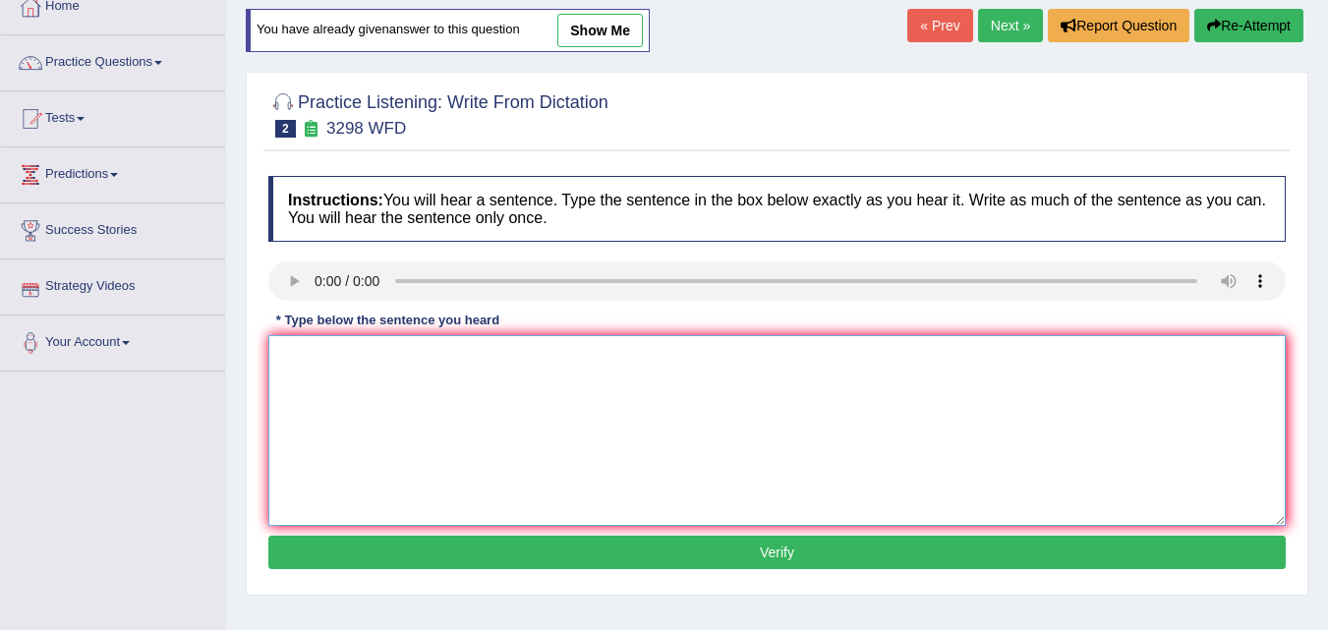
click at [296, 371] on textarea at bounding box center [776, 430] width 1017 height 191
type textarea "Animal beheviou"
click at [294, 350] on textarea at bounding box center [776, 430] width 1017 height 191
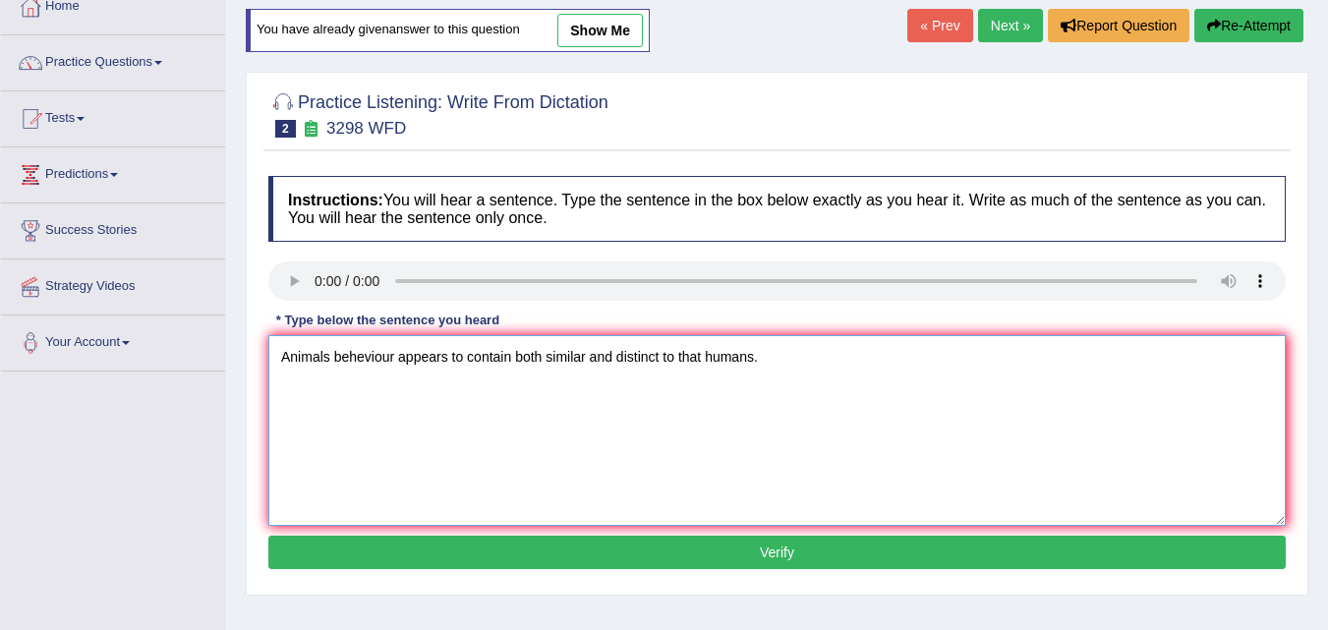
type textarea "Animals beheviour appears to contain both similar and distinct to that humans."
click at [800, 553] on button "Verify" at bounding box center [776, 552] width 1017 height 33
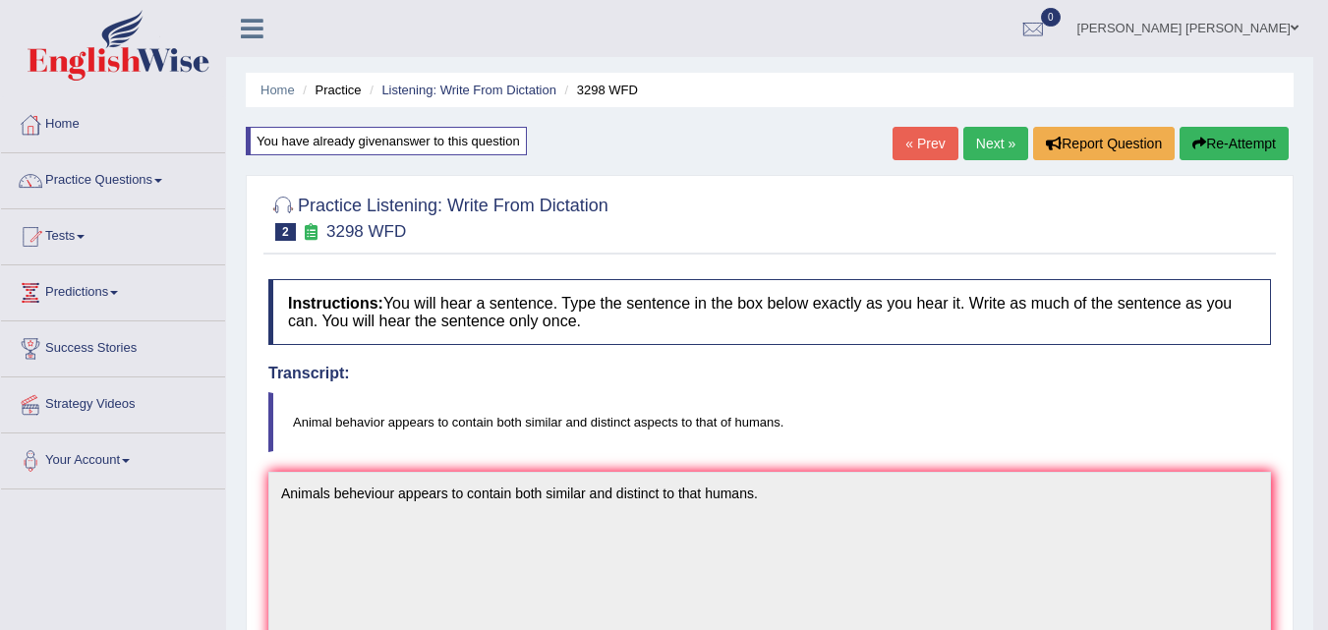
click at [1217, 133] on button "Re-Attempt" at bounding box center [1233, 143] width 109 height 33
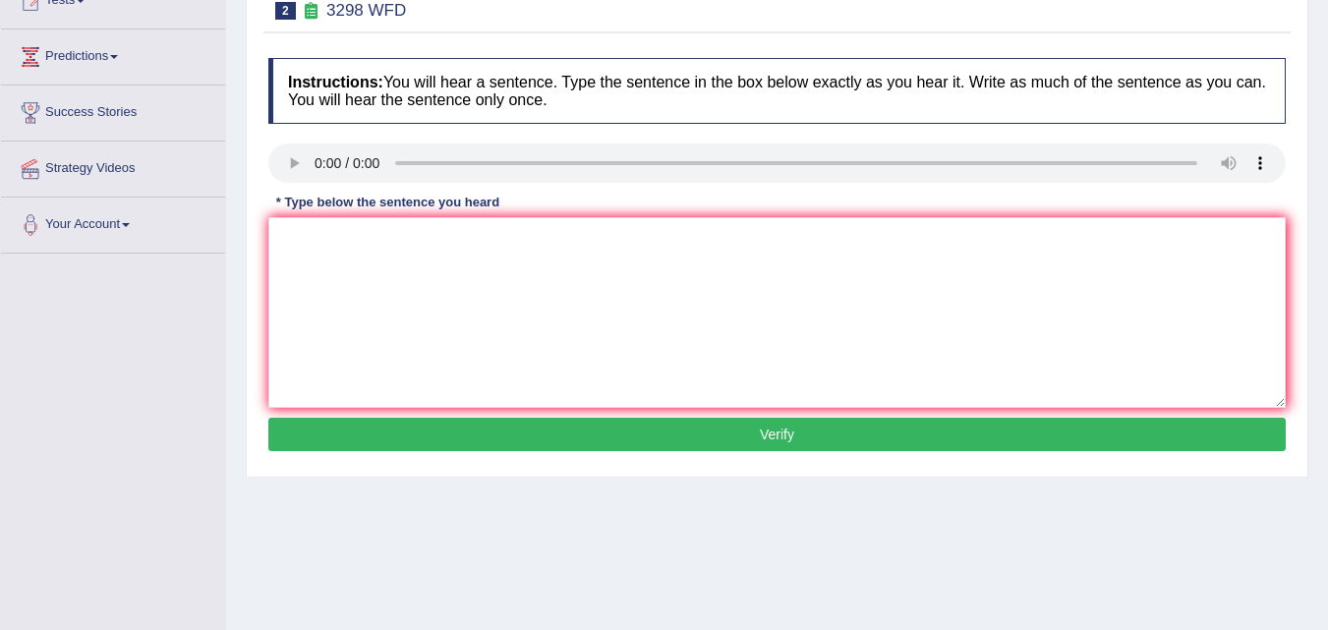
scroll to position [197, 0]
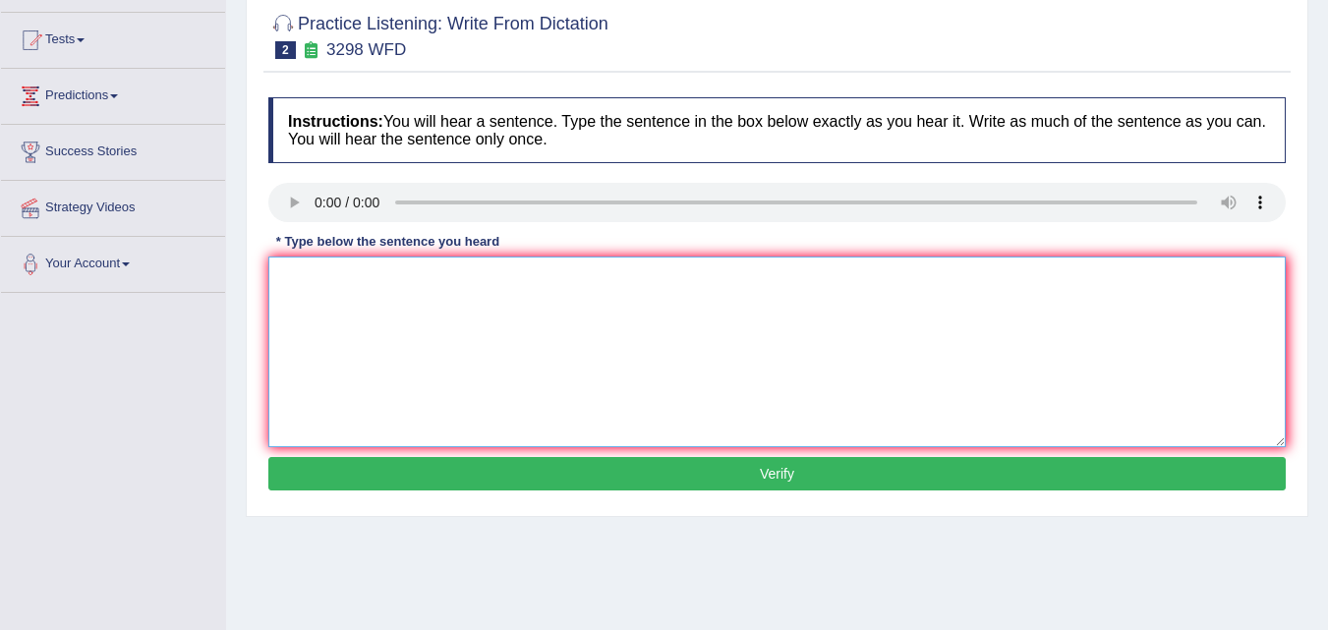
click at [312, 278] on textarea at bounding box center [776, 352] width 1017 height 191
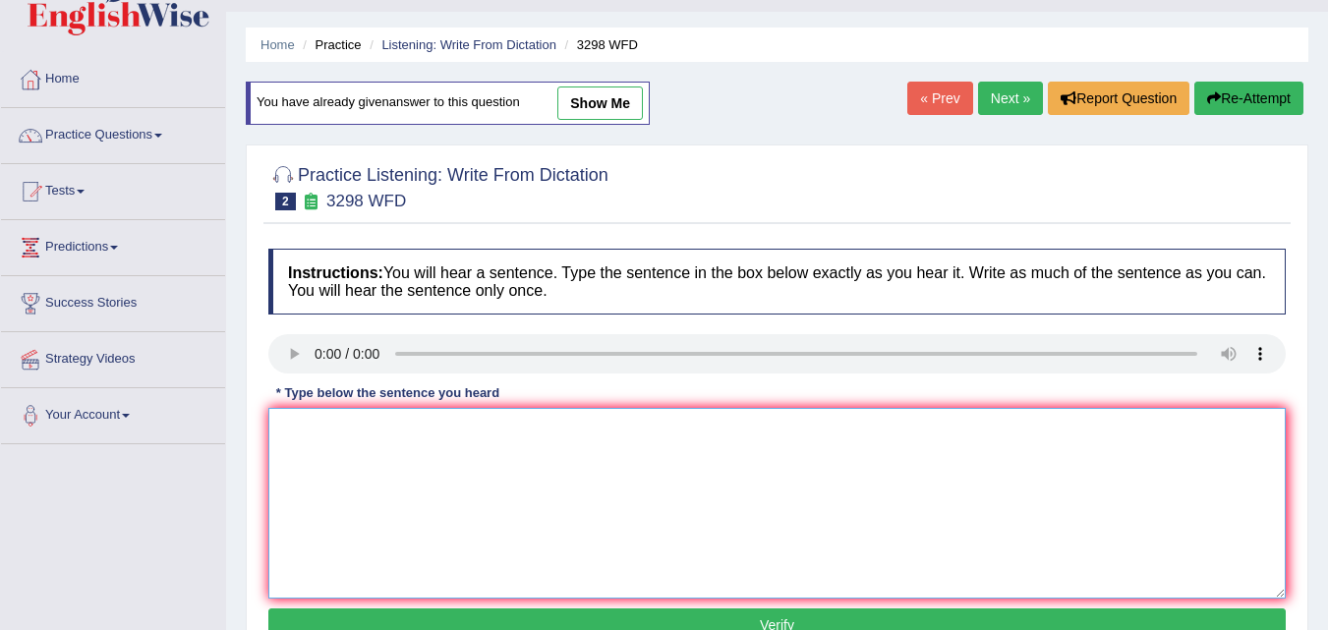
scroll to position [0, 0]
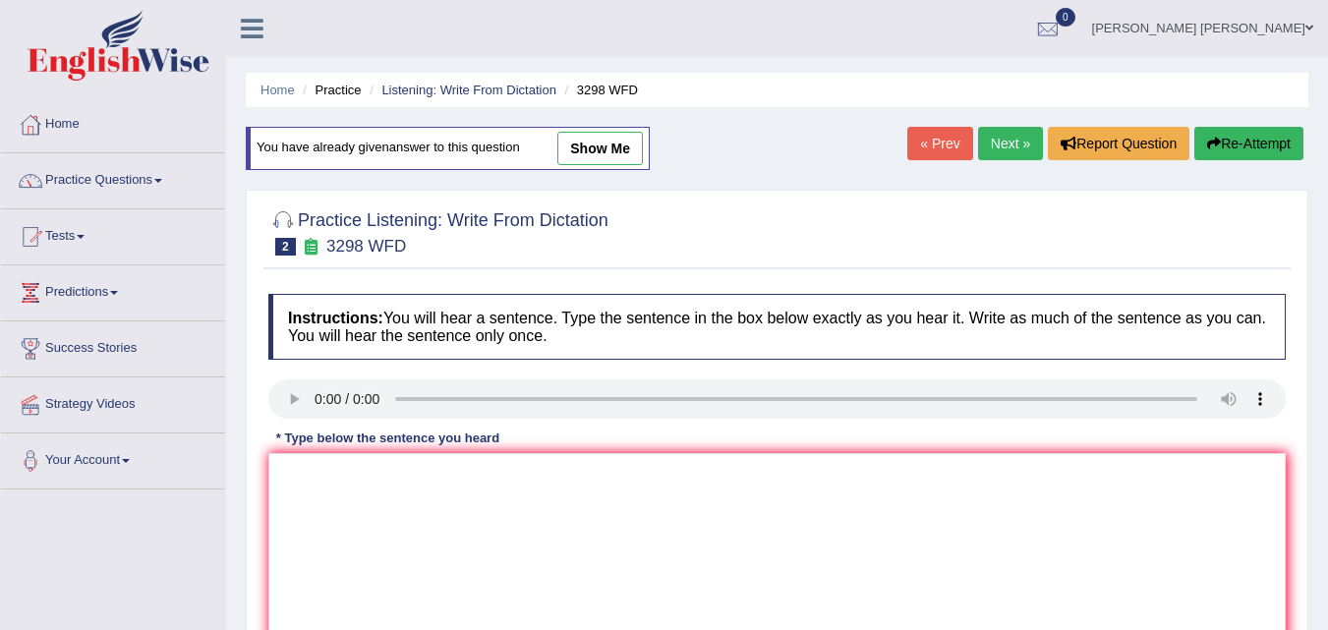
click at [1020, 143] on link "Next »" at bounding box center [1010, 143] width 65 height 33
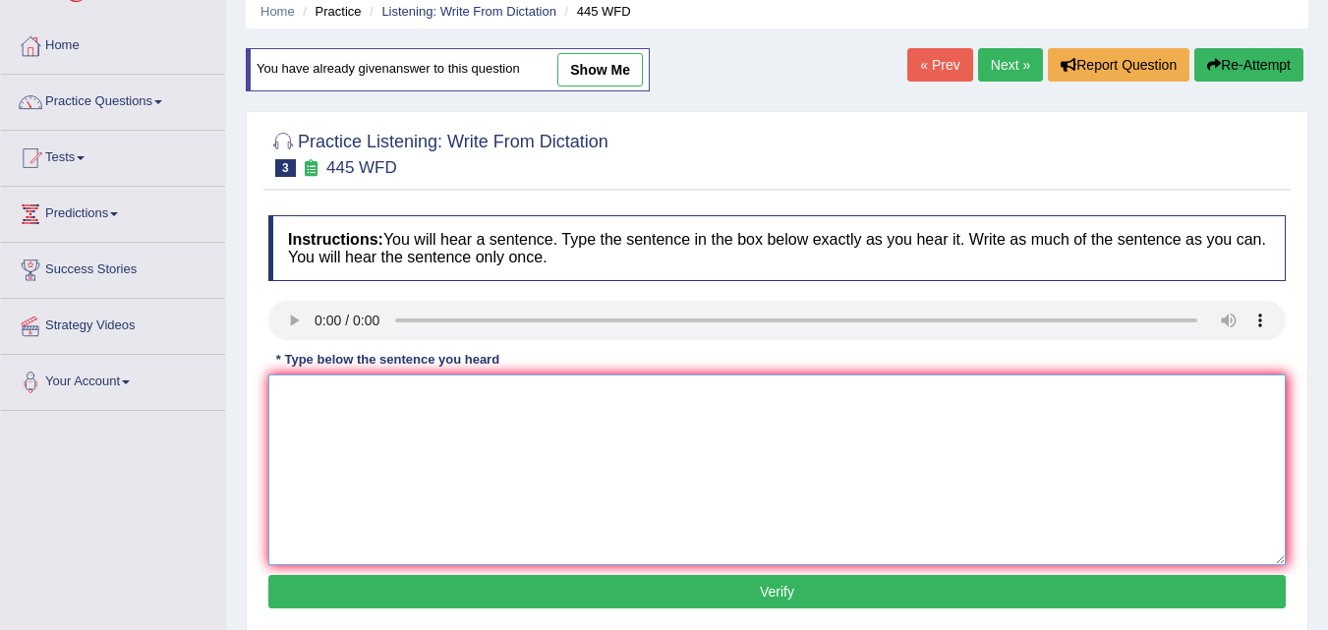
click at [313, 400] on textarea at bounding box center [776, 469] width 1017 height 191
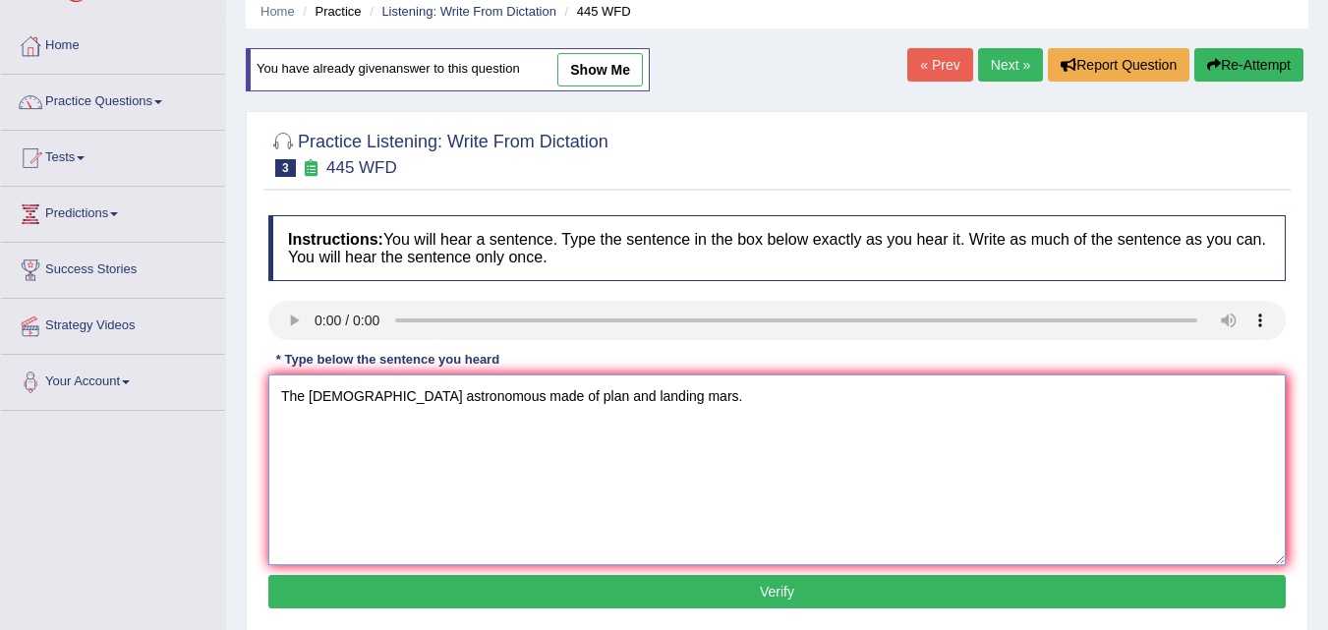
type textarea "The american astronomous made of plan and landing mars."
click at [759, 588] on button "Verify" at bounding box center [776, 591] width 1017 height 33
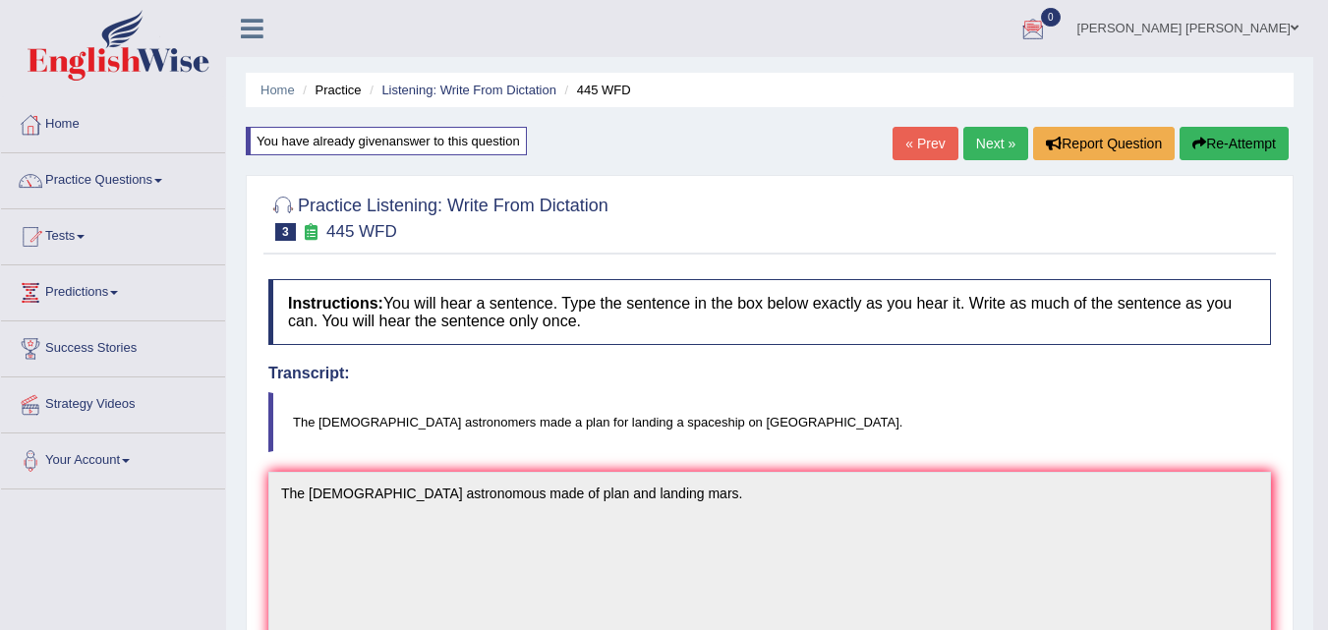
click at [985, 144] on link "Next »" at bounding box center [995, 143] width 65 height 33
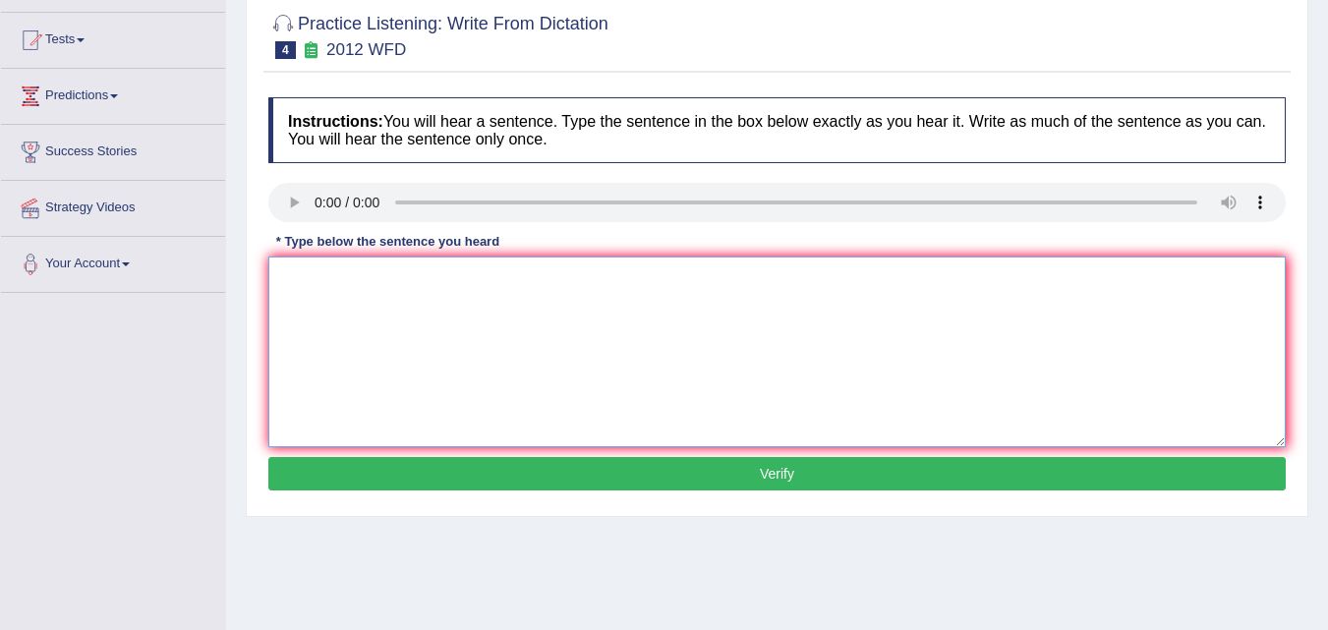
click at [315, 266] on textarea at bounding box center [776, 352] width 1017 height 191
click at [441, 394] on textarea "There is a great deal debate on this that topic." at bounding box center [776, 352] width 1017 height 191
type textarea "There is a great deal debate on this that topic."
click at [454, 475] on button "Verify" at bounding box center [776, 473] width 1017 height 33
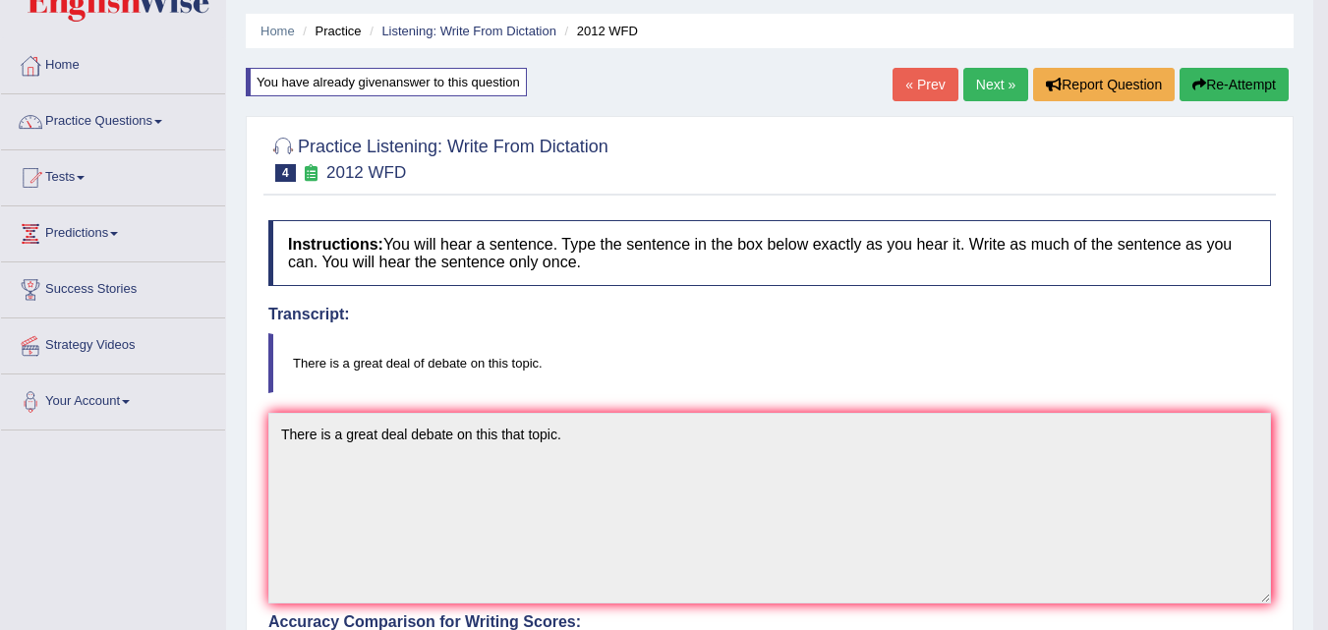
scroll to position [24, 0]
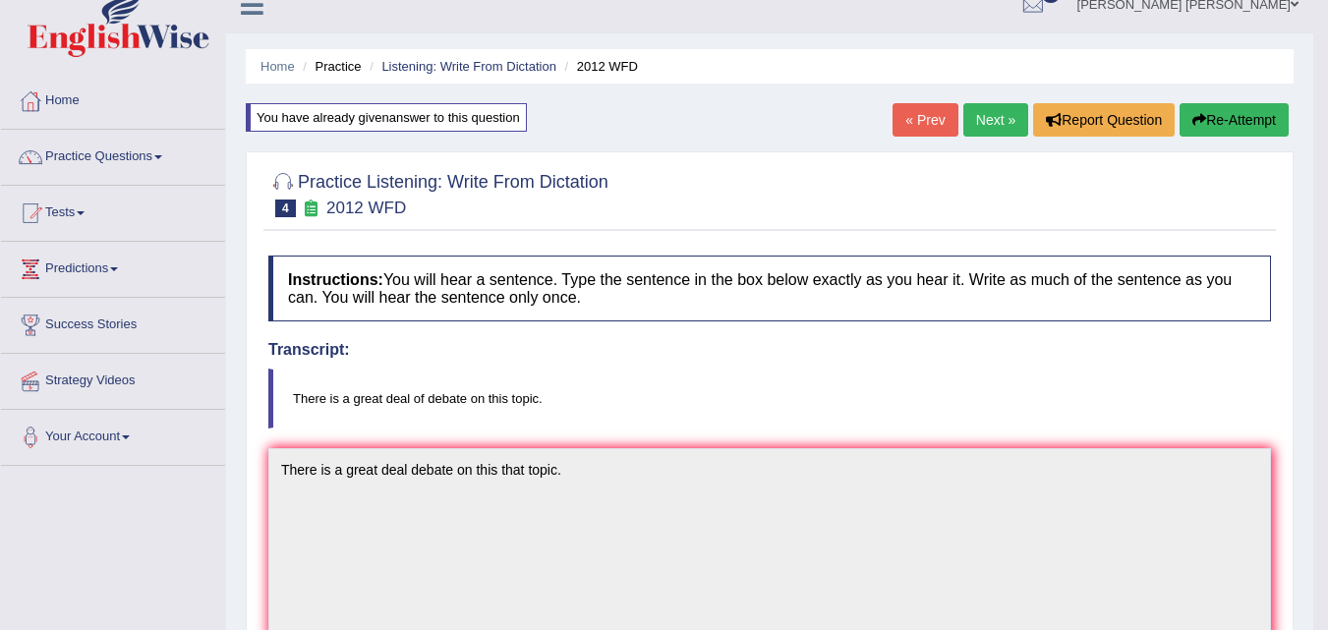
click at [999, 113] on link "Next »" at bounding box center [995, 119] width 65 height 33
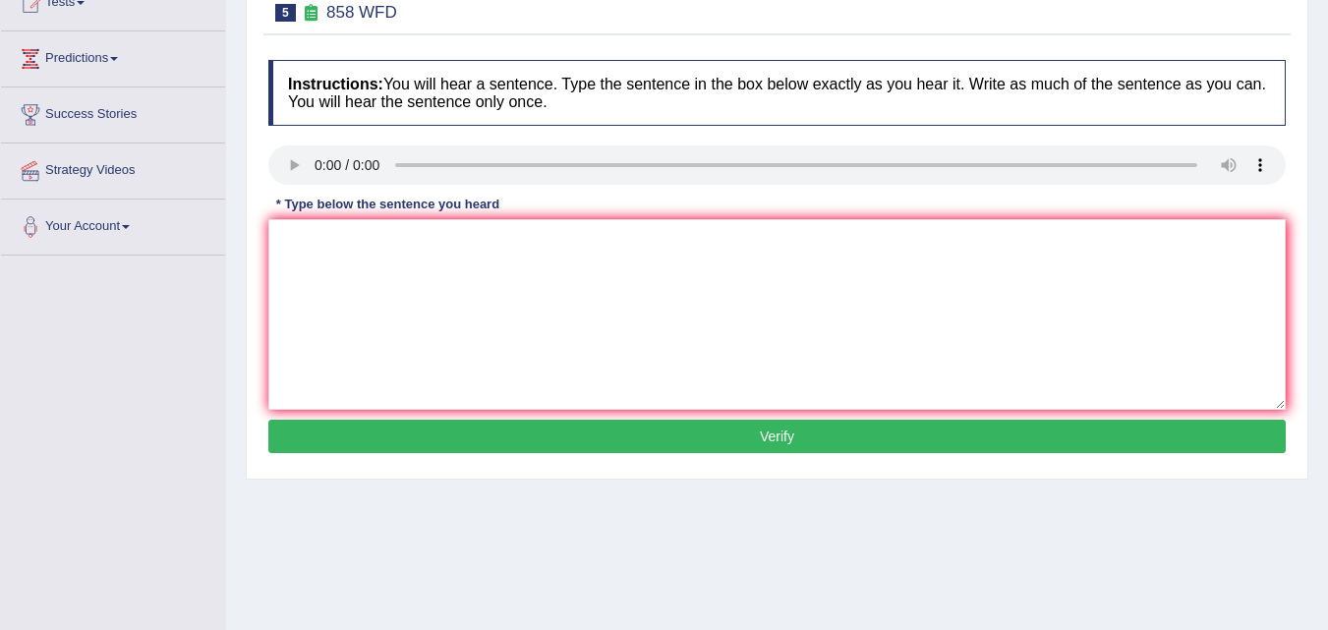
scroll to position [236, 0]
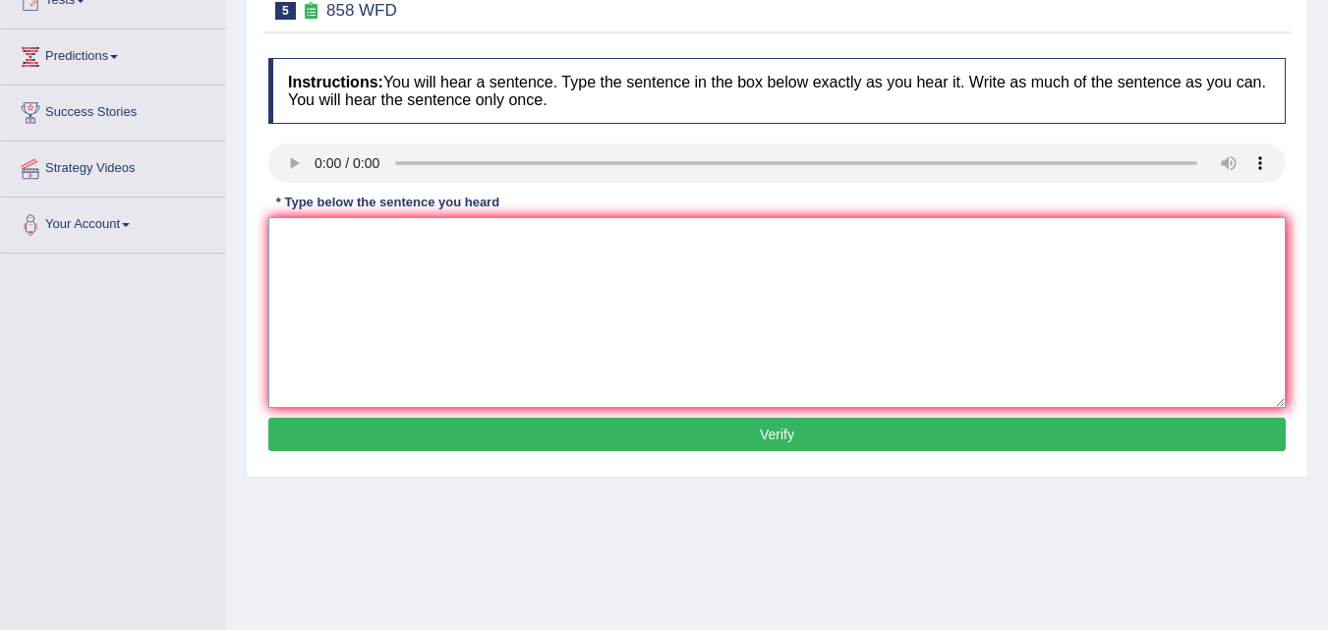
click at [297, 272] on textarea at bounding box center [776, 312] width 1017 height 191
type textarea "The year ship affect which attract attack intrested historians."
click at [599, 431] on button "Verify" at bounding box center [776, 434] width 1017 height 33
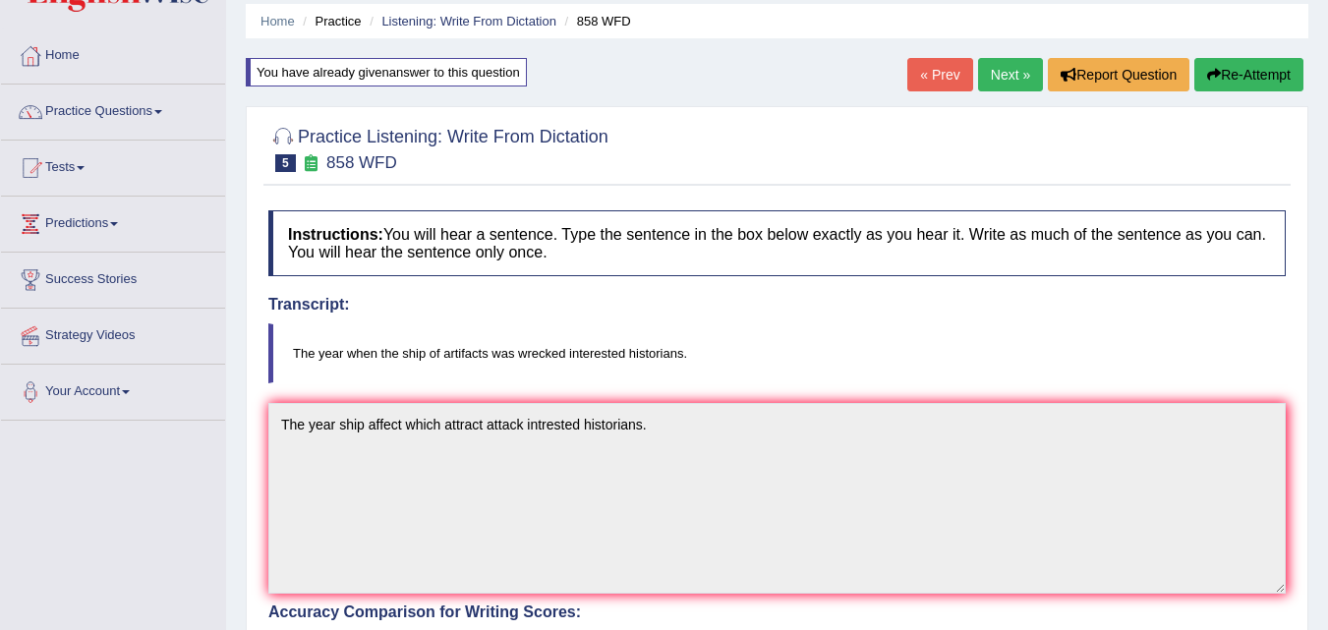
scroll to position [0, 0]
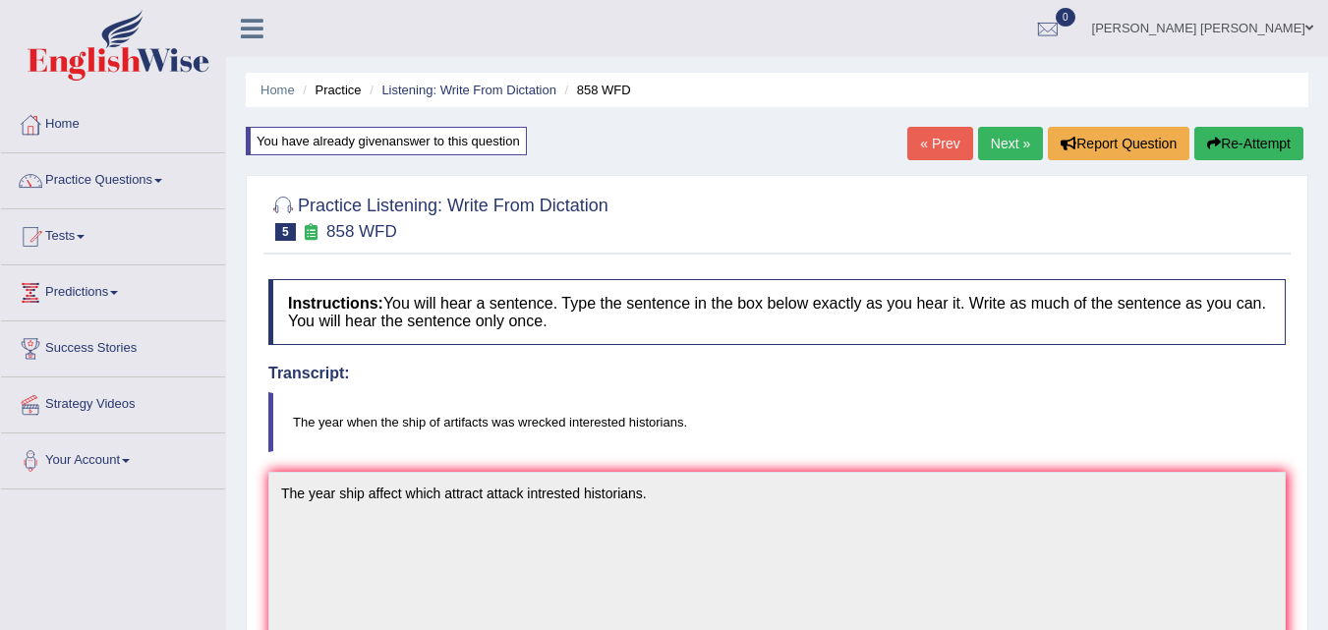
click at [1017, 148] on link "Next »" at bounding box center [1010, 143] width 65 height 33
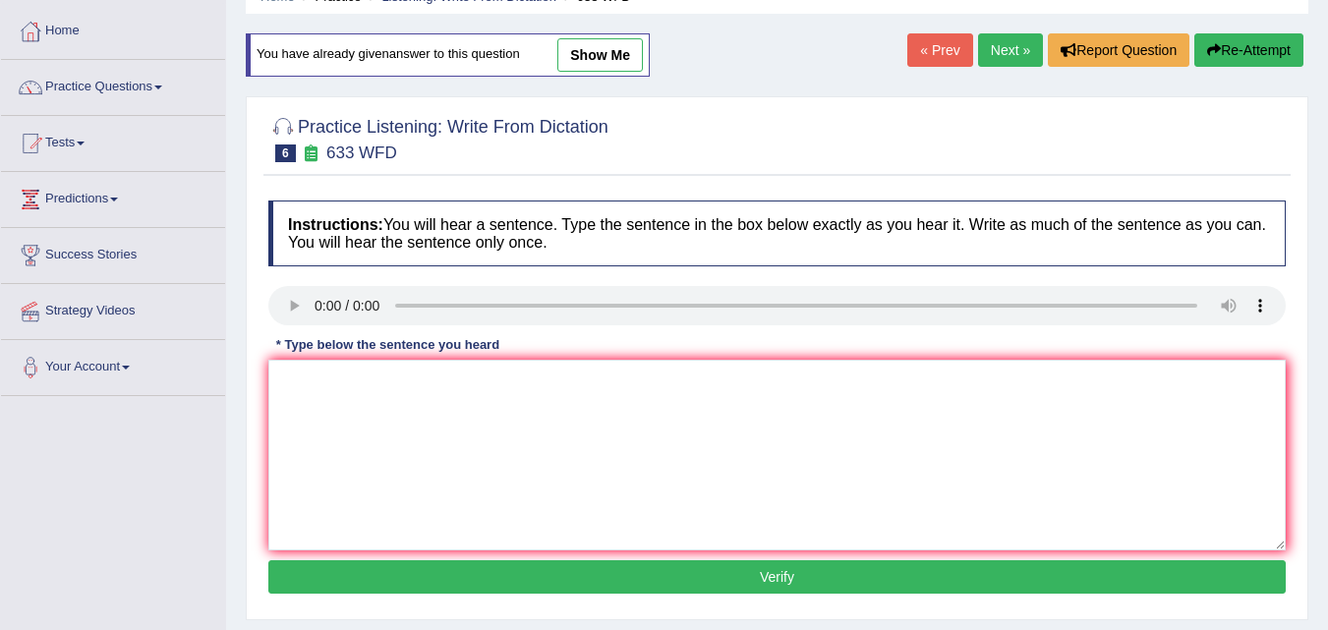
scroll to position [118, 0]
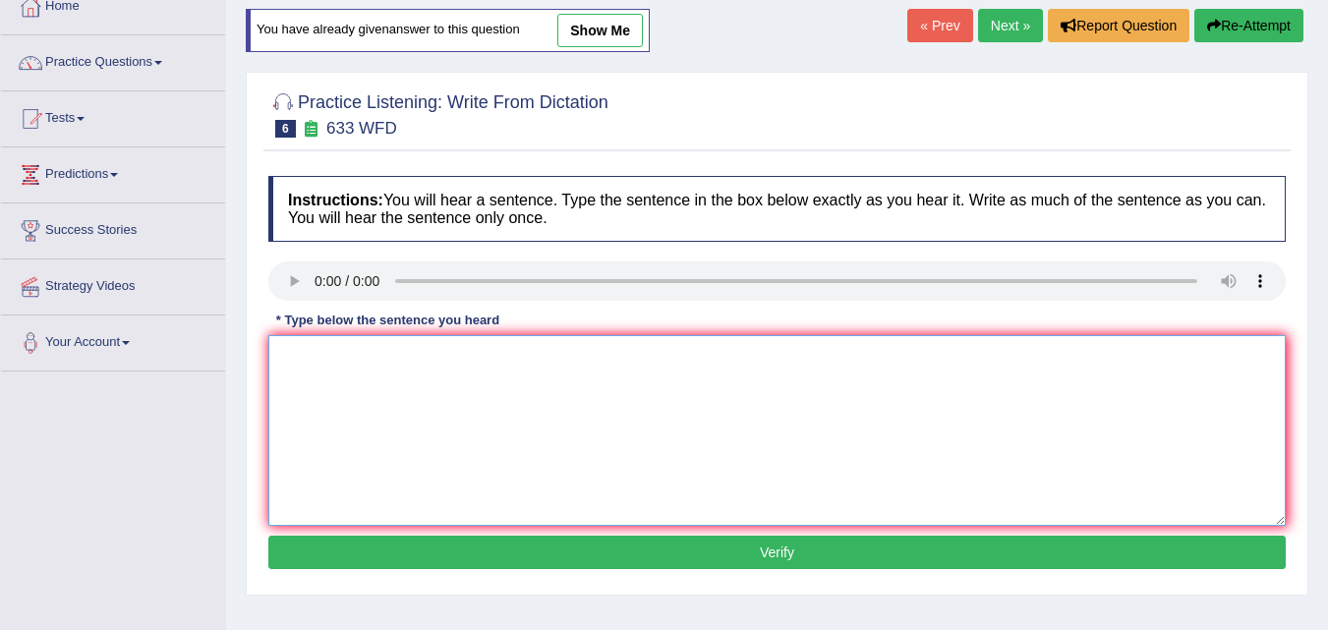
click at [345, 361] on textarea at bounding box center [776, 430] width 1017 height 191
click at [339, 357] on textarea "Research show exercise make a feel better." at bounding box center [776, 430] width 1017 height 191
click at [452, 362] on textarea "Research researchers show exercise make a feel better." at bounding box center [776, 430] width 1017 height 191
type textarea "Research researchers show exercise make a feel better."
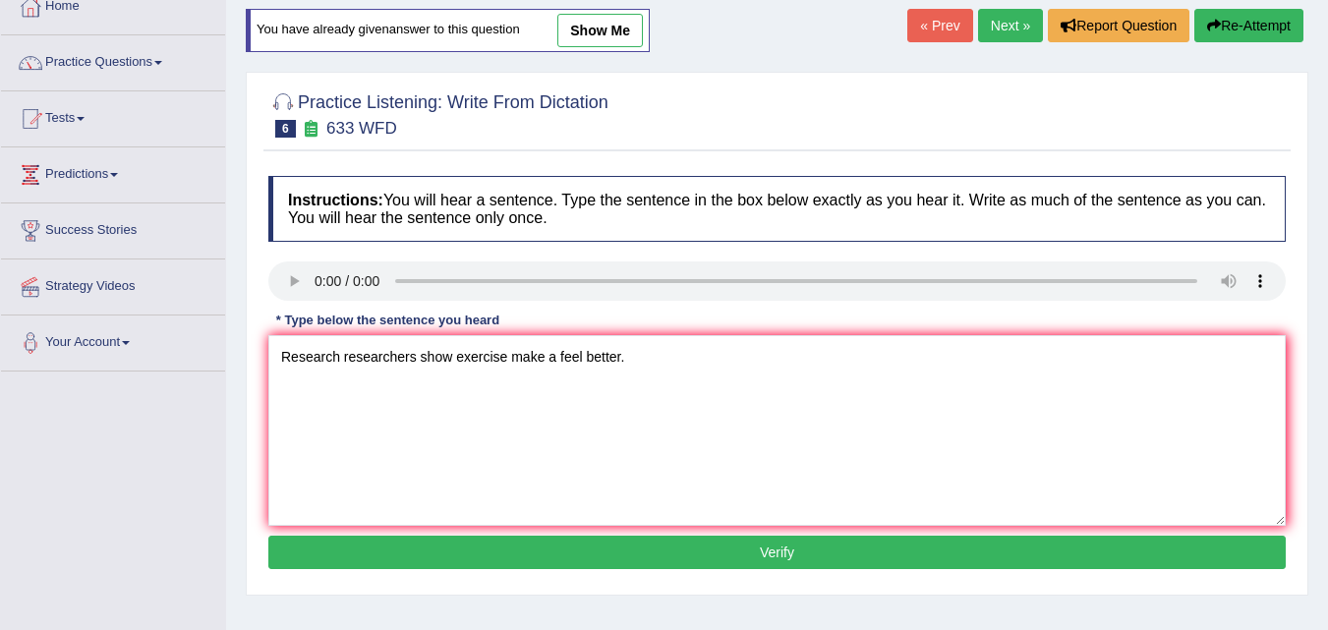
click at [654, 546] on button "Verify" at bounding box center [776, 552] width 1017 height 33
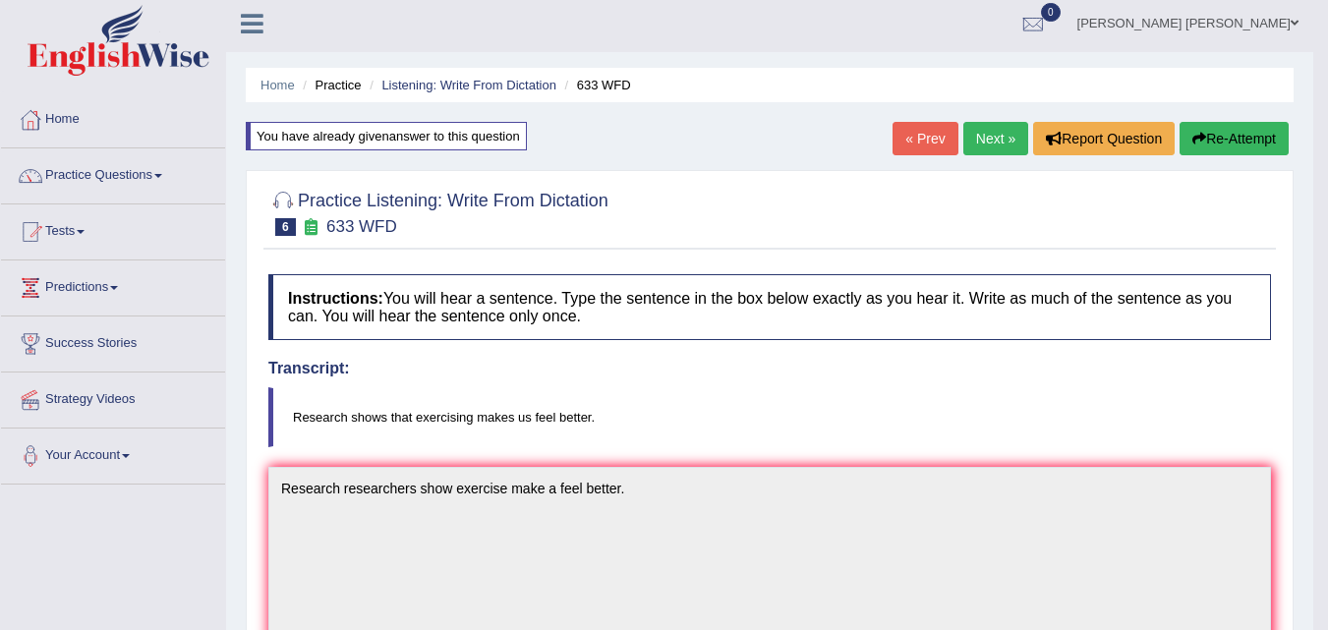
scroll to position [0, 0]
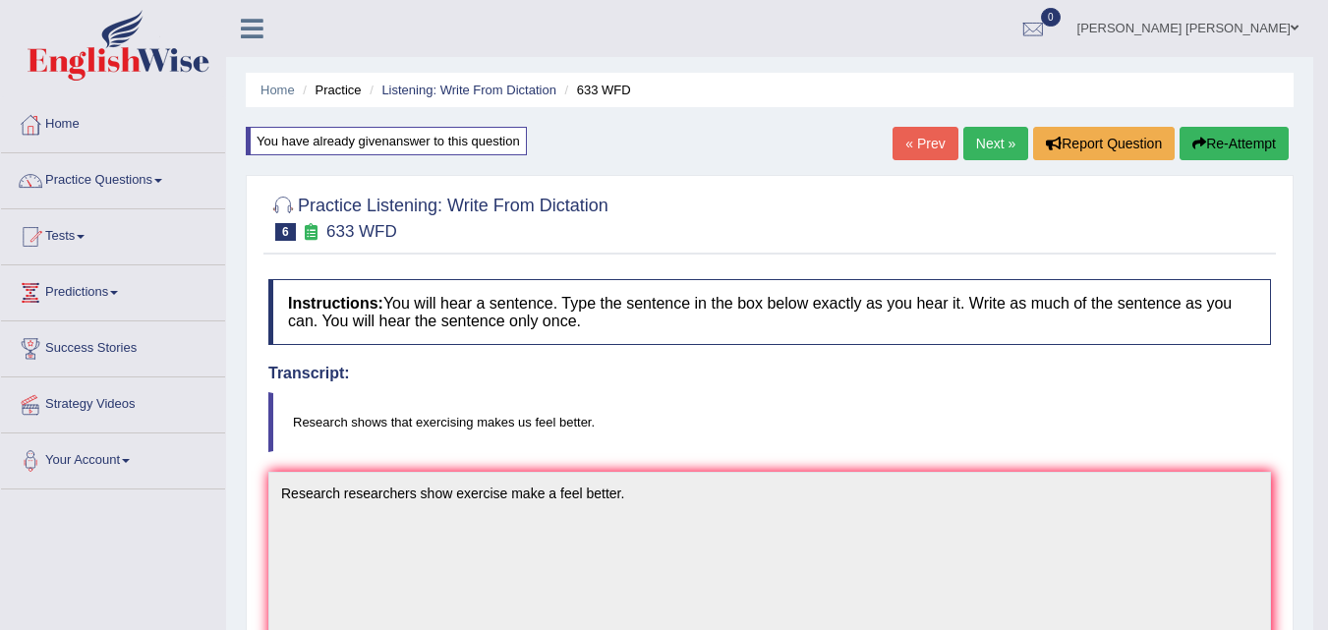
click at [1221, 149] on button "Re-Attempt" at bounding box center [1233, 143] width 109 height 33
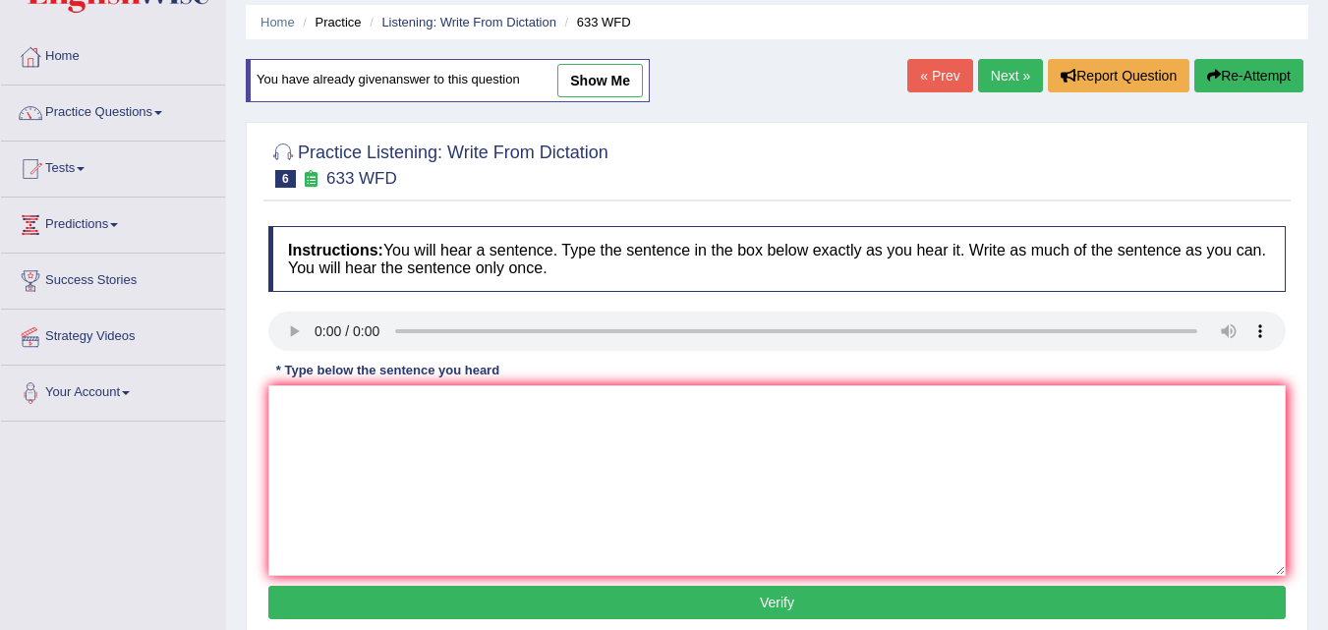
scroll to position [157, 0]
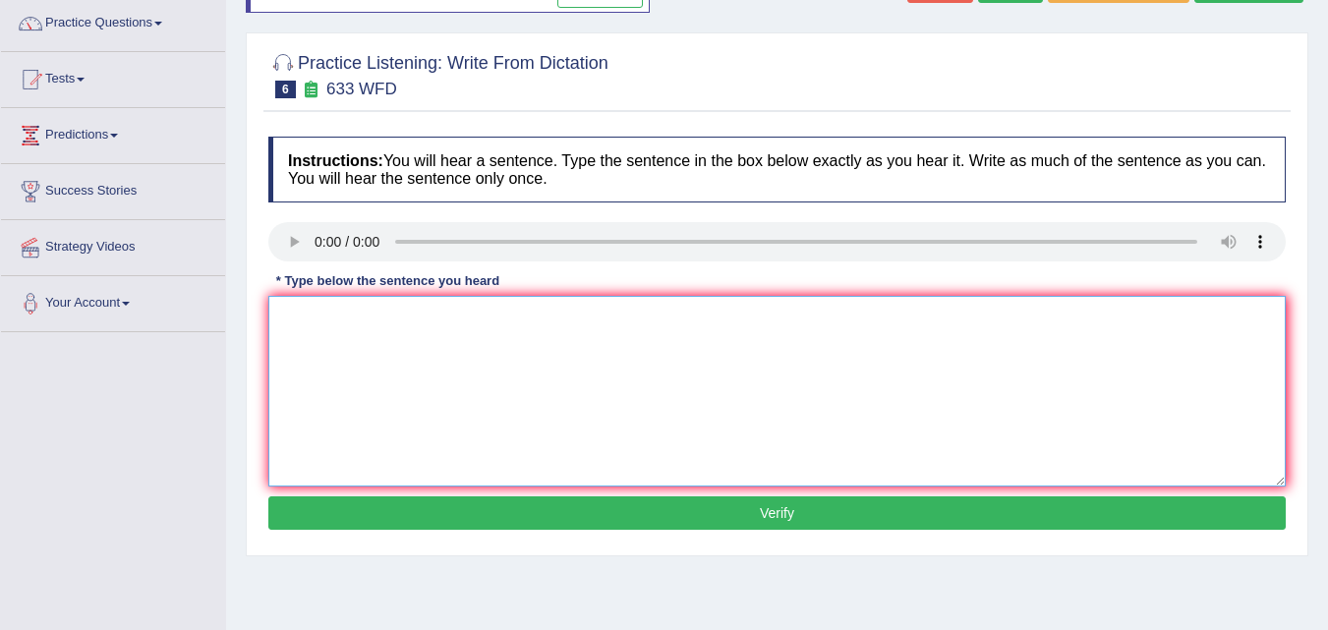
click at [308, 299] on textarea at bounding box center [776, 391] width 1017 height 191
type textarea "Researchers shows exercising make a feel better."
click at [505, 505] on button "Verify" at bounding box center [776, 512] width 1017 height 33
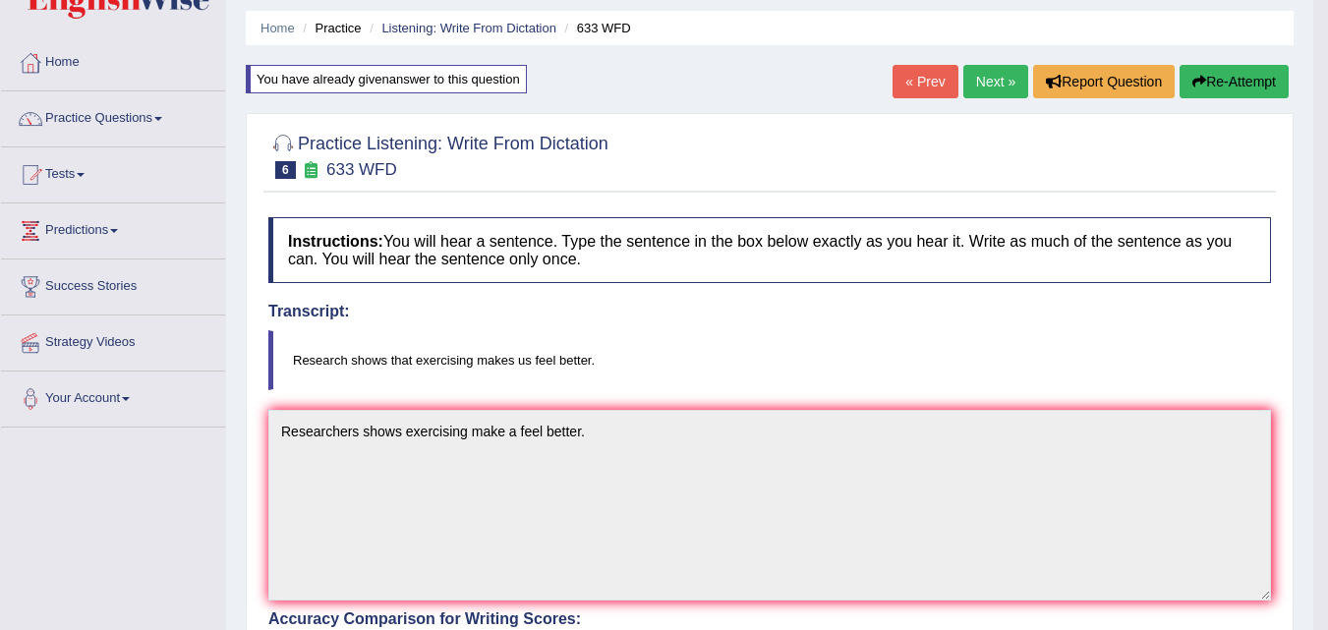
scroll to position [0, 0]
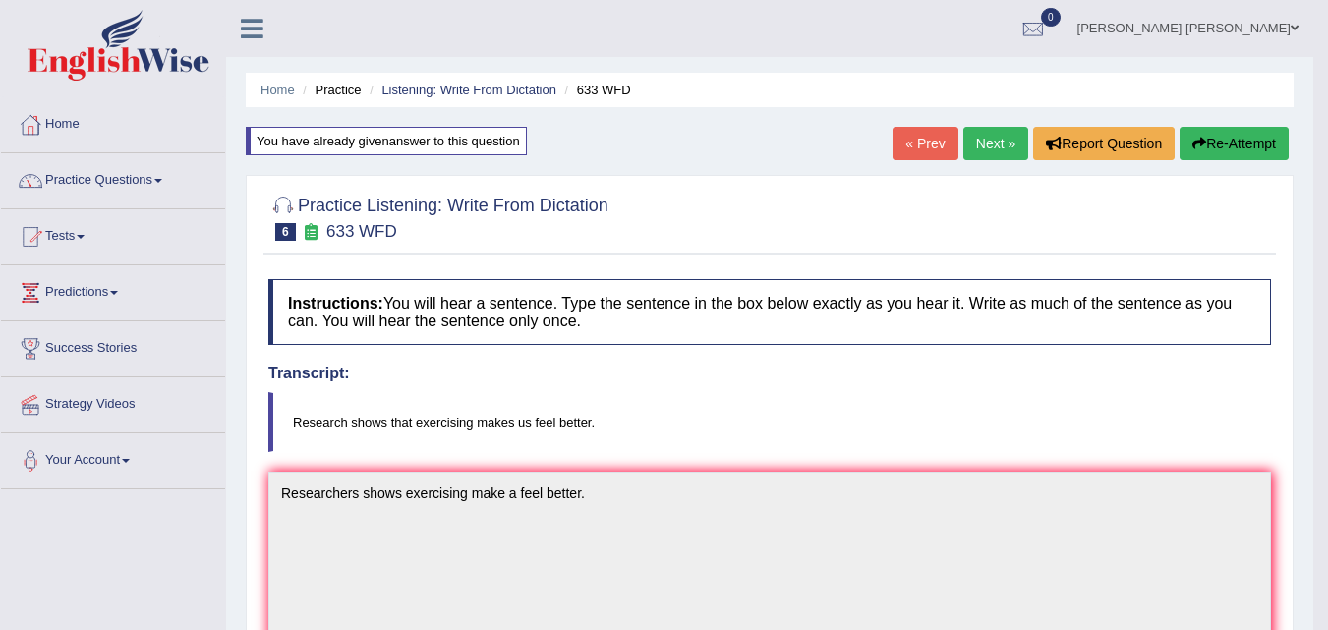
click at [988, 131] on link "Next »" at bounding box center [995, 143] width 65 height 33
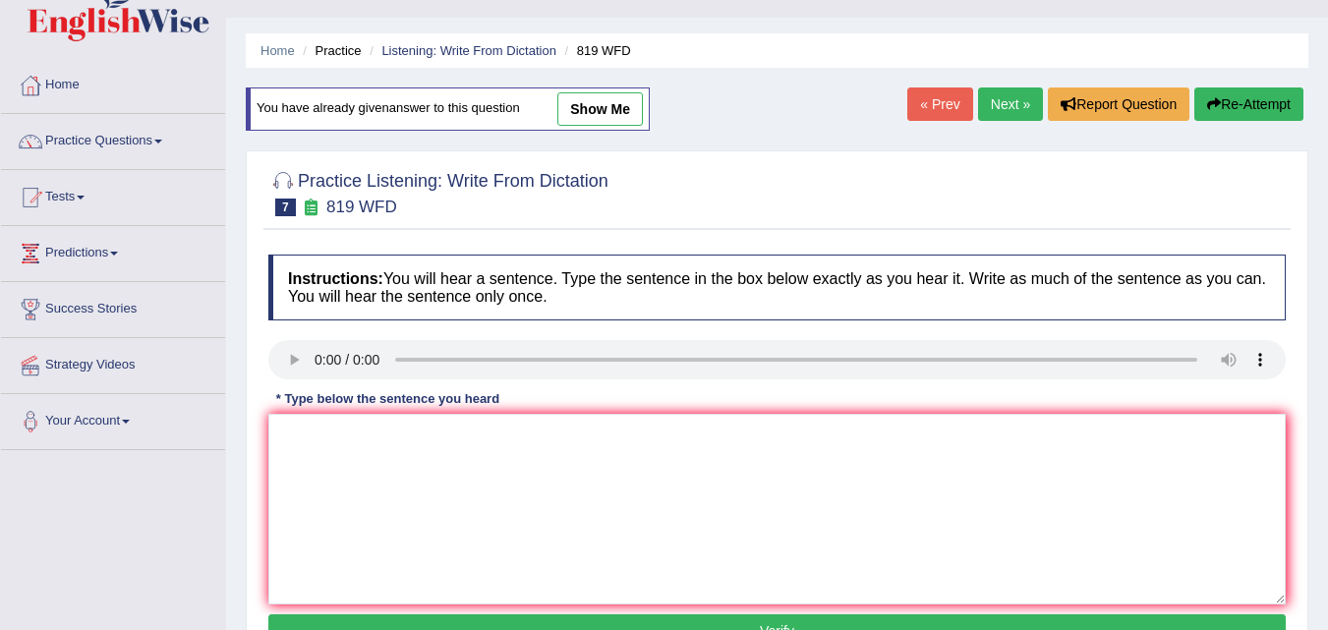
scroll to position [118, 0]
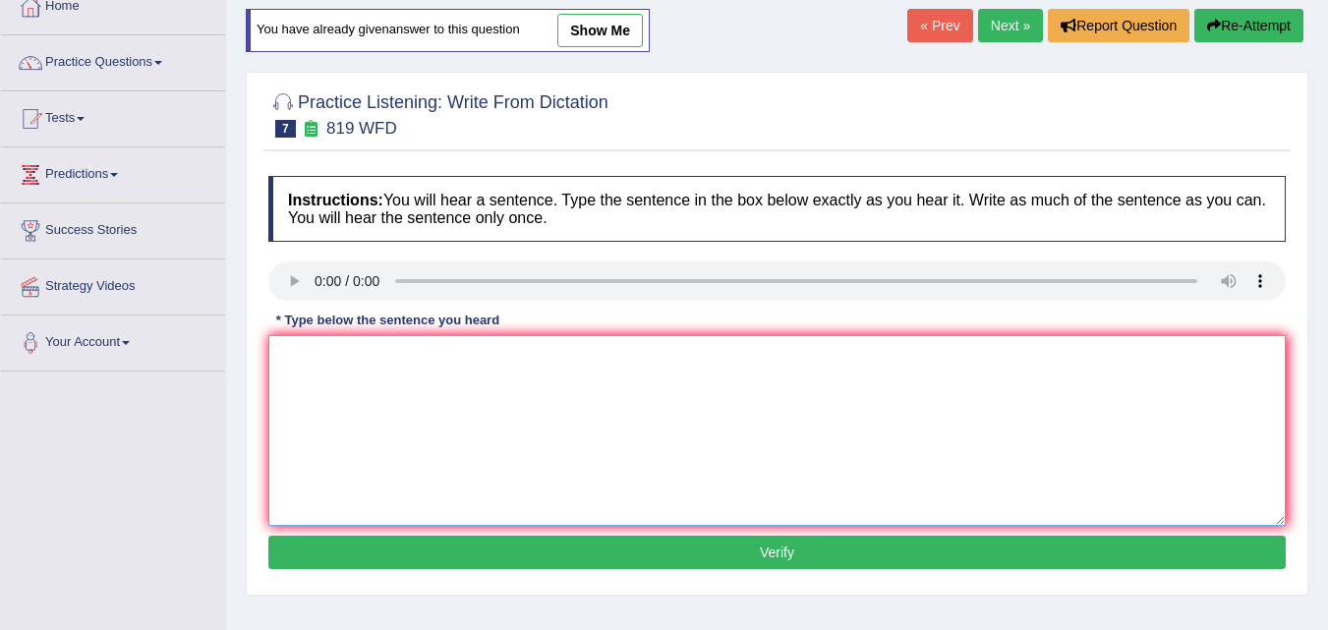
click at [311, 382] on textarea at bounding box center [776, 430] width 1017 height 191
type textarea "Plans are able to continue growing throughout through out their lives."
click at [526, 548] on button "Verify" at bounding box center [776, 552] width 1017 height 33
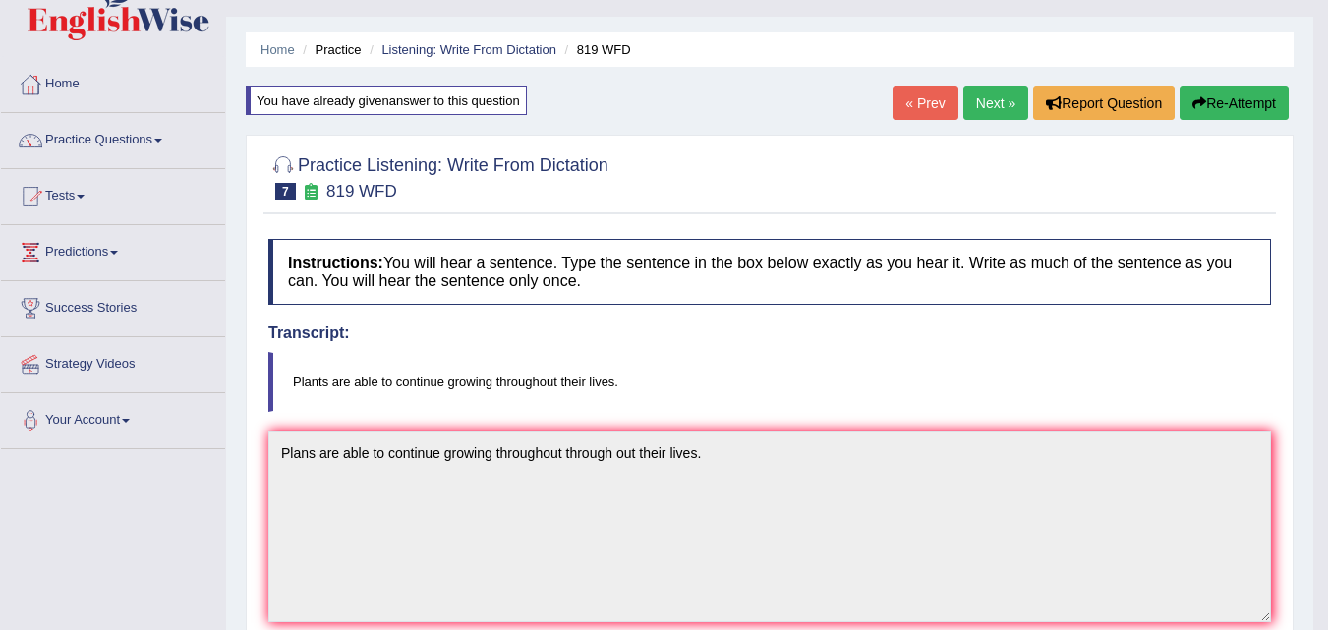
scroll to position [39, 0]
click at [1004, 104] on link "Next »" at bounding box center [995, 103] width 65 height 33
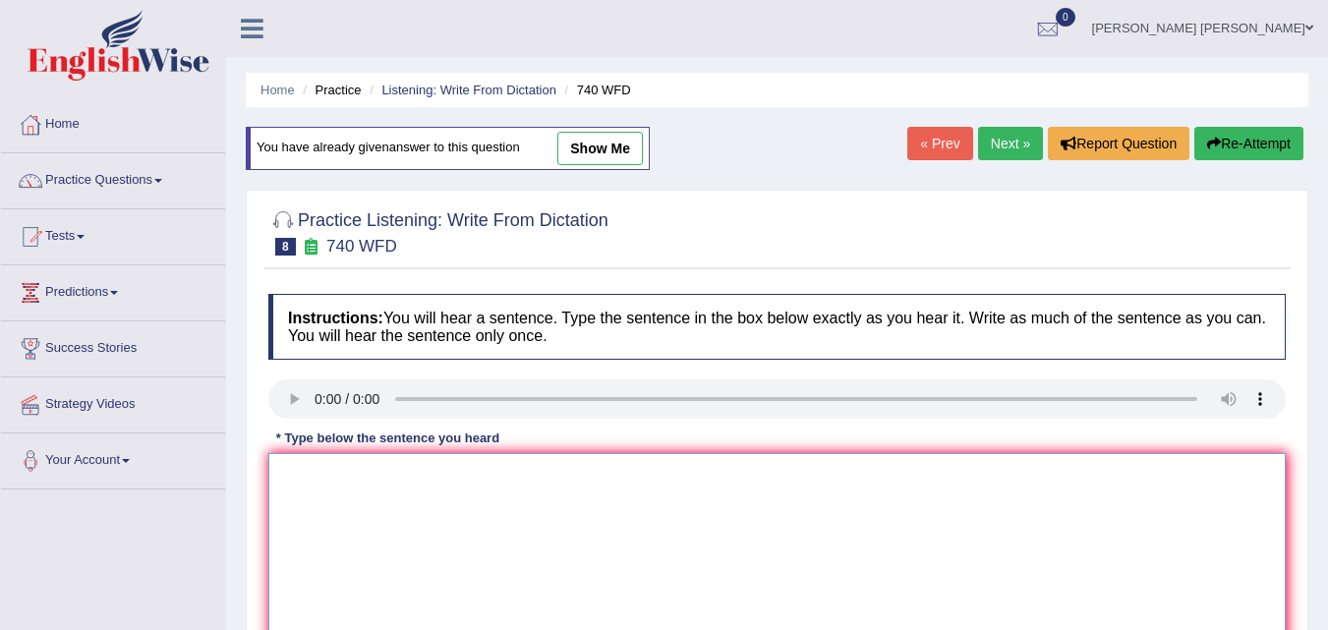
click at [315, 536] on textarea at bounding box center [776, 548] width 1017 height 191
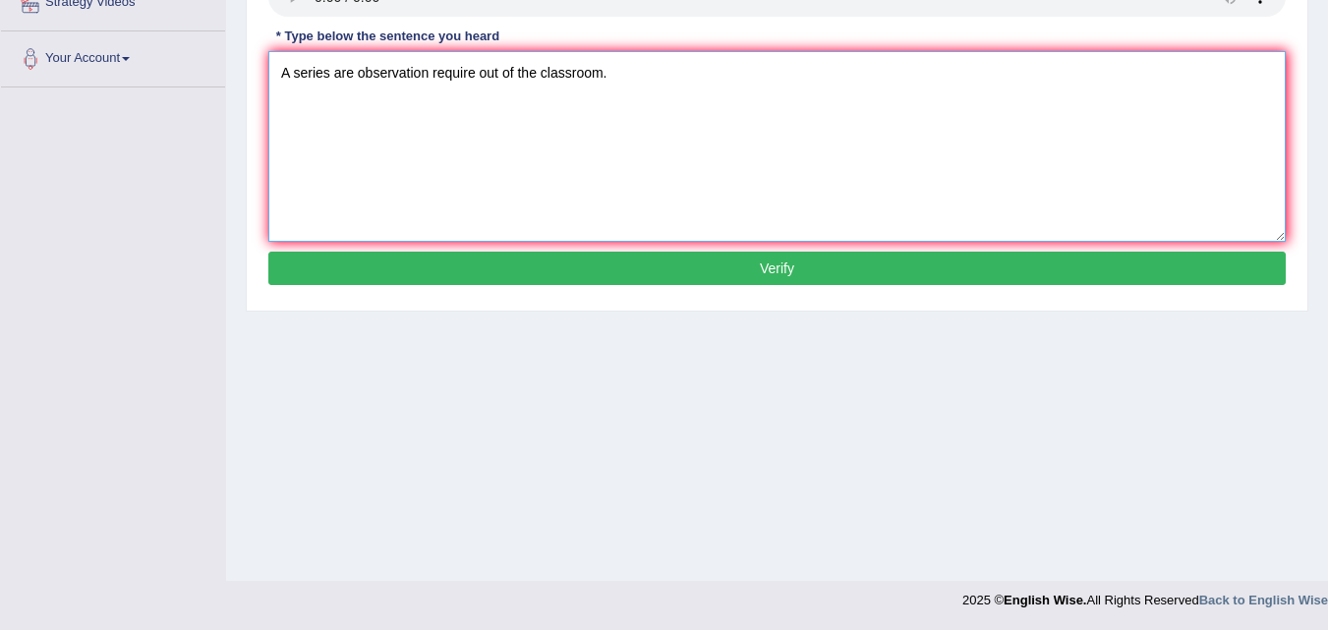
type textarea "A series are observation require out of the classroom."
click at [885, 262] on button "Verify" at bounding box center [776, 268] width 1017 height 33
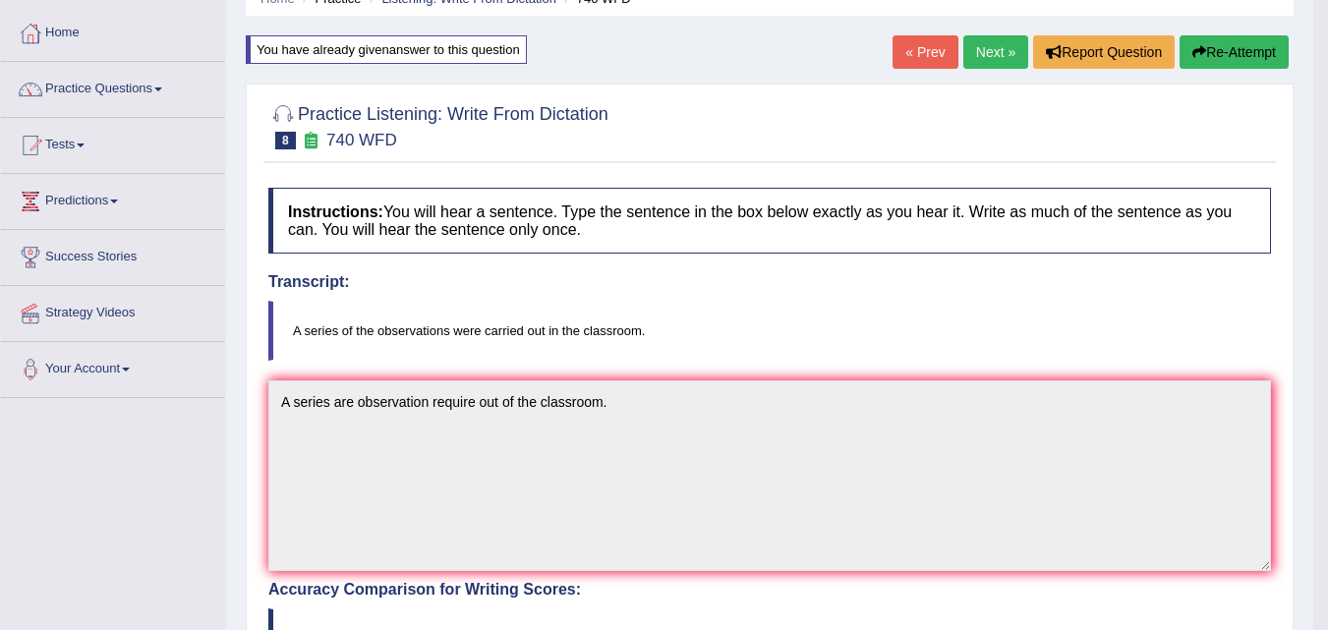
scroll to position [87, 0]
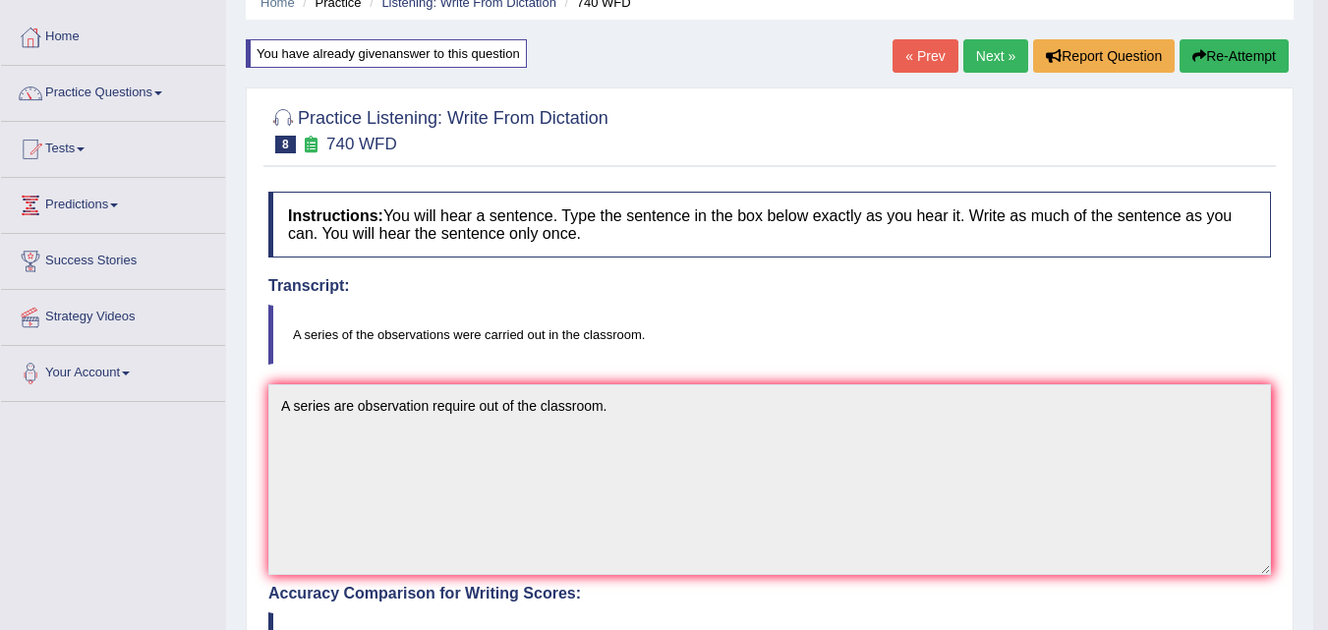
click at [981, 52] on link "Next »" at bounding box center [995, 55] width 65 height 33
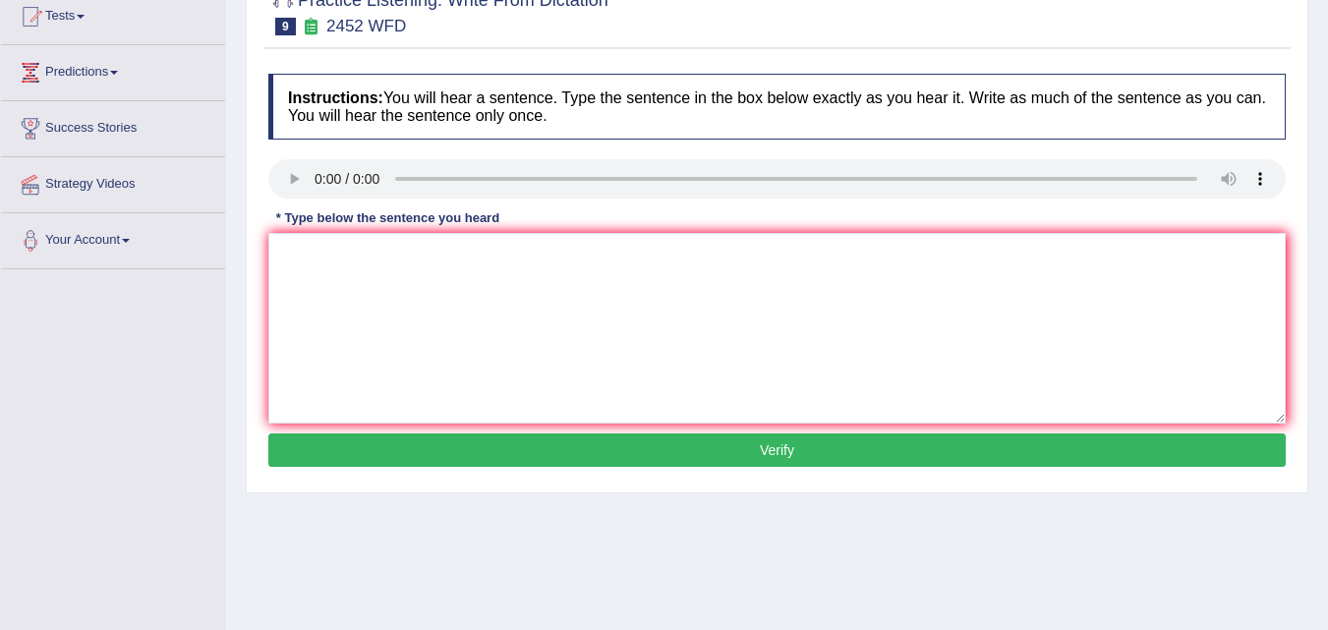
scroll to position [236, 0]
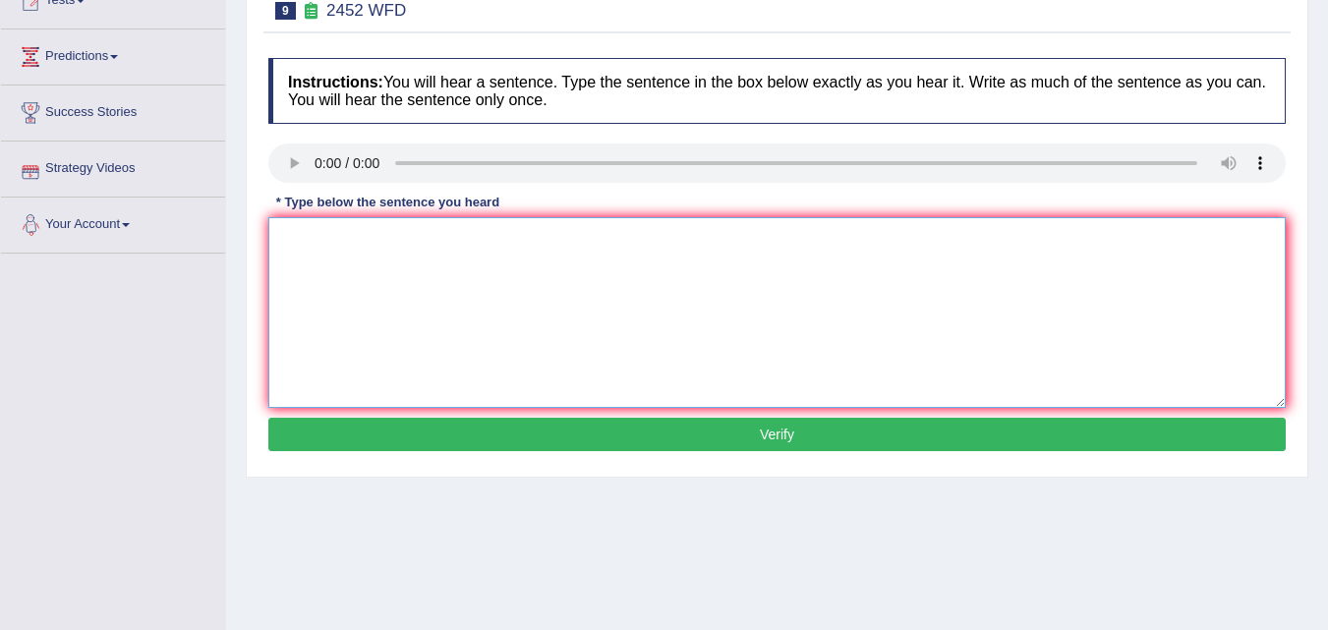
click at [282, 222] on textarea at bounding box center [776, 312] width 1017 height 191
type textarea "It is a debate of the value of the knowledge."
click at [632, 443] on button "Verify" at bounding box center [776, 434] width 1017 height 33
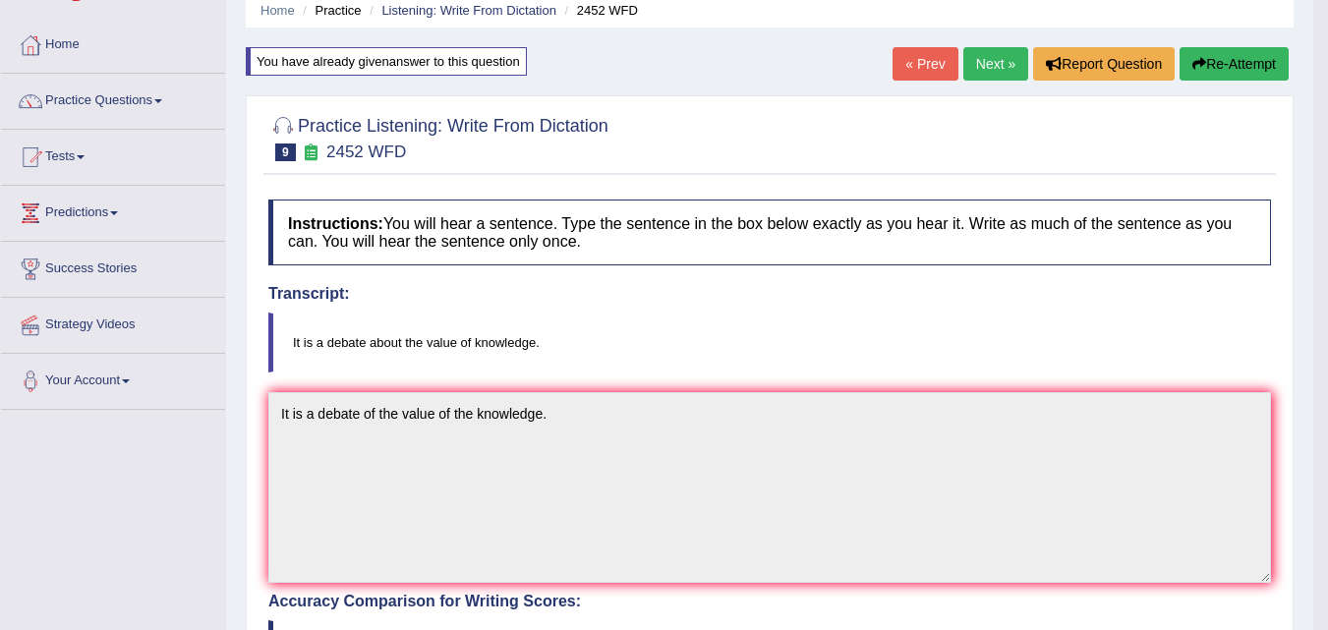
scroll to position [79, 0]
click at [991, 67] on link "Next »" at bounding box center [995, 64] width 65 height 33
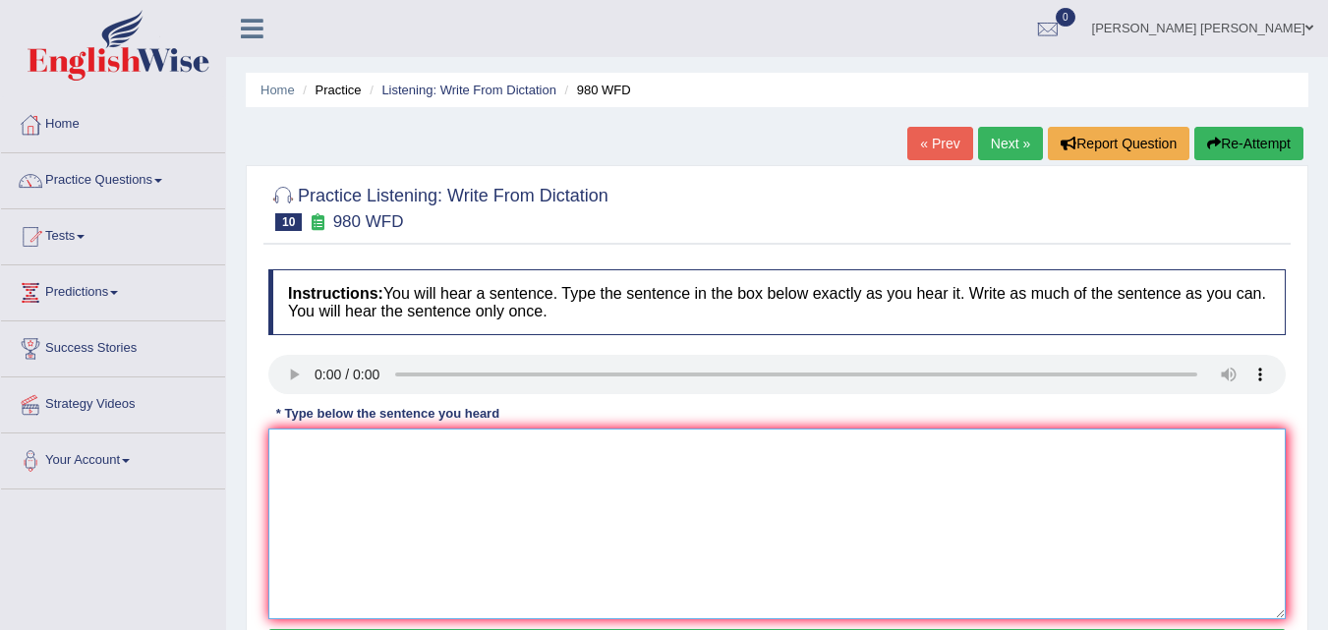
click at [302, 437] on textarea at bounding box center [776, 524] width 1017 height 191
click at [417, 453] on textarea "Your ideas is discusse discussion" at bounding box center [776, 524] width 1017 height 191
click at [487, 451] on textarea "Your ideas is discuss discussion" at bounding box center [776, 524] width 1017 height 191
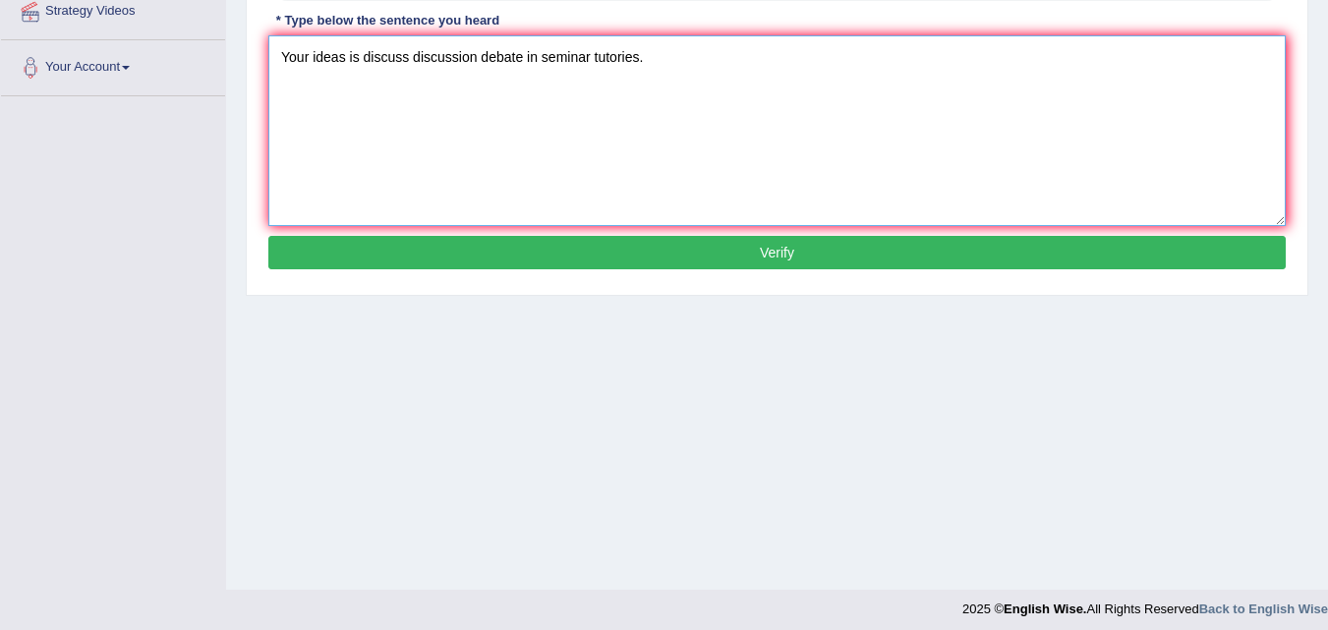
scroll to position [402, 0]
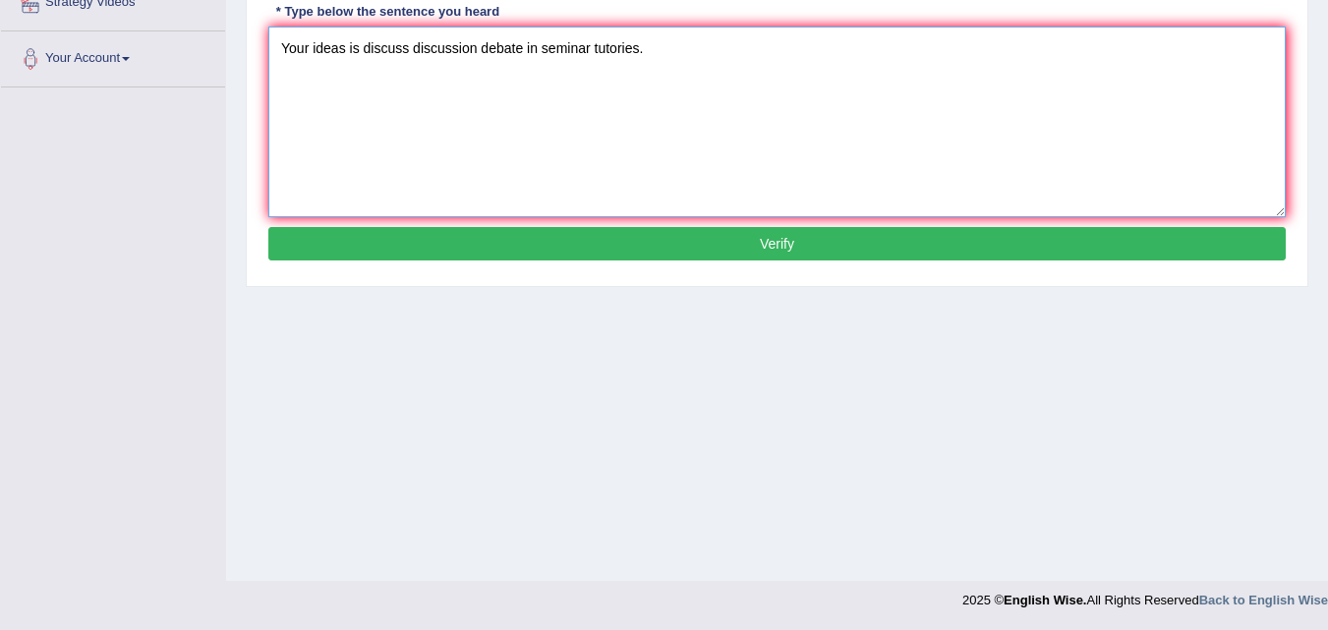
type textarea "Your ideas is discuss discussion debate in seminar tutories."
click at [954, 251] on button "Verify" at bounding box center [776, 243] width 1017 height 33
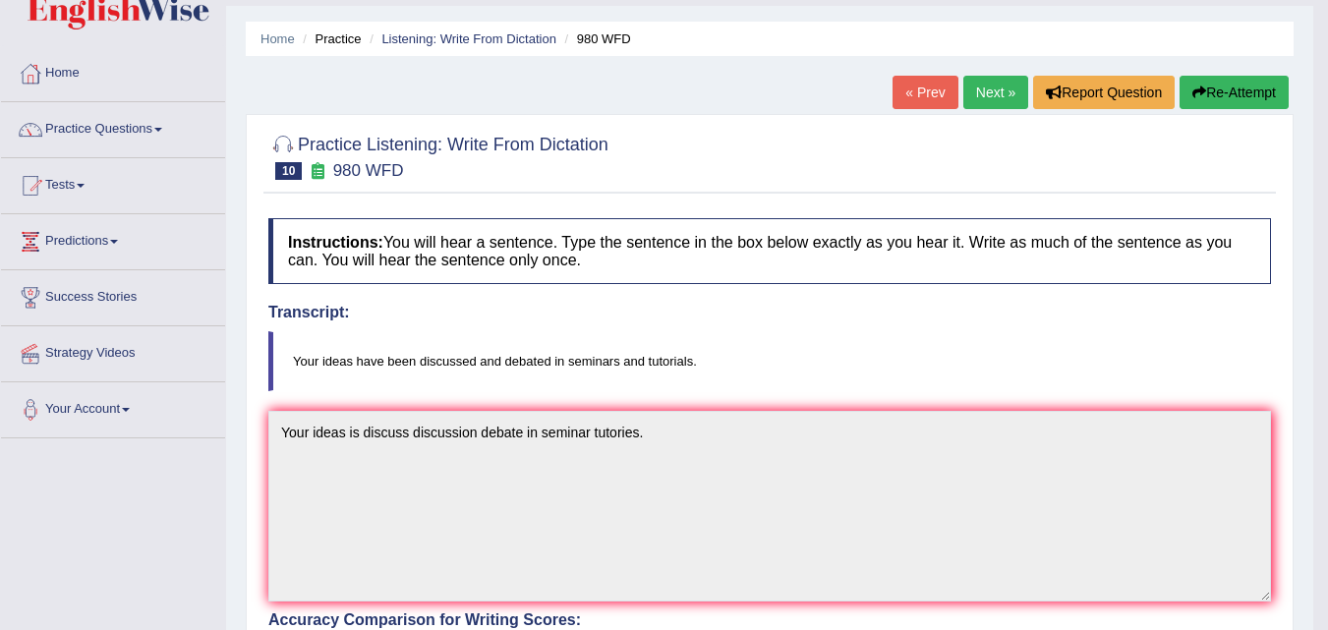
scroll to position [48, 0]
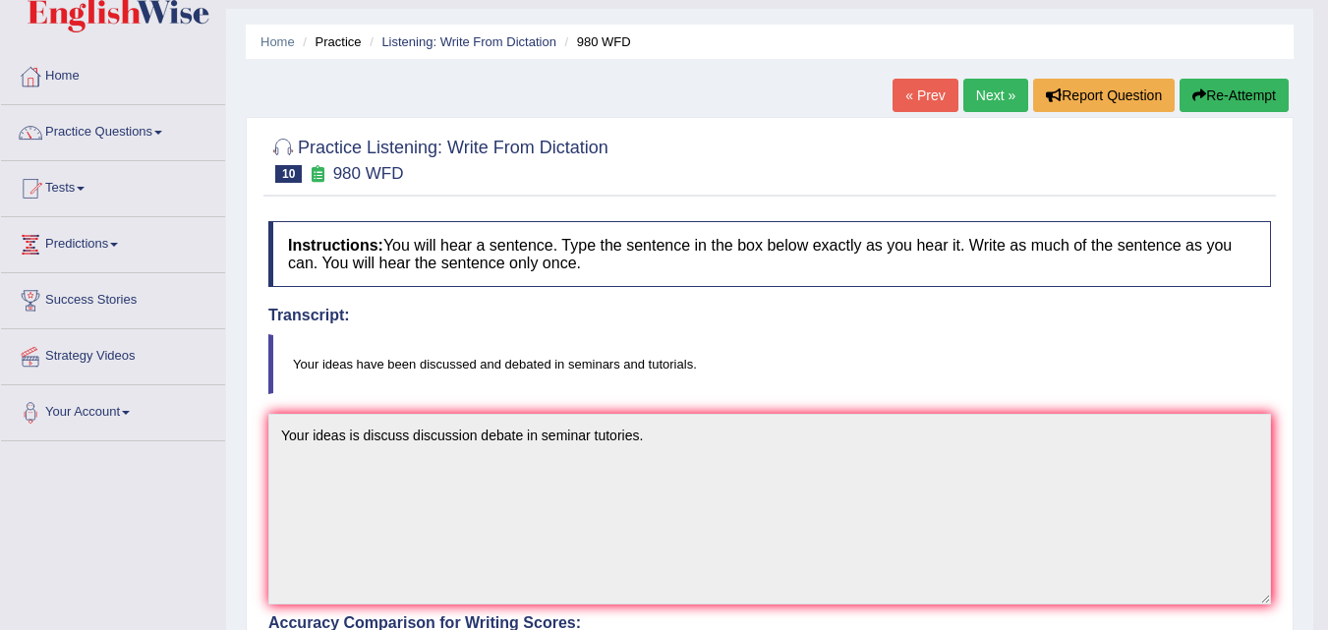
click at [1248, 93] on button "Re-Attempt" at bounding box center [1233, 95] width 109 height 33
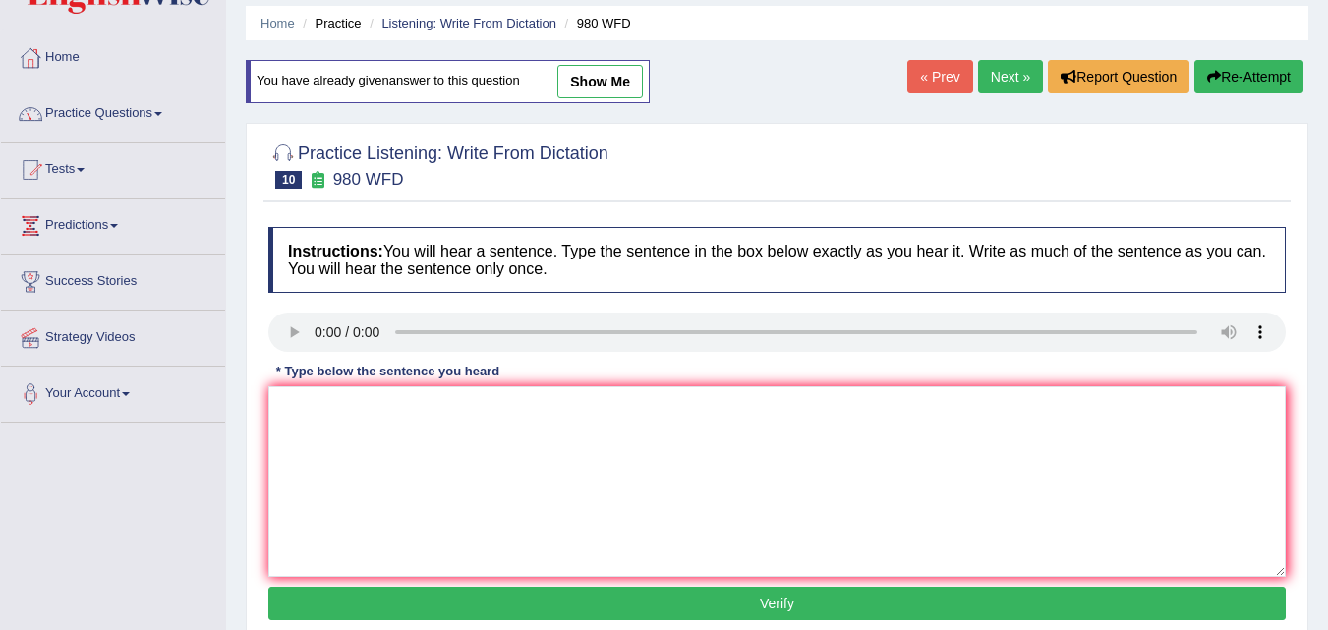
scroll to position [87, 0]
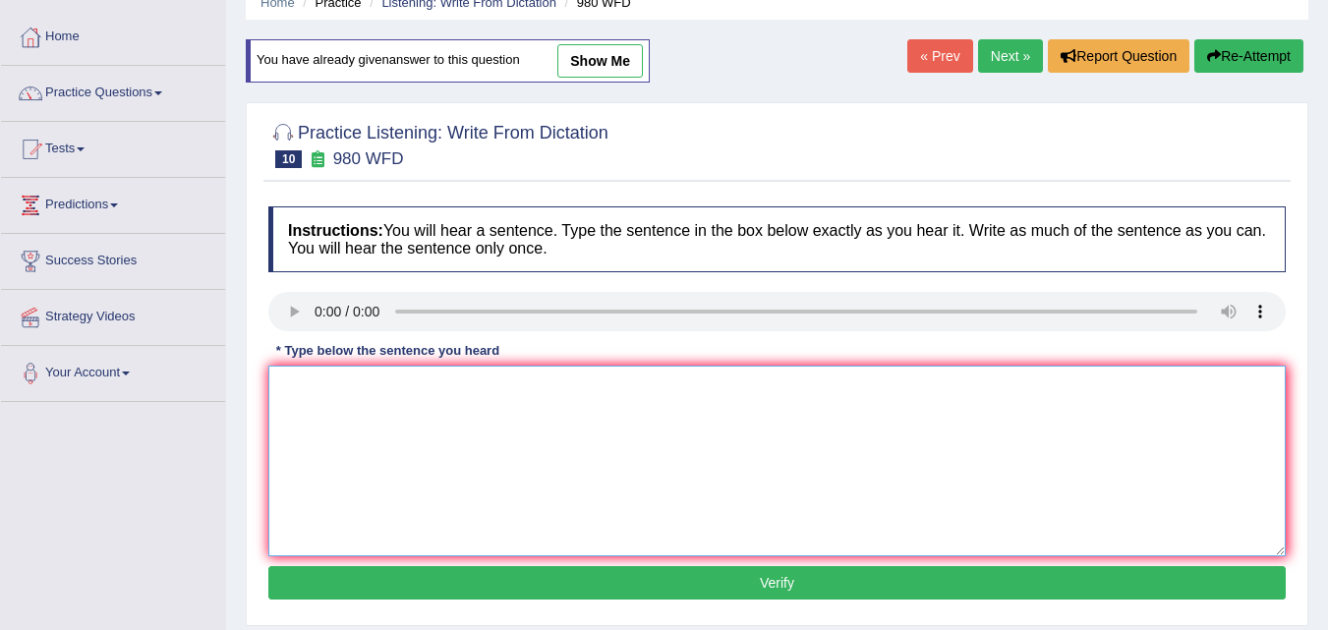
click at [309, 393] on textarea at bounding box center [776, 461] width 1017 height 191
type textarea "Your ideas have been discussed debate in seminar tutorieas tutorials."
click at [753, 574] on button "Verify" at bounding box center [776, 582] width 1017 height 33
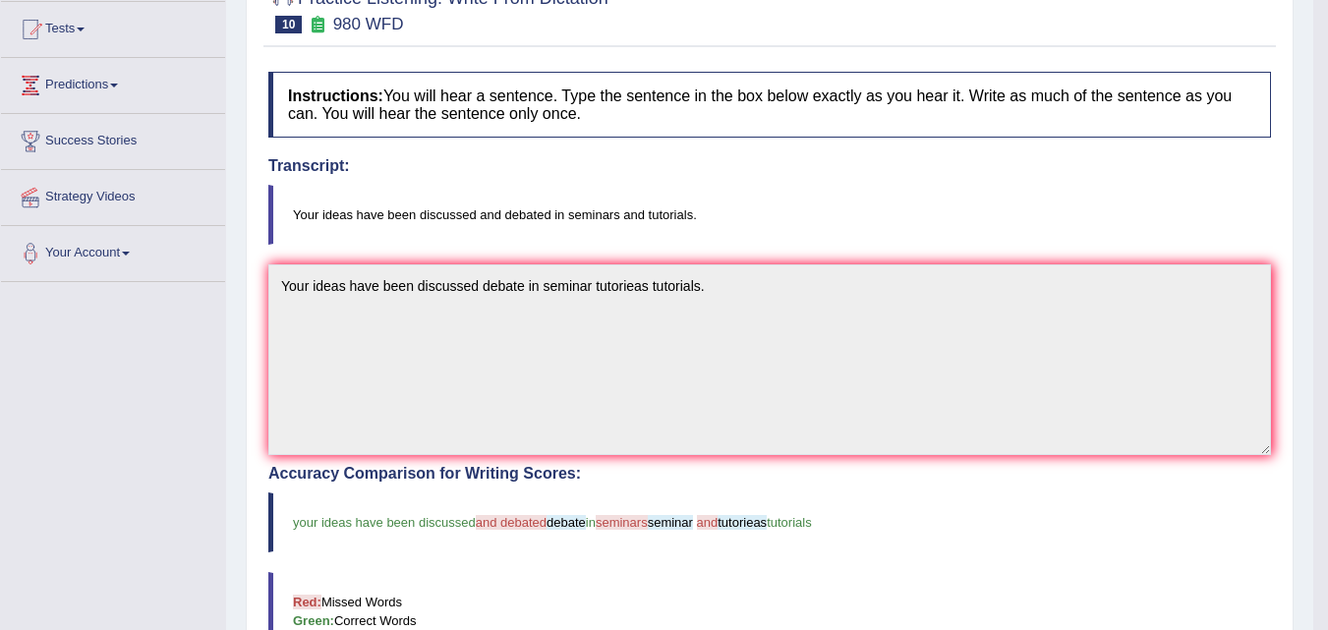
scroll to position [205, 0]
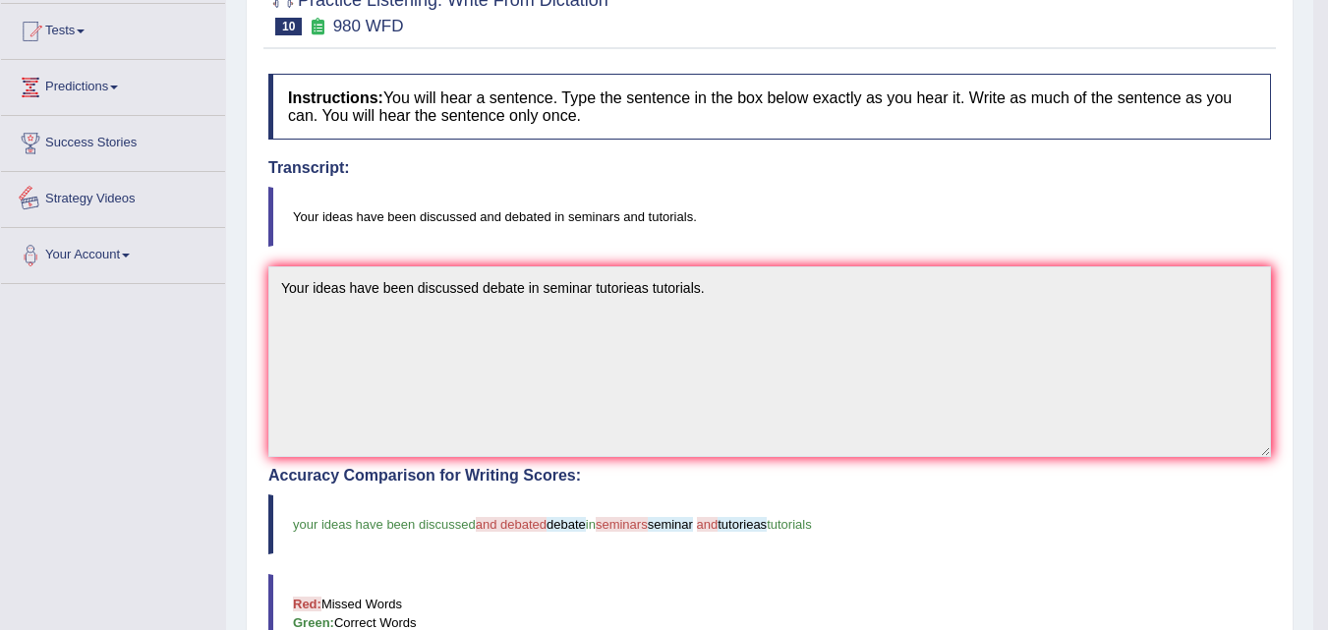
click at [105, 209] on link "Strategy Videos" at bounding box center [113, 196] width 224 height 49
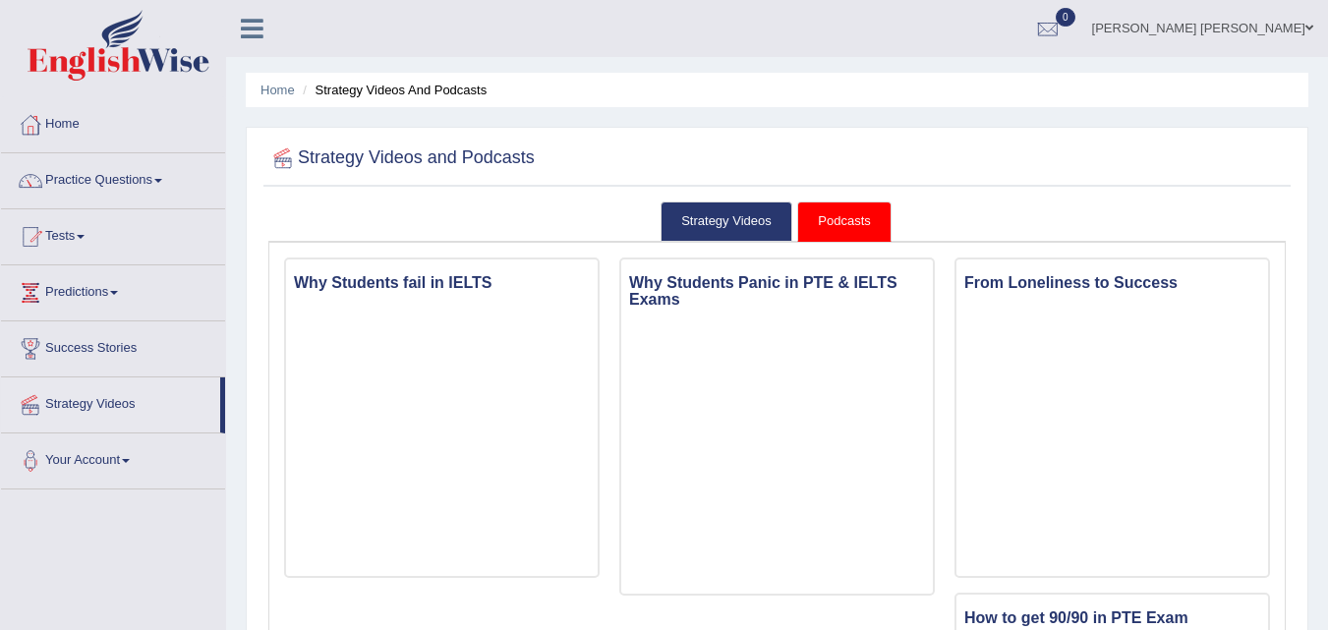
click at [850, 223] on link "Podcasts" at bounding box center [843, 221] width 93 height 40
click at [851, 223] on link "Podcasts" at bounding box center [843, 221] width 93 height 40
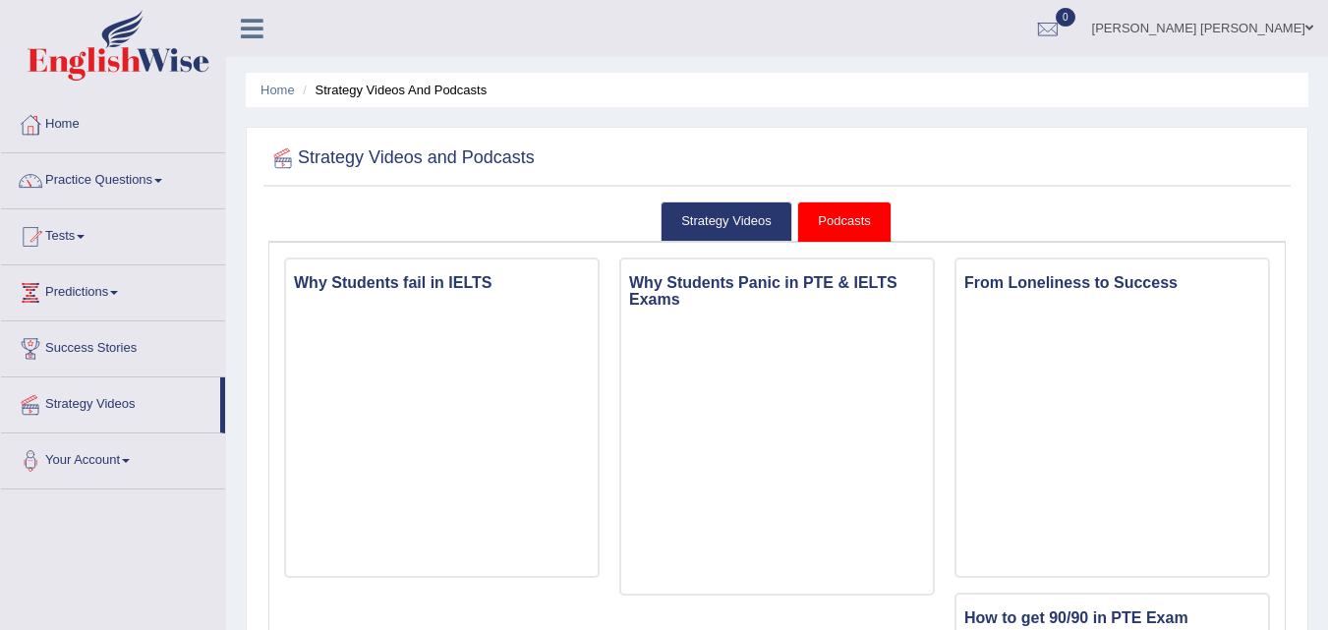
click at [851, 223] on link "Podcasts" at bounding box center [843, 221] width 93 height 40
click at [849, 220] on link "Podcasts" at bounding box center [843, 221] width 93 height 40
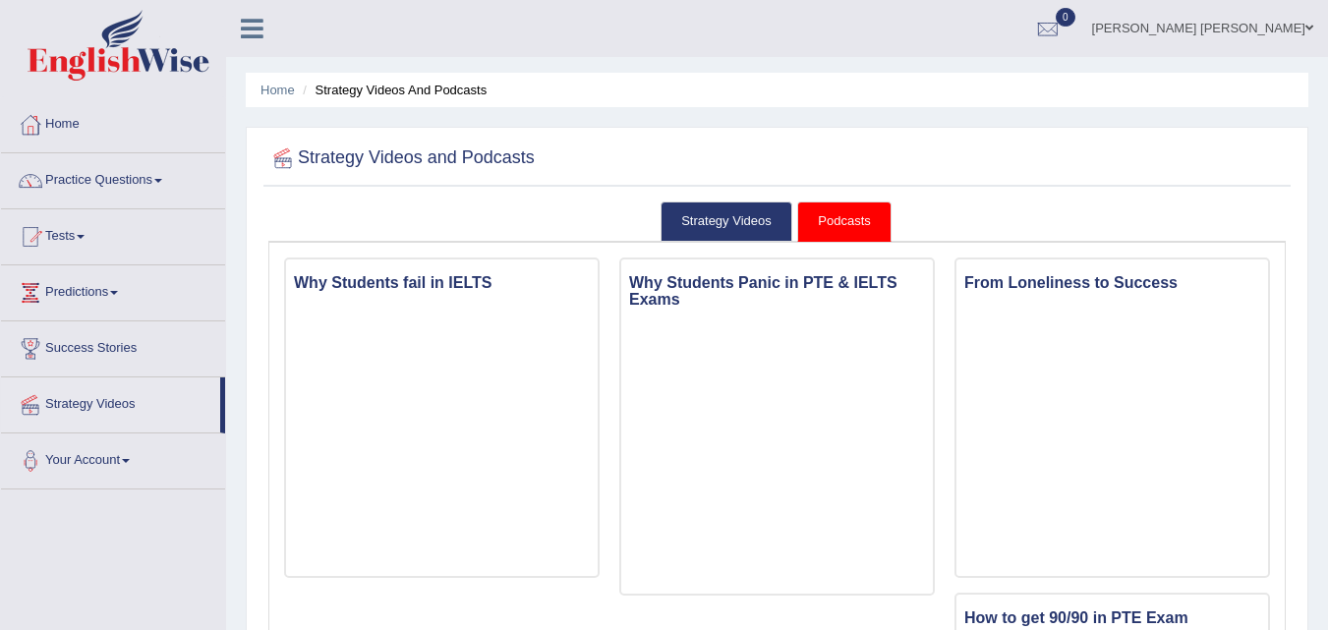
click at [849, 220] on link "Podcasts" at bounding box center [843, 221] width 93 height 40
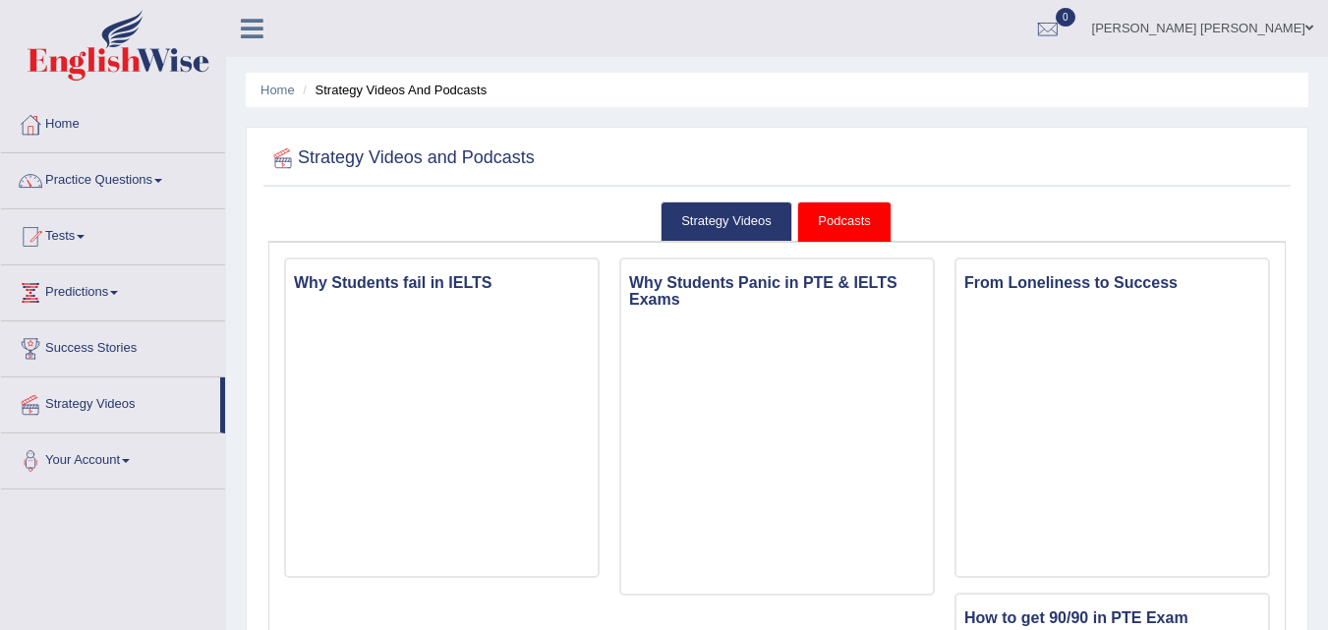
click at [849, 220] on link "Podcasts" at bounding box center [843, 221] width 93 height 40
click at [86, 287] on link "Predictions" at bounding box center [113, 289] width 224 height 49
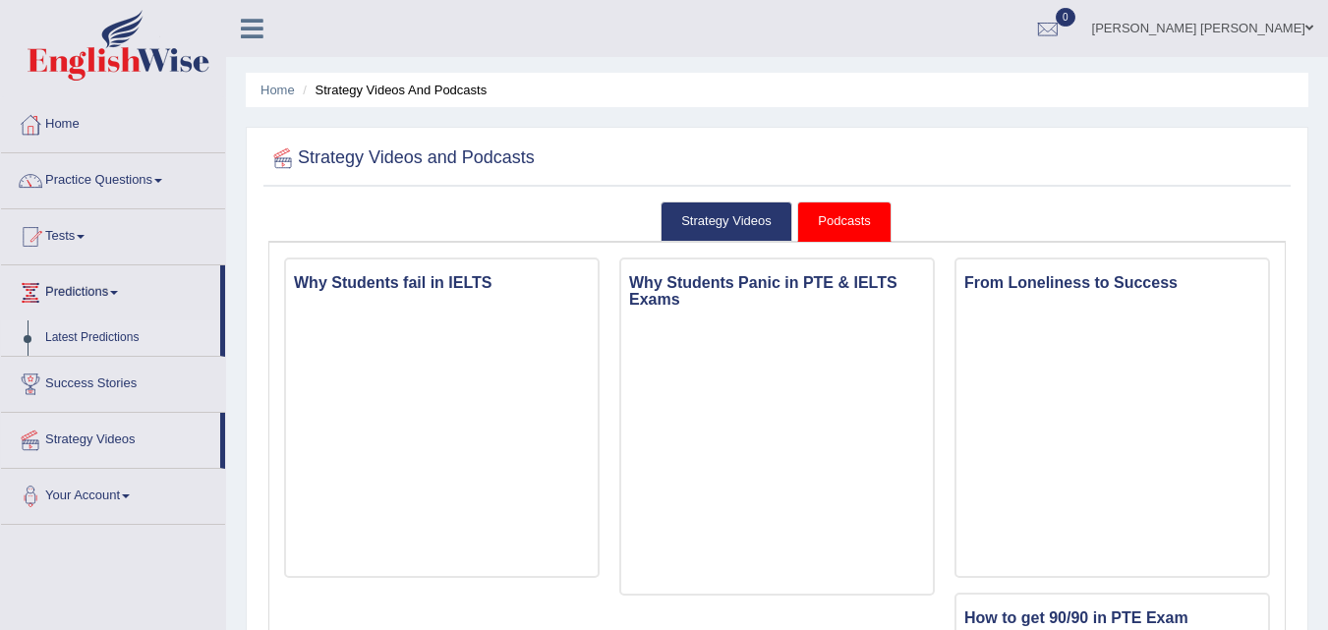
click at [95, 336] on link "Latest Predictions" at bounding box center [128, 337] width 184 height 35
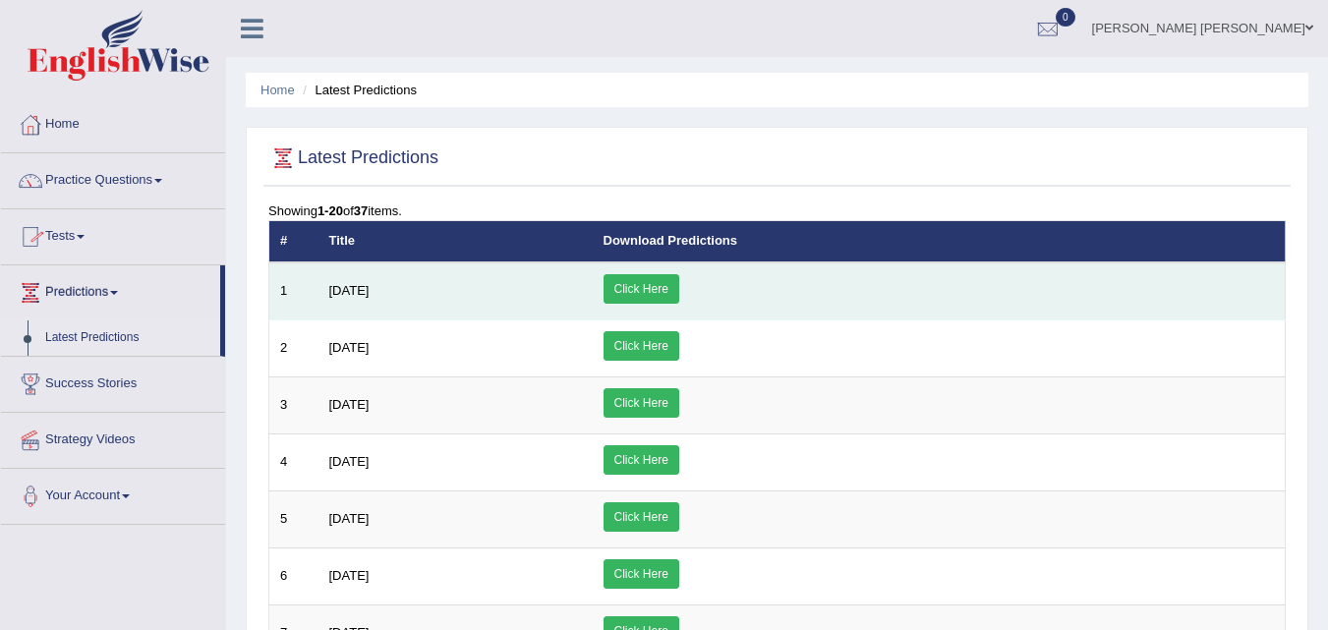
click at [679, 282] on link "Click Here" at bounding box center [641, 288] width 76 height 29
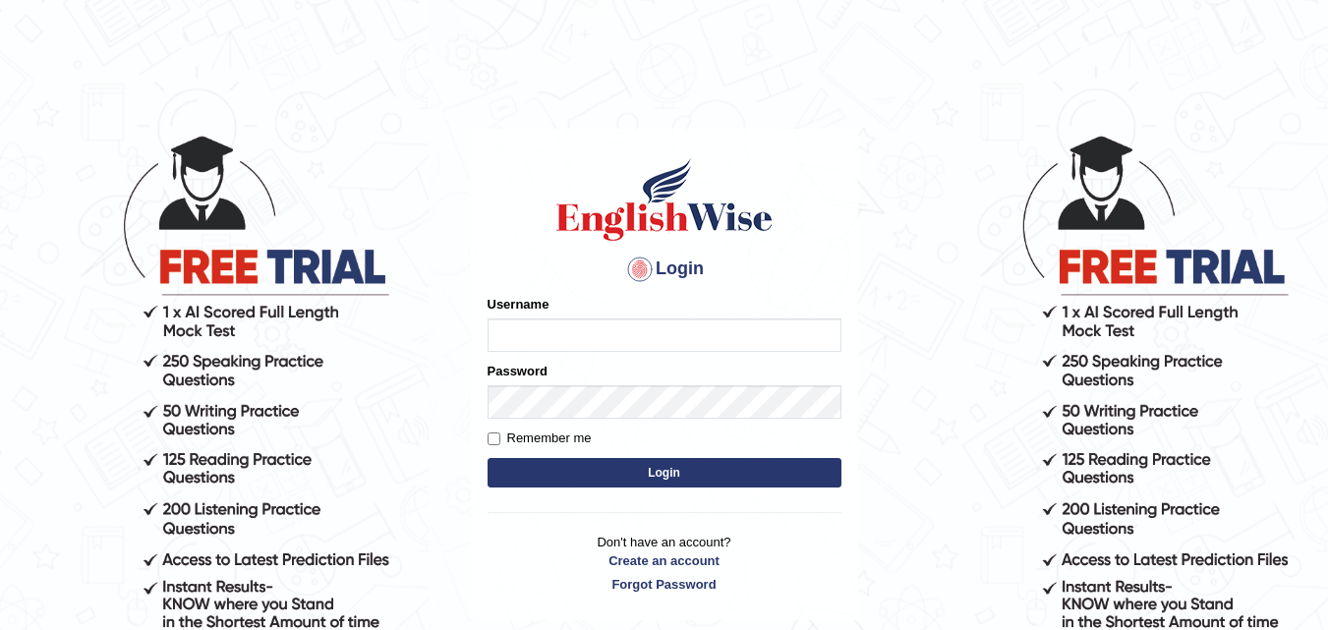
type input "Amitakumari"
click at [574, 476] on button "Login" at bounding box center [664, 472] width 354 height 29
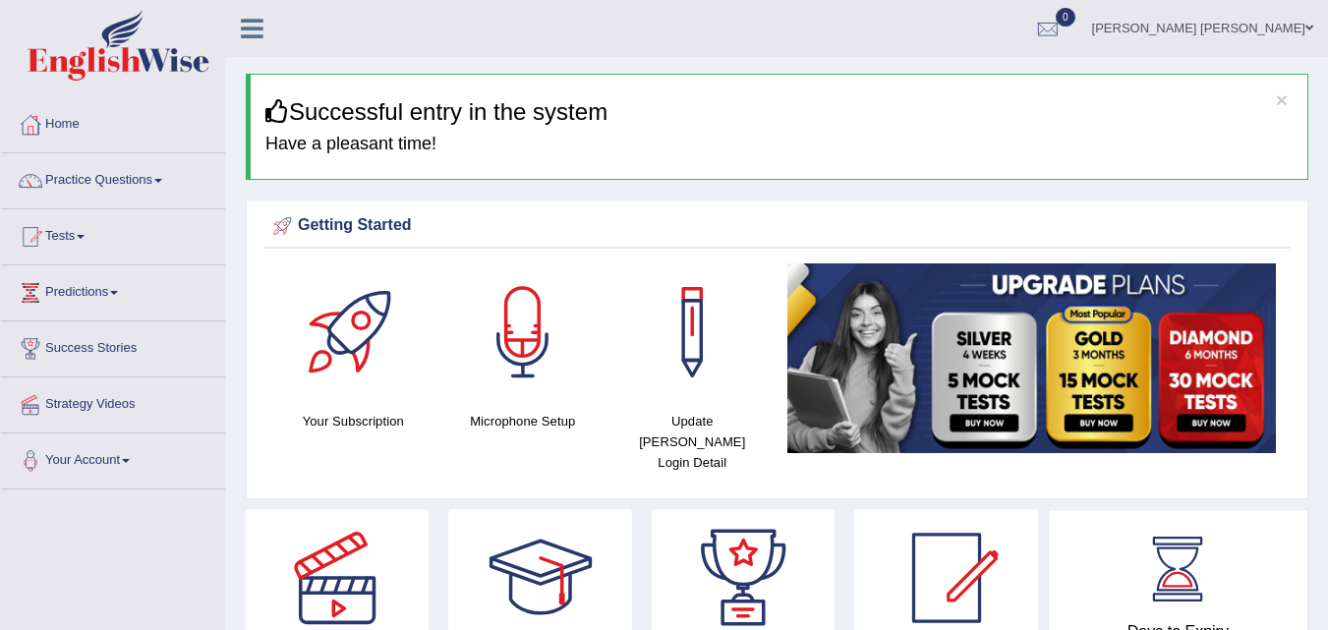
click at [99, 349] on link "Success Stories" at bounding box center [113, 345] width 224 height 49
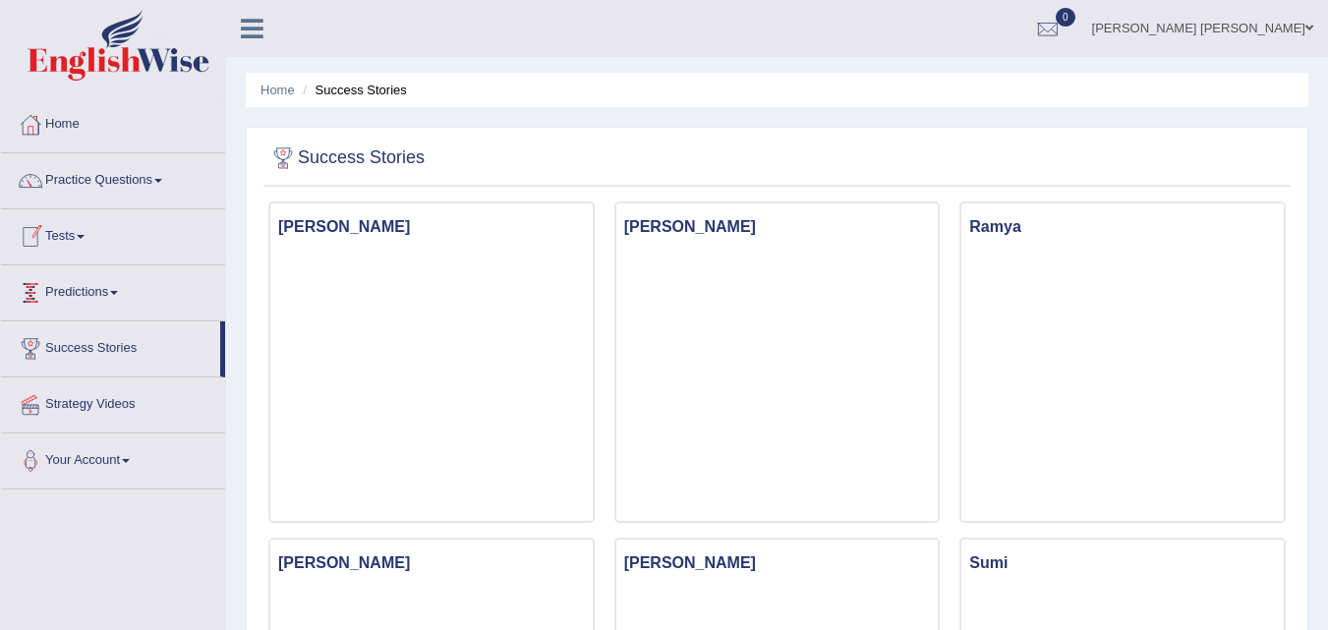
click at [78, 294] on link "Predictions" at bounding box center [113, 289] width 224 height 49
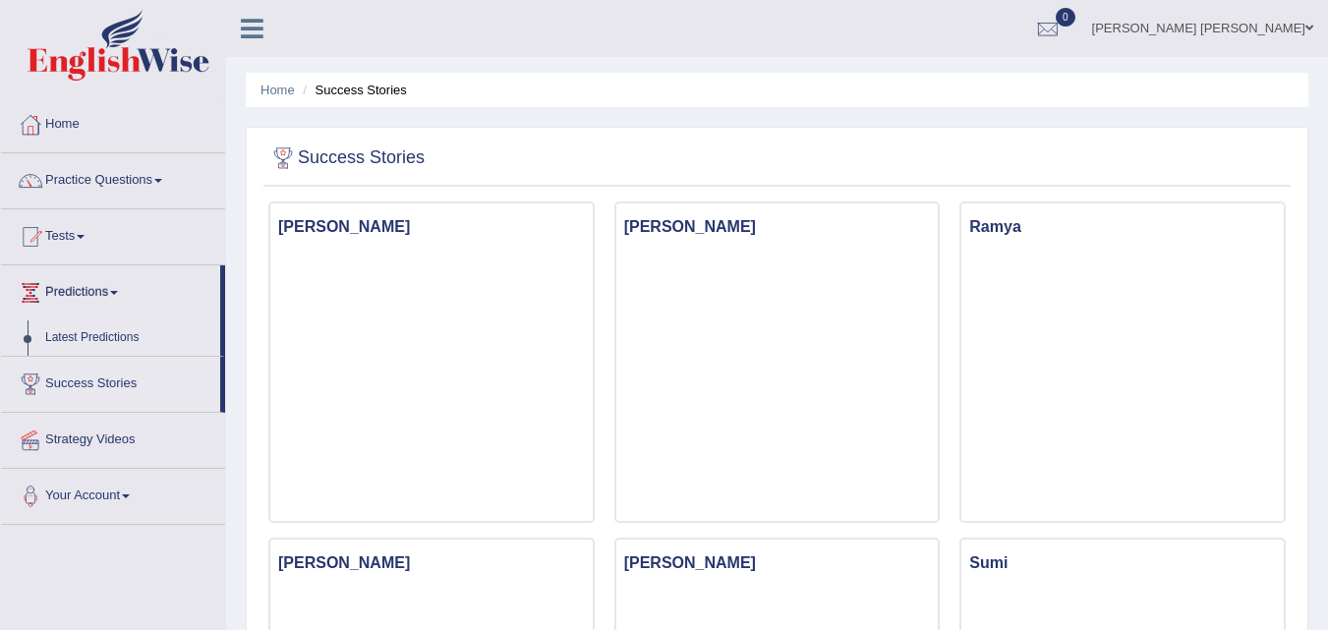
click at [74, 342] on link "Latest Predictions" at bounding box center [128, 337] width 184 height 35
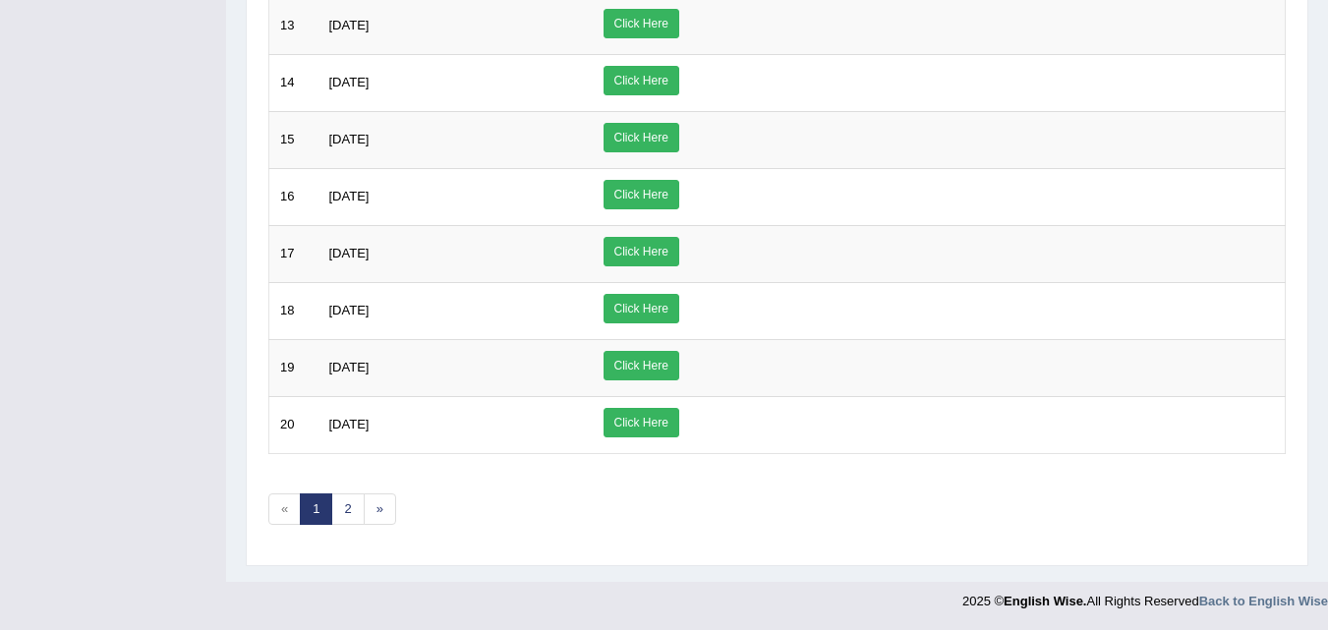
scroll to position [950, 0]
click at [353, 504] on link "2" at bounding box center [347, 508] width 32 height 32
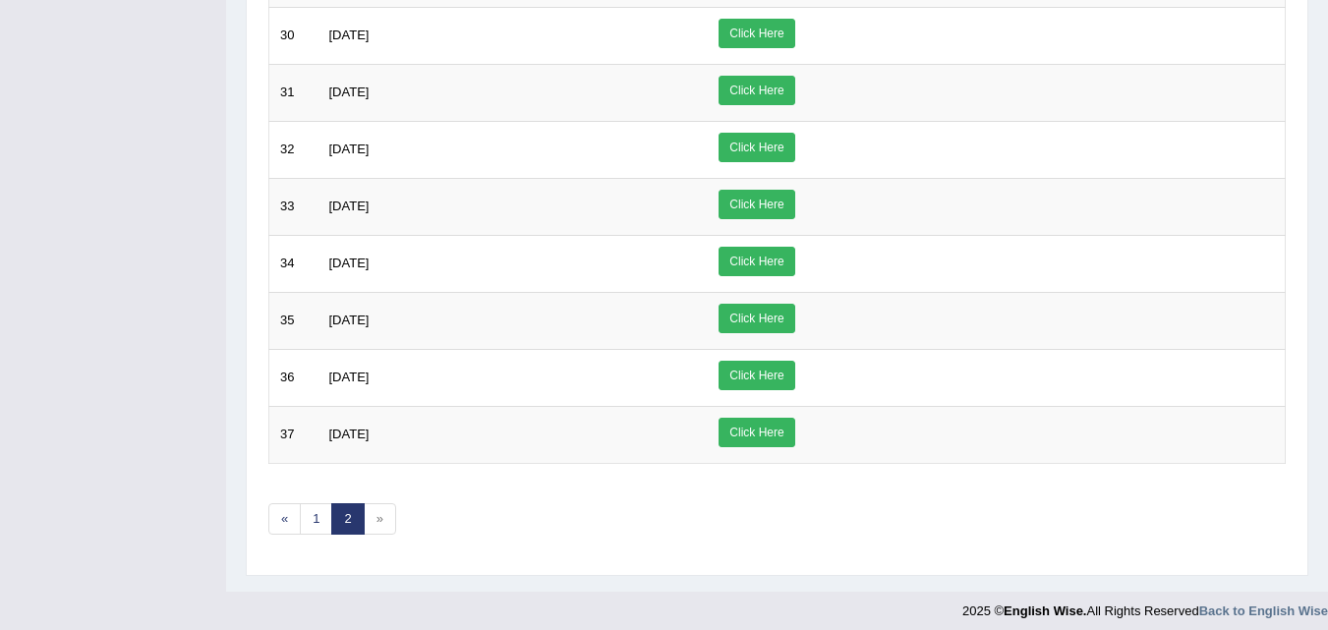
scroll to position [779, 0]
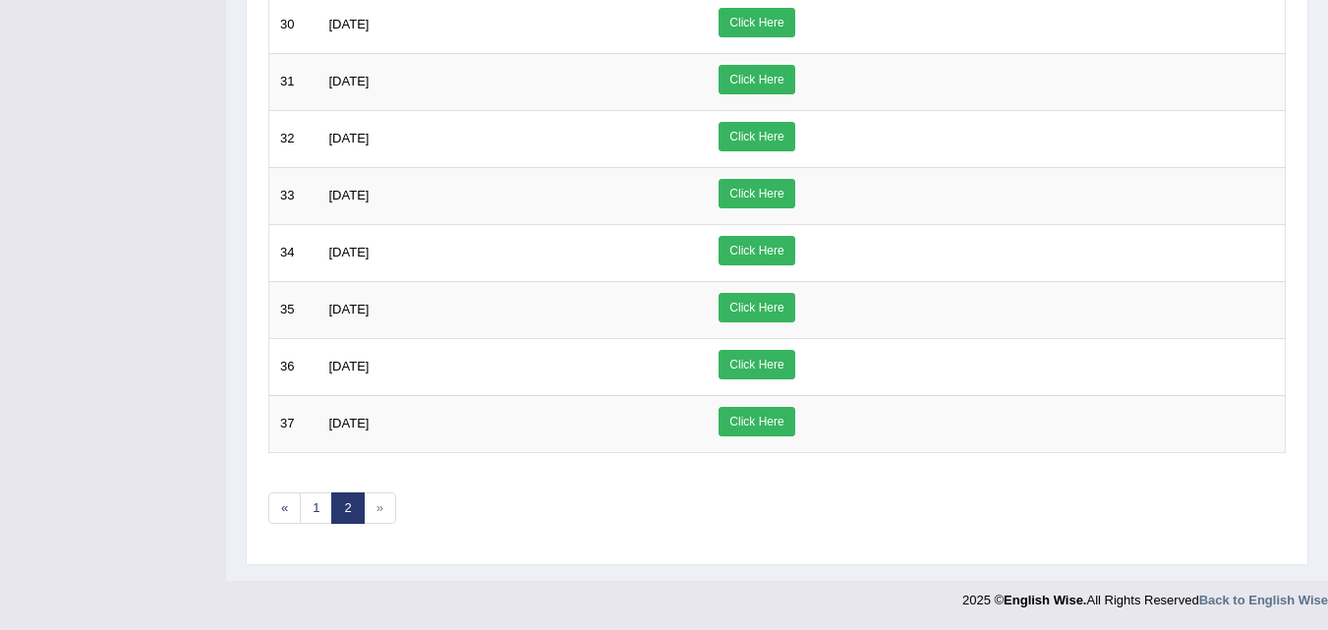
click at [381, 516] on span "»" at bounding box center [380, 508] width 32 height 32
click at [317, 505] on link "1" at bounding box center [316, 508] width 32 height 32
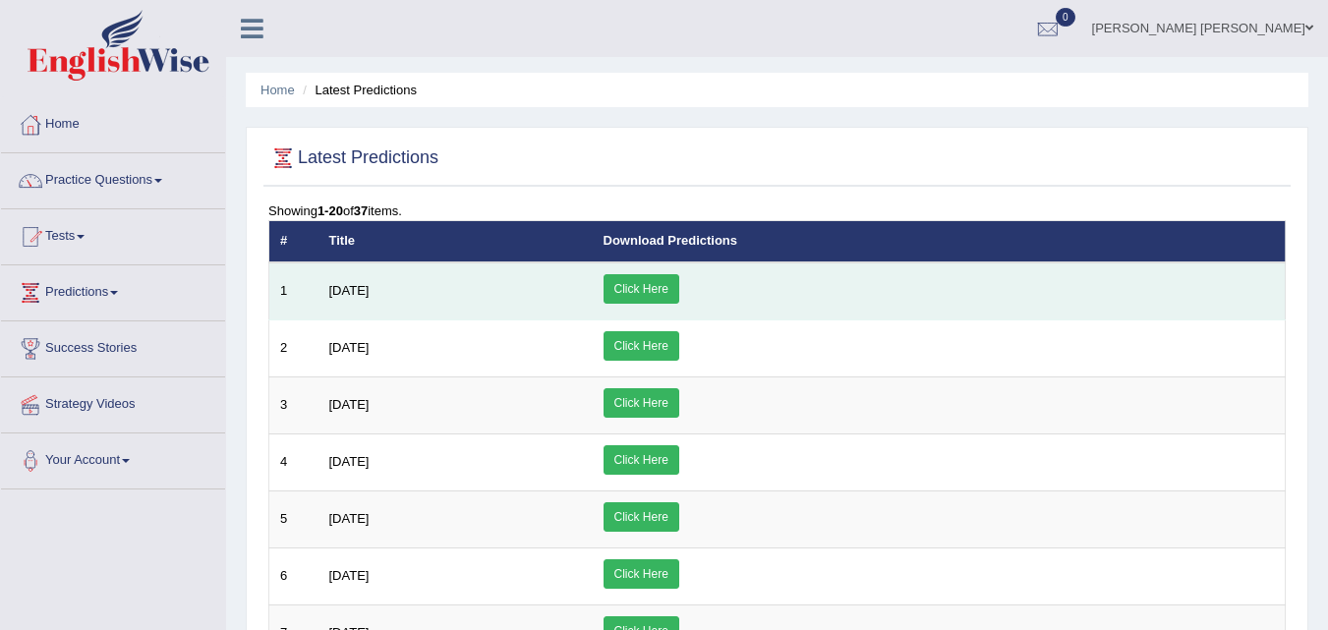
click at [593, 270] on td "[DATE]" at bounding box center [455, 291] width 274 height 58
click at [679, 290] on link "Click Here" at bounding box center [641, 288] width 76 height 29
